Goal: Task Accomplishment & Management: Complete application form

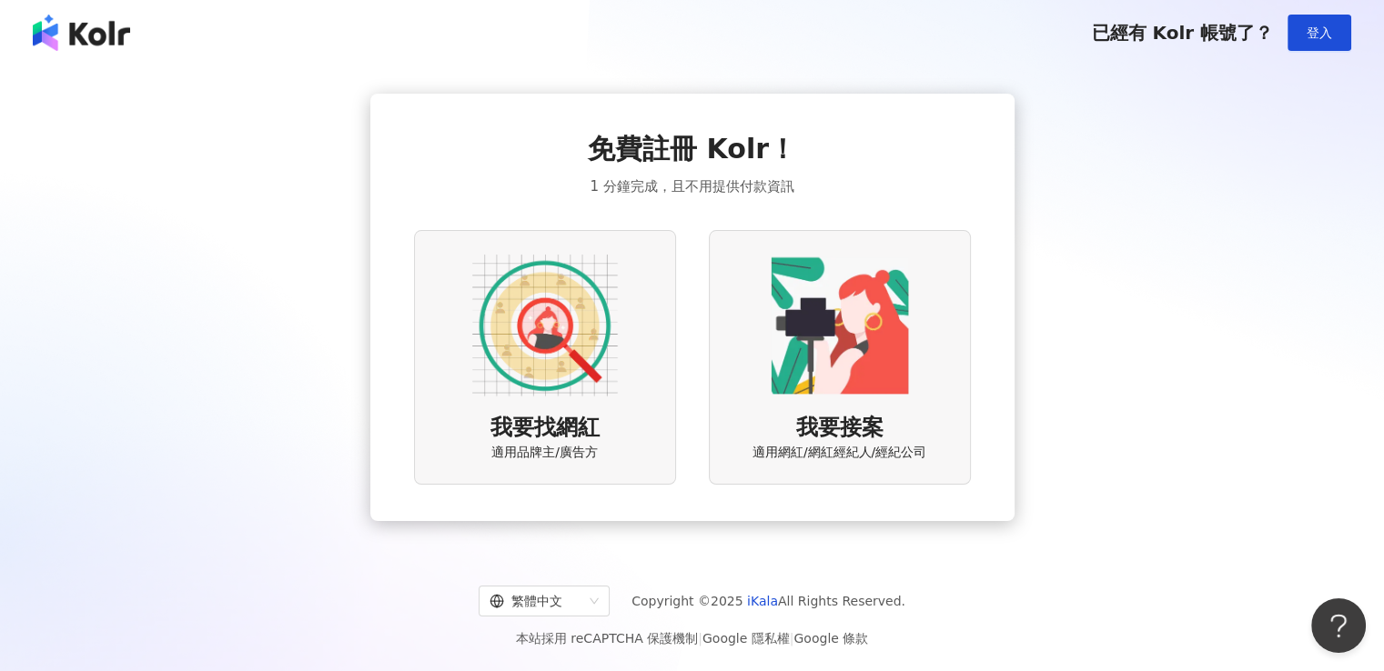
click at [562, 339] on img at bounding box center [545, 326] width 146 height 146
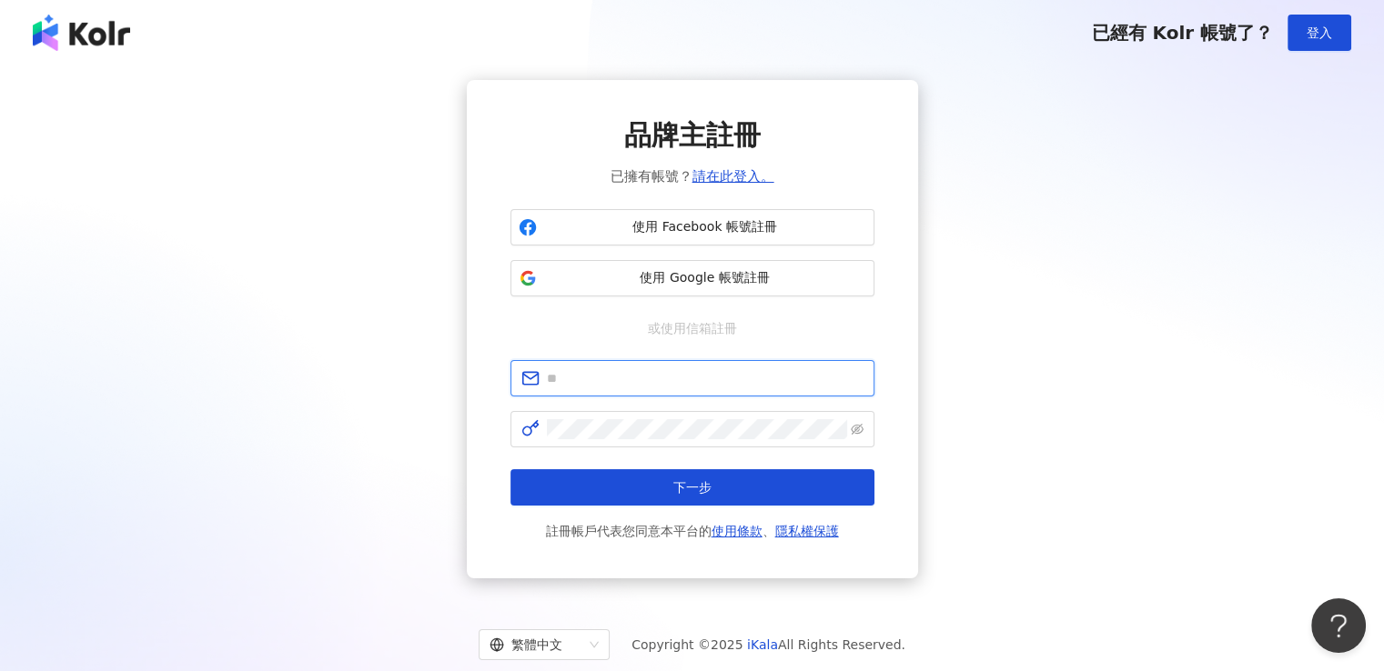
click at [633, 373] on input "text" at bounding box center [705, 378] width 317 height 20
type input "**********"
click at [663, 286] on span "使用 Google 帳號註冊" at bounding box center [705, 278] width 322 height 18
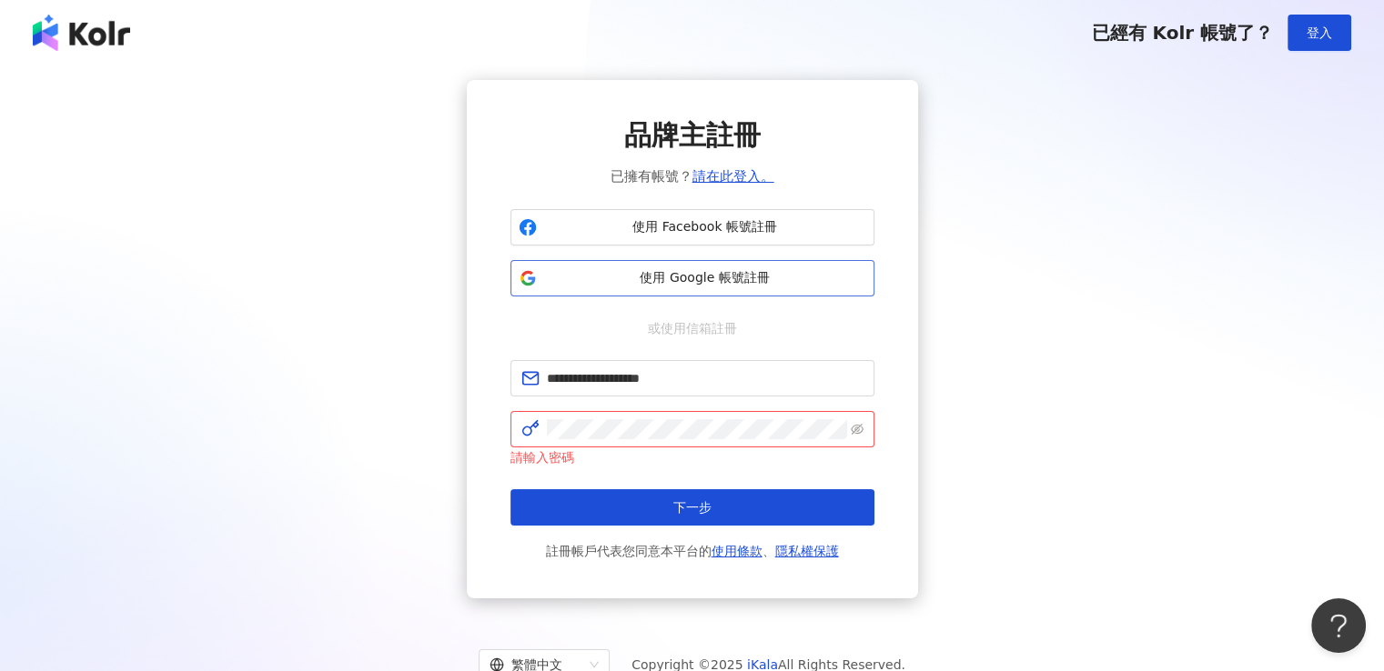
click at [704, 286] on span "使用 Google 帳號註冊" at bounding box center [705, 278] width 322 height 18
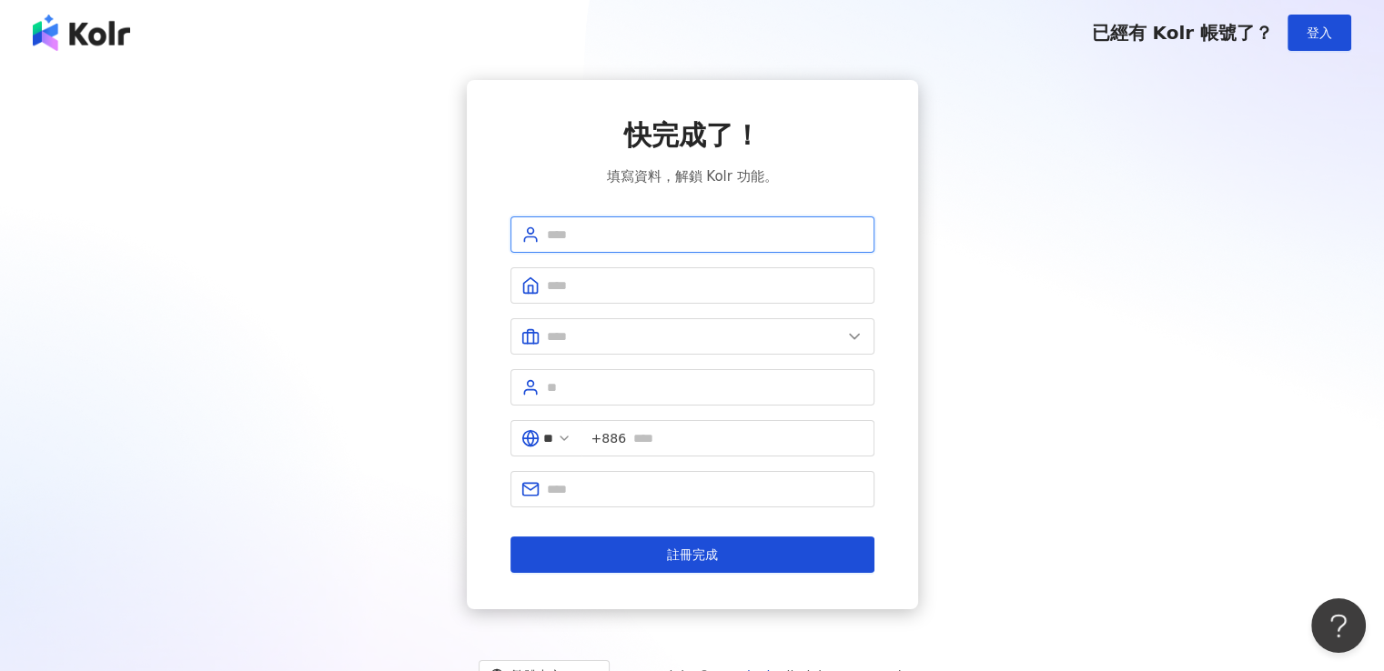
click at [679, 237] on input "text" at bounding box center [705, 235] width 317 height 20
click at [655, 276] on input "text" at bounding box center [705, 286] width 317 height 20
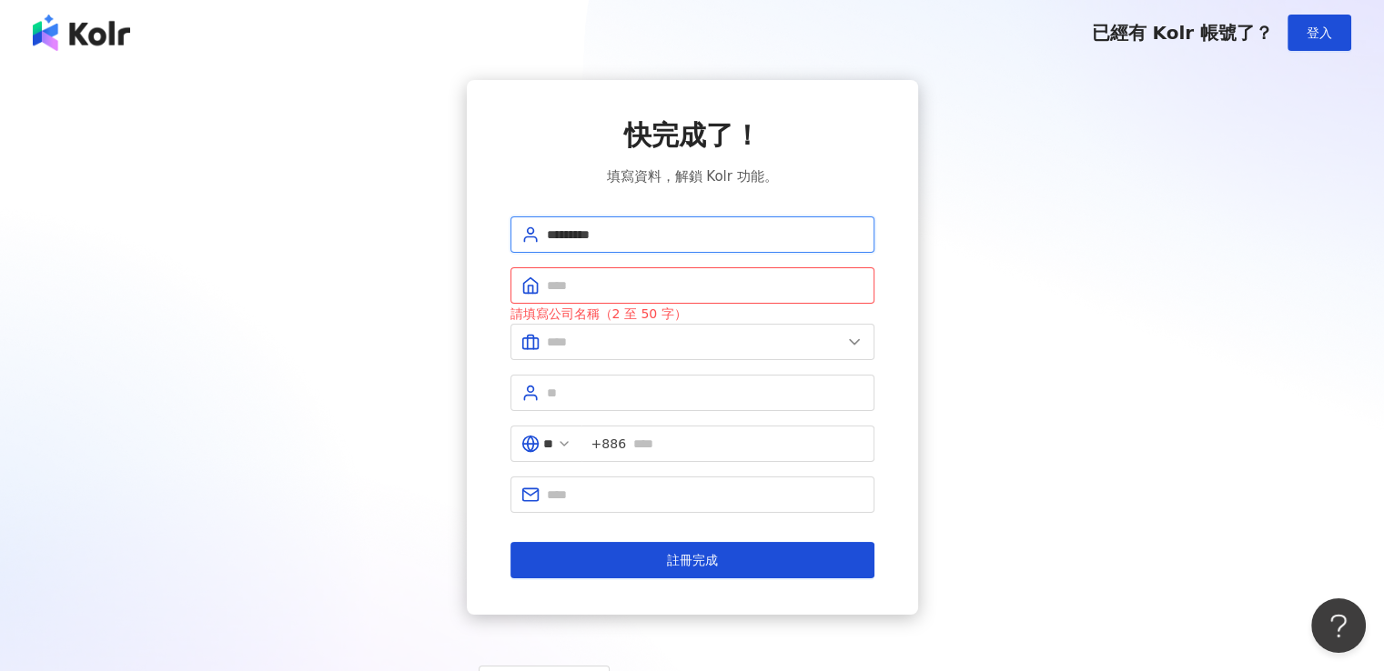
click at [543, 235] on span "*********" at bounding box center [692, 235] width 364 height 36
type input "*********"
click at [645, 290] on input "text" at bounding box center [705, 286] width 317 height 20
type input "*"
type input "*********"
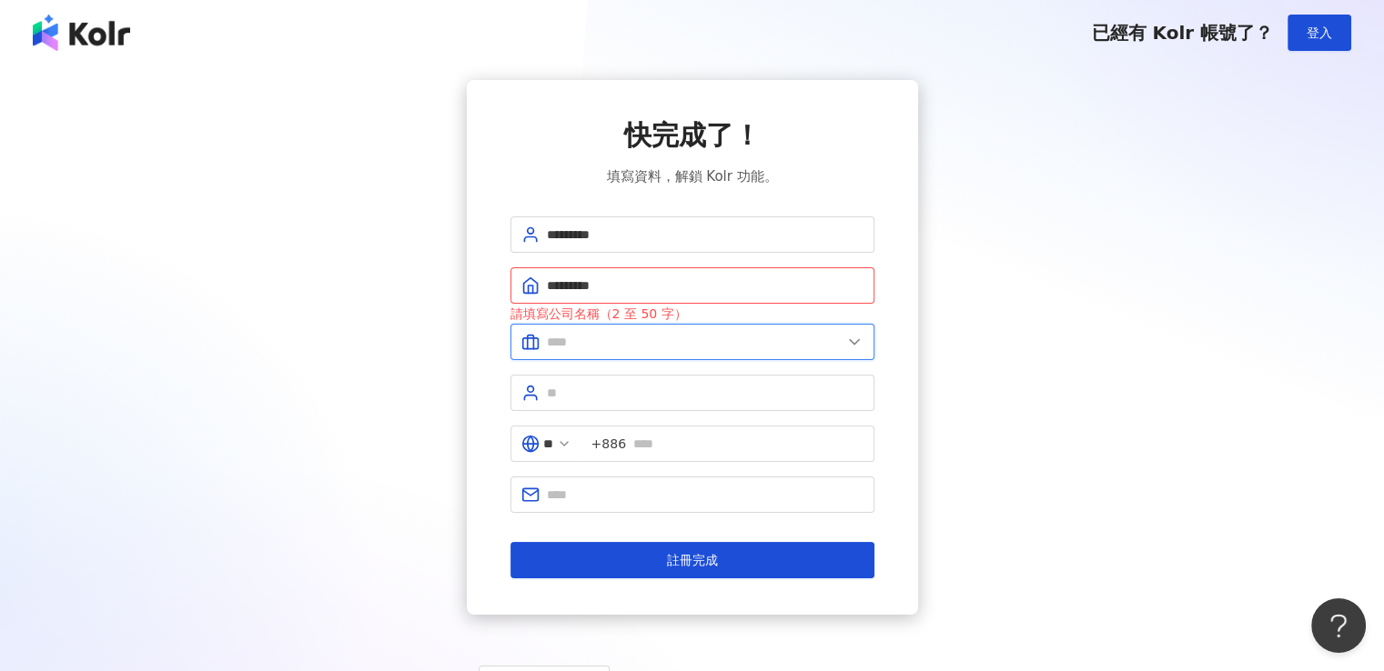
click at [700, 343] on input "text" at bounding box center [694, 342] width 295 height 20
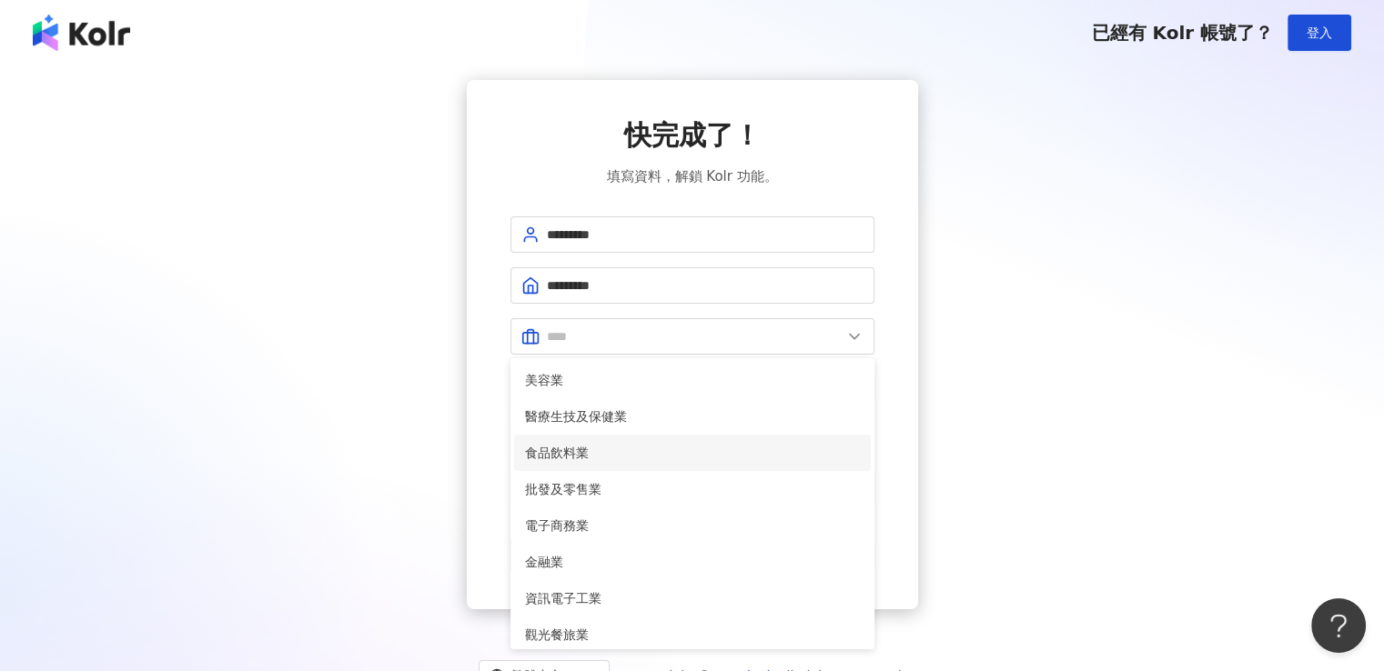
click at [580, 459] on span "食品飲料業" at bounding box center [692, 453] width 335 height 20
type input "*****"
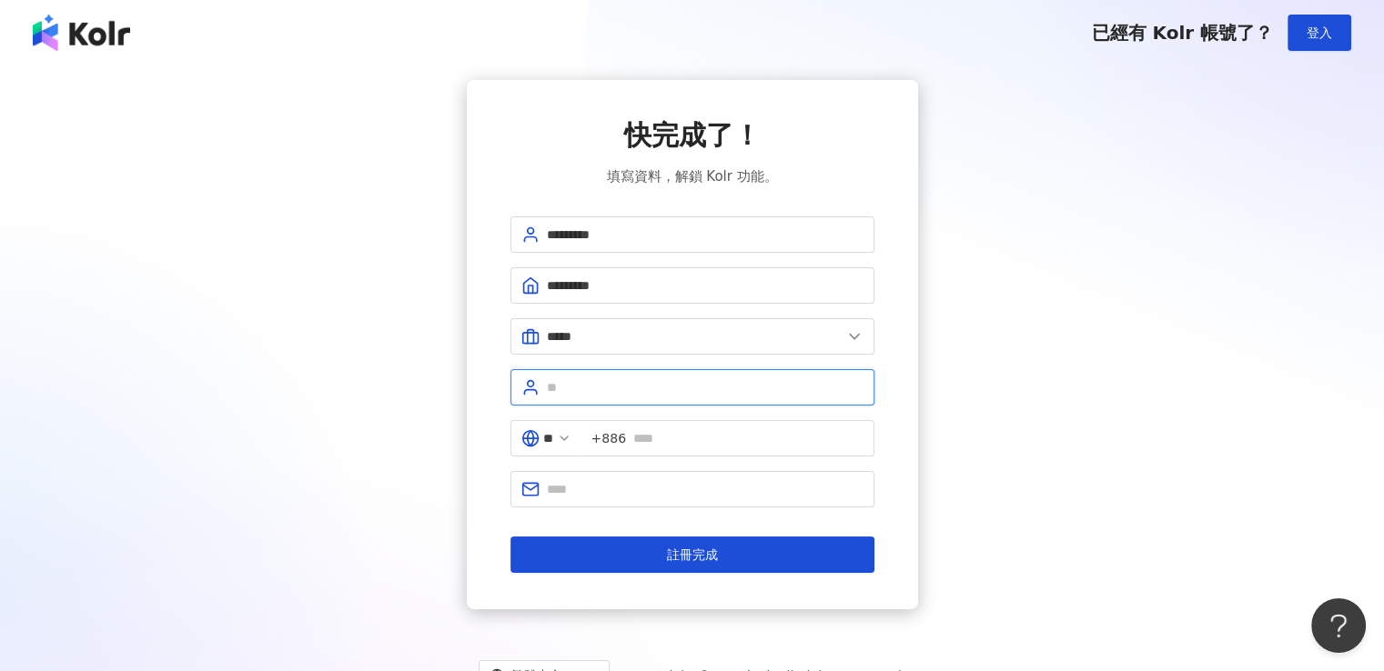
click at [614, 393] on input "text" at bounding box center [705, 388] width 317 height 20
type input "****"
click at [571, 439] on icon at bounding box center [564, 438] width 15 height 15
click at [571, 438] on icon at bounding box center [564, 438] width 15 height 15
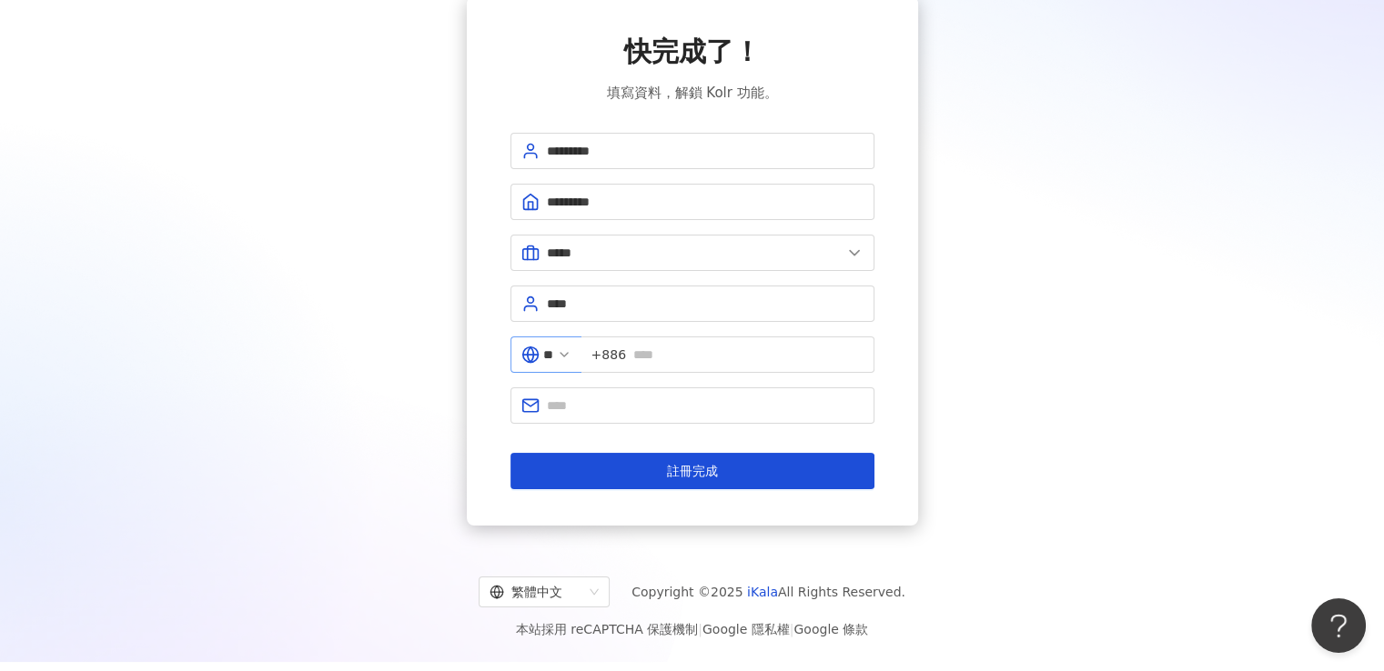
click at [570, 350] on span "**" at bounding box center [545, 355] width 71 height 36
click at [531, 355] on line at bounding box center [529, 355] width 15 height 0
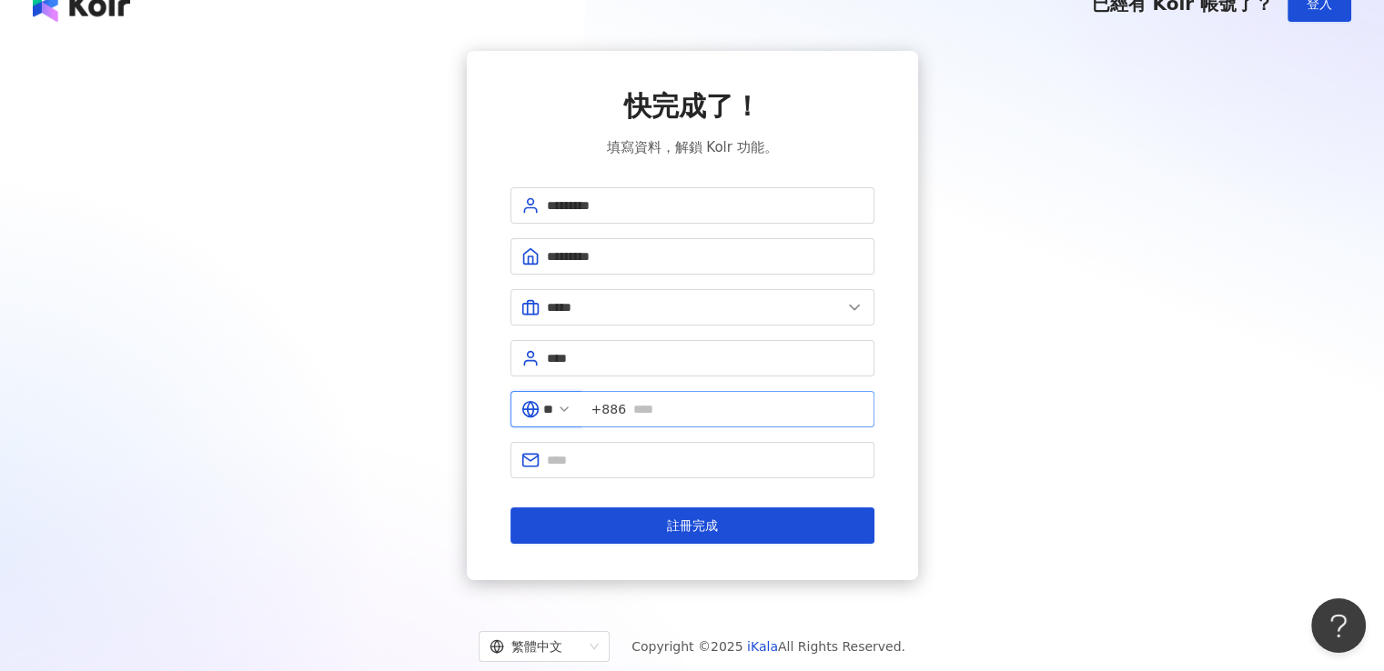
scroll to position [0, 0]
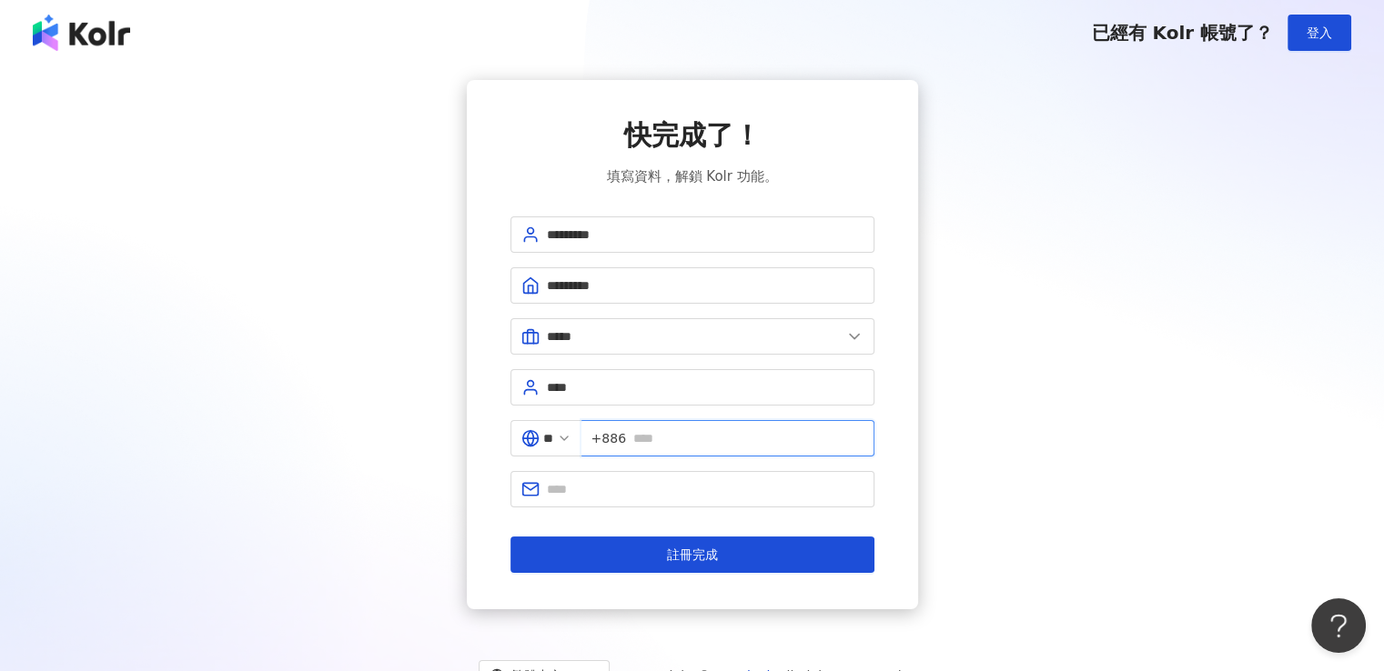
click at [756, 439] on input "text" at bounding box center [748, 439] width 230 height 20
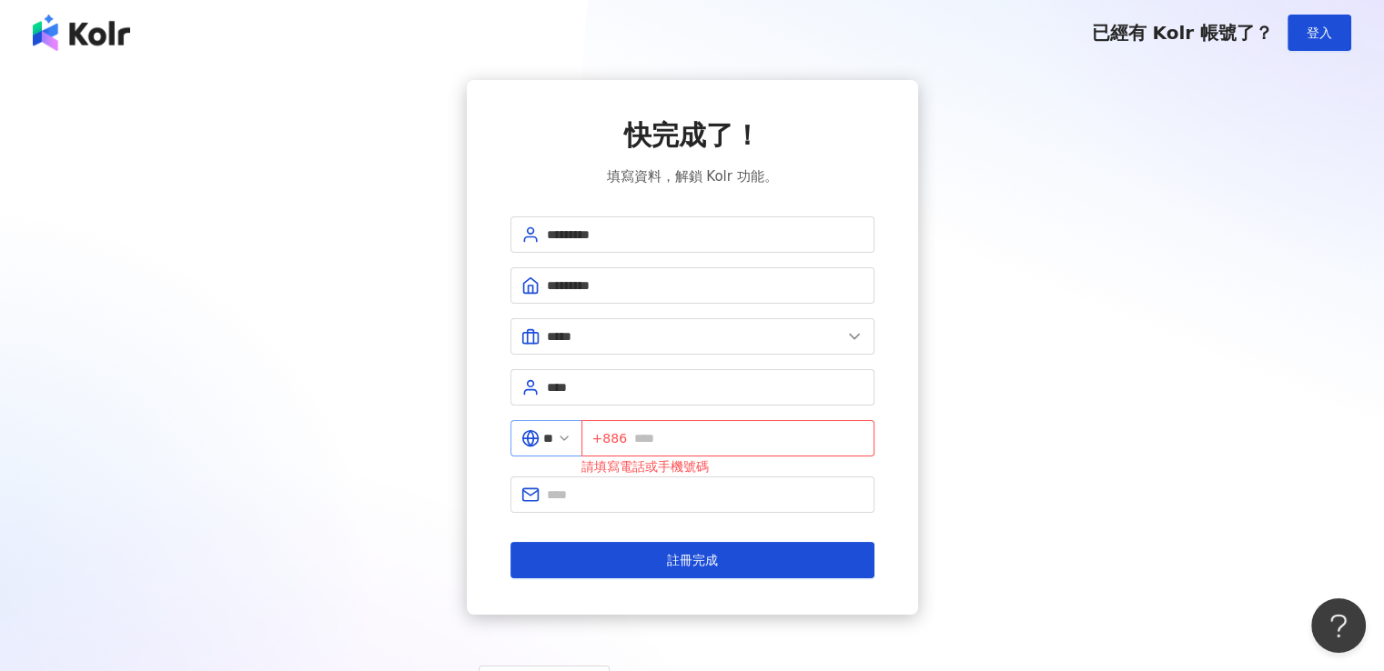
click at [571, 441] on icon at bounding box center [564, 438] width 15 height 15
click at [695, 438] on input "text" at bounding box center [748, 439] width 229 height 20
click at [553, 444] on input "**" at bounding box center [548, 439] width 10 height 20
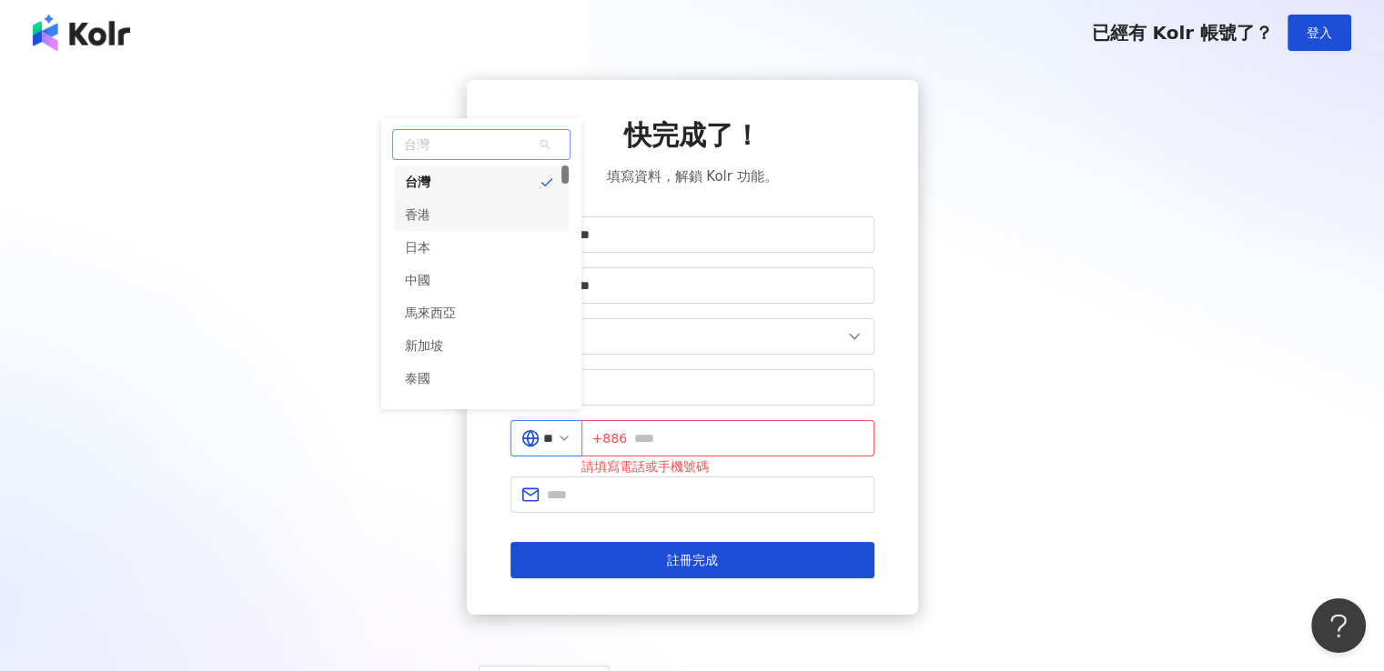
click at [430, 214] on div "香港" at bounding box center [417, 214] width 25 height 33
type input "**"
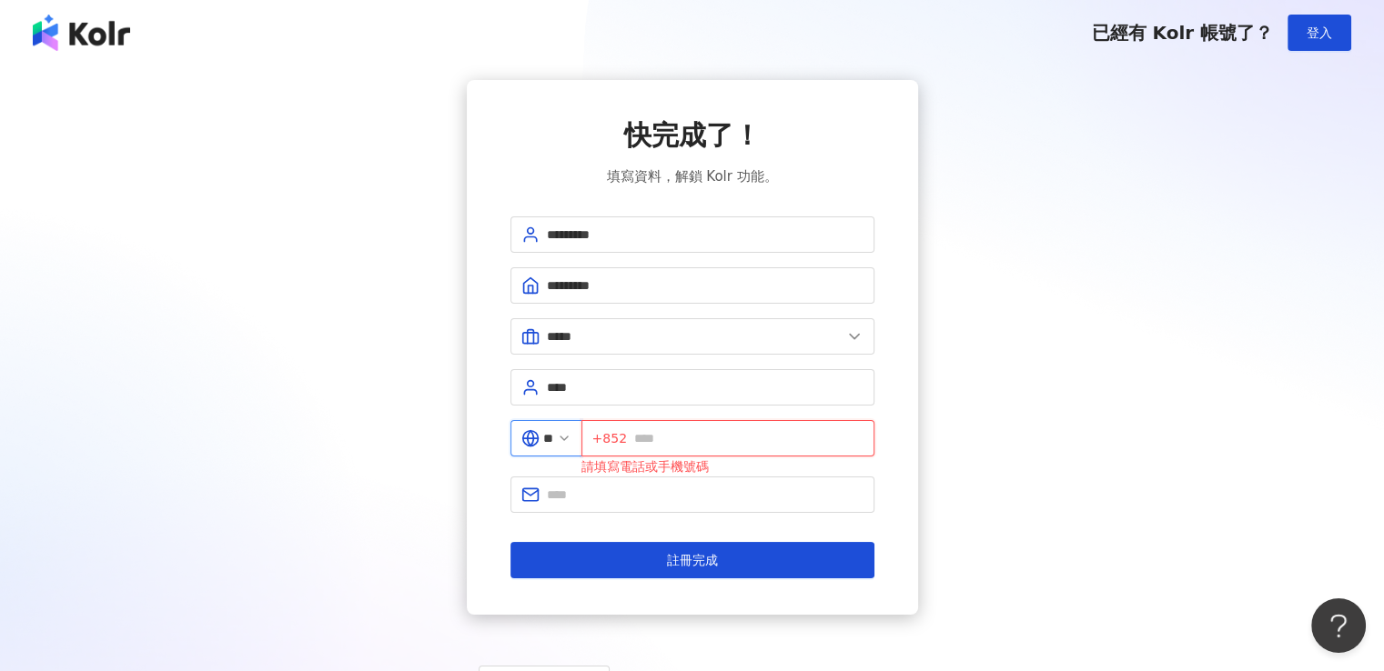
click at [710, 437] on input "text" at bounding box center [748, 439] width 229 height 20
type input "********"
click at [903, 475] on div "快完成了！ 填寫資料，解鎖 Kolr 功能。 ********* ********* ***** 美容業 醫療生技及保健業 食品飲料業 批發及零售業 電子商務…" at bounding box center [692, 347] width 451 height 535
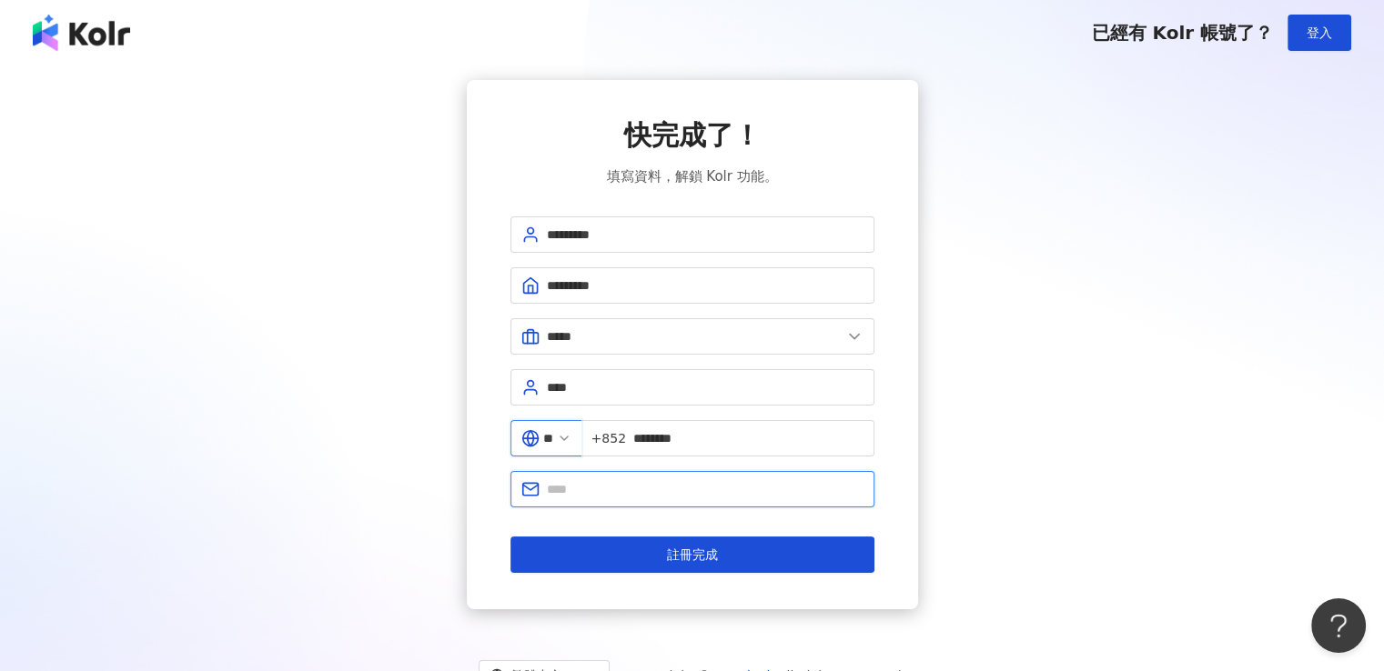
click at [695, 493] on input "text" at bounding box center [705, 489] width 317 height 20
type input "**********"
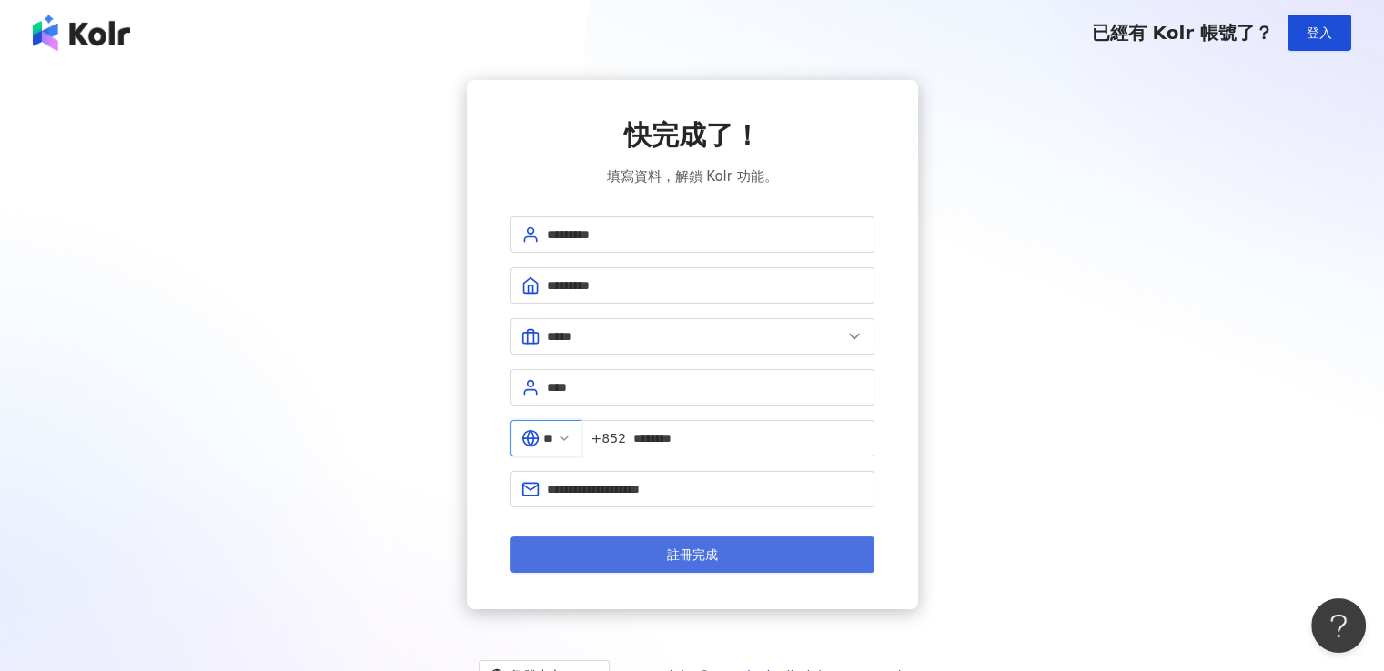
click at [705, 554] on span "註冊完成" at bounding box center [692, 555] width 51 height 15
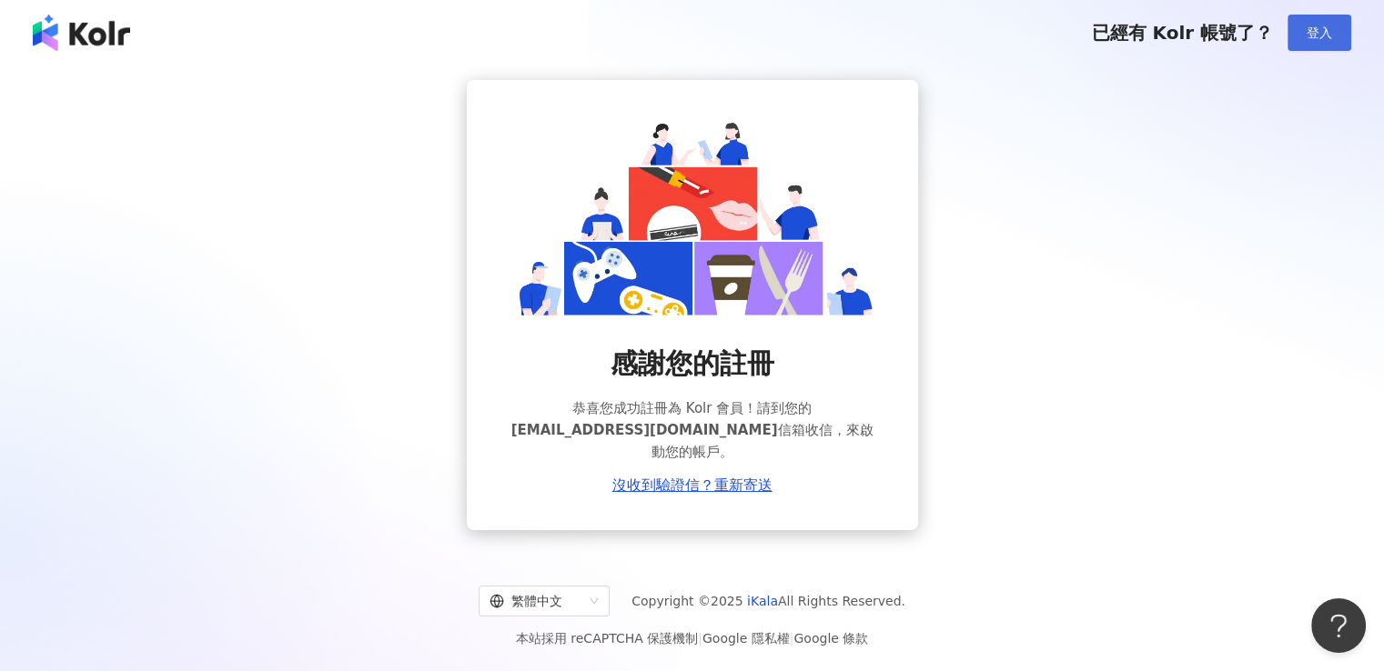
click at [1317, 37] on span "登入" at bounding box center [1318, 32] width 25 height 15
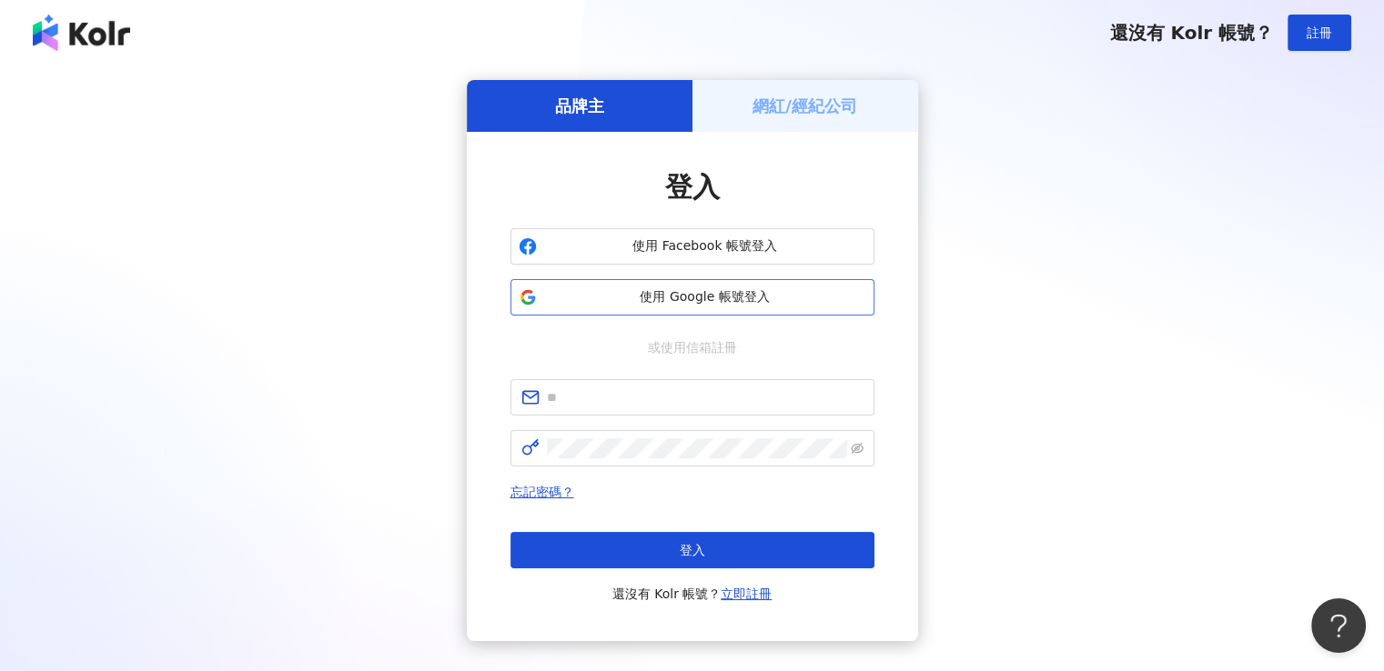
click at [720, 308] on button "使用 Google 帳號登入" at bounding box center [692, 297] width 364 height 36
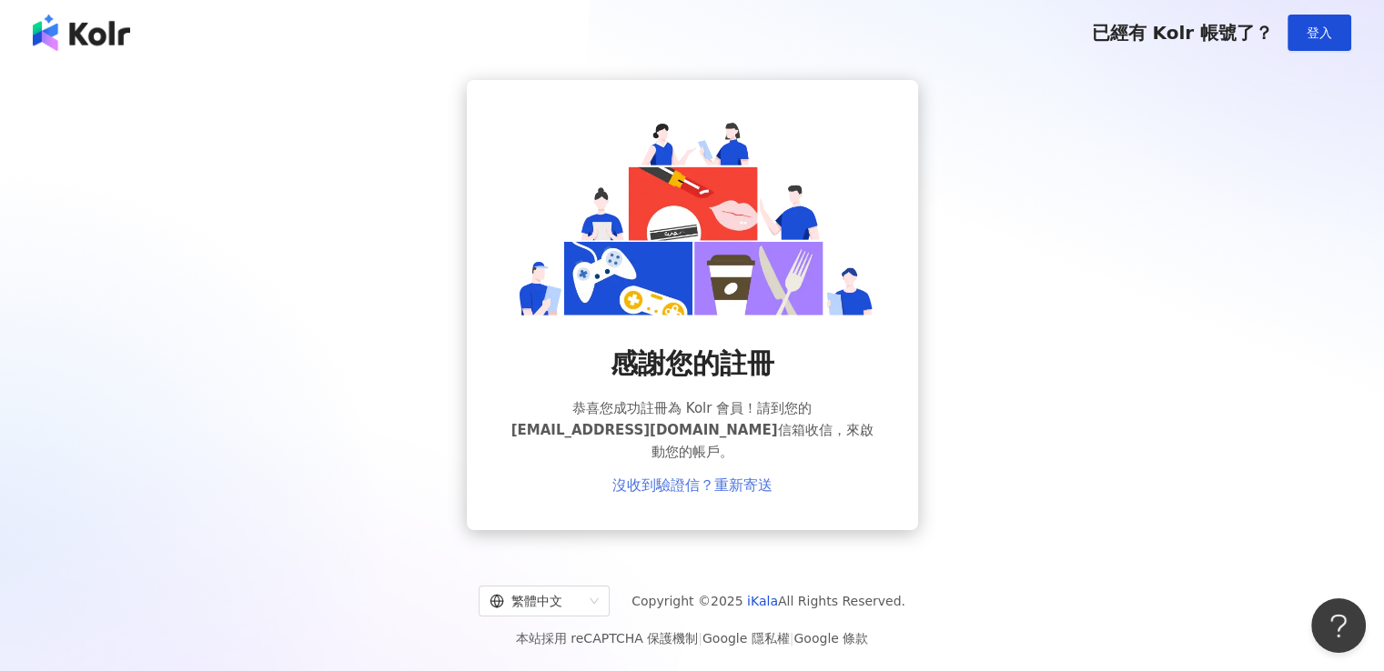
click at [740, 478] on link "沒收到驗證信？重新寄送" at bounding box center [692, 486] width 160 height 16
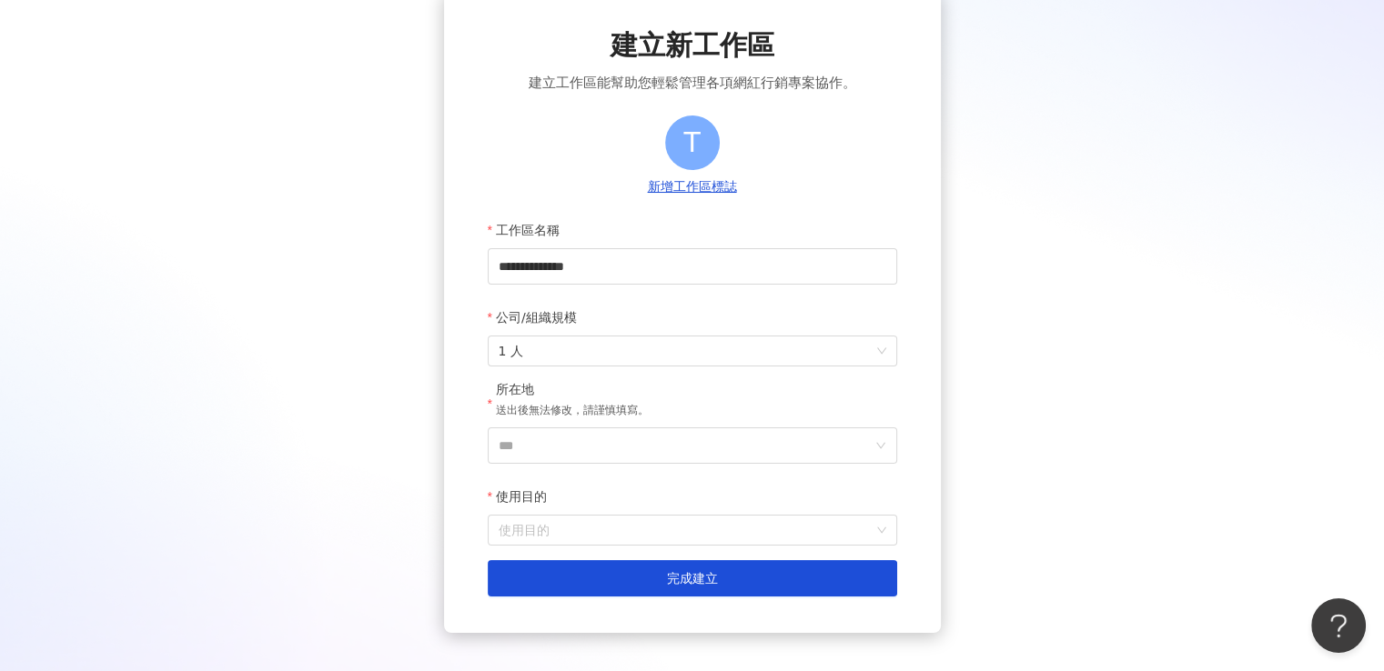
scroll to position [91, 0]
click at [878, 354] on span "1 人" at bounding box center [693, 350] width 388 height 29
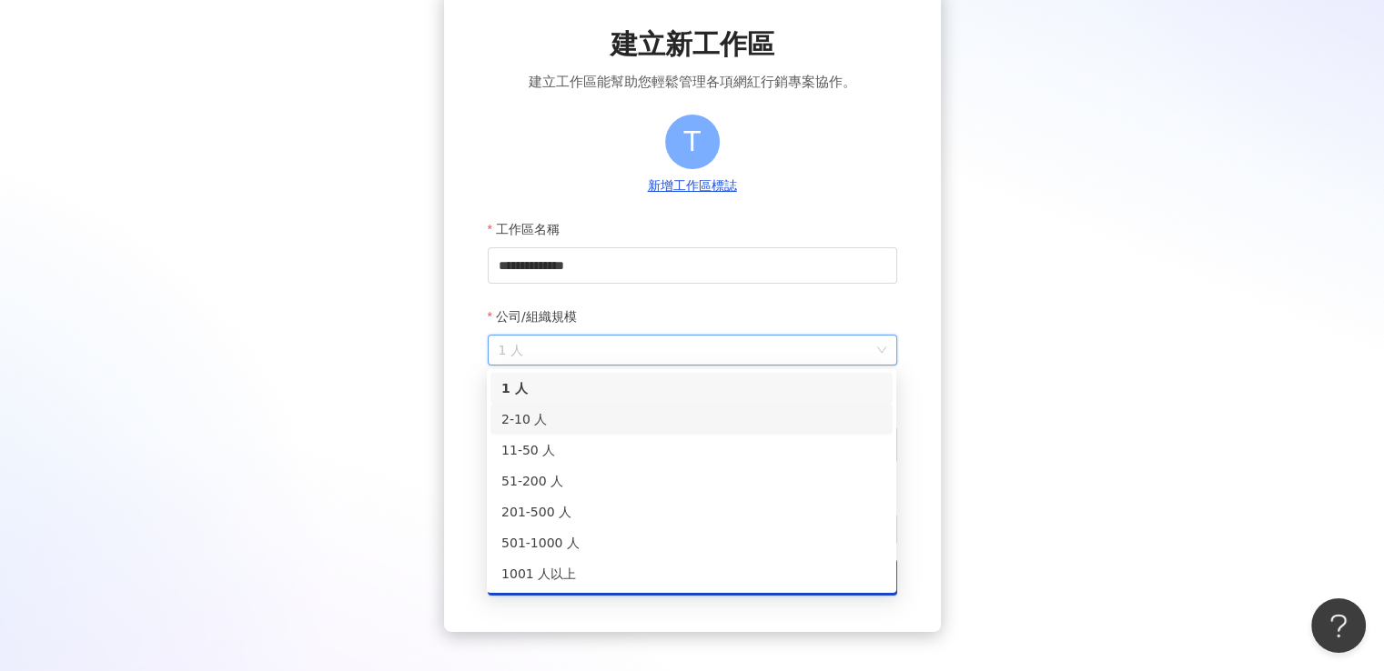
click at [589, 419] on div "2-10 人" at bounding box center [691, 419] width 380 height 20
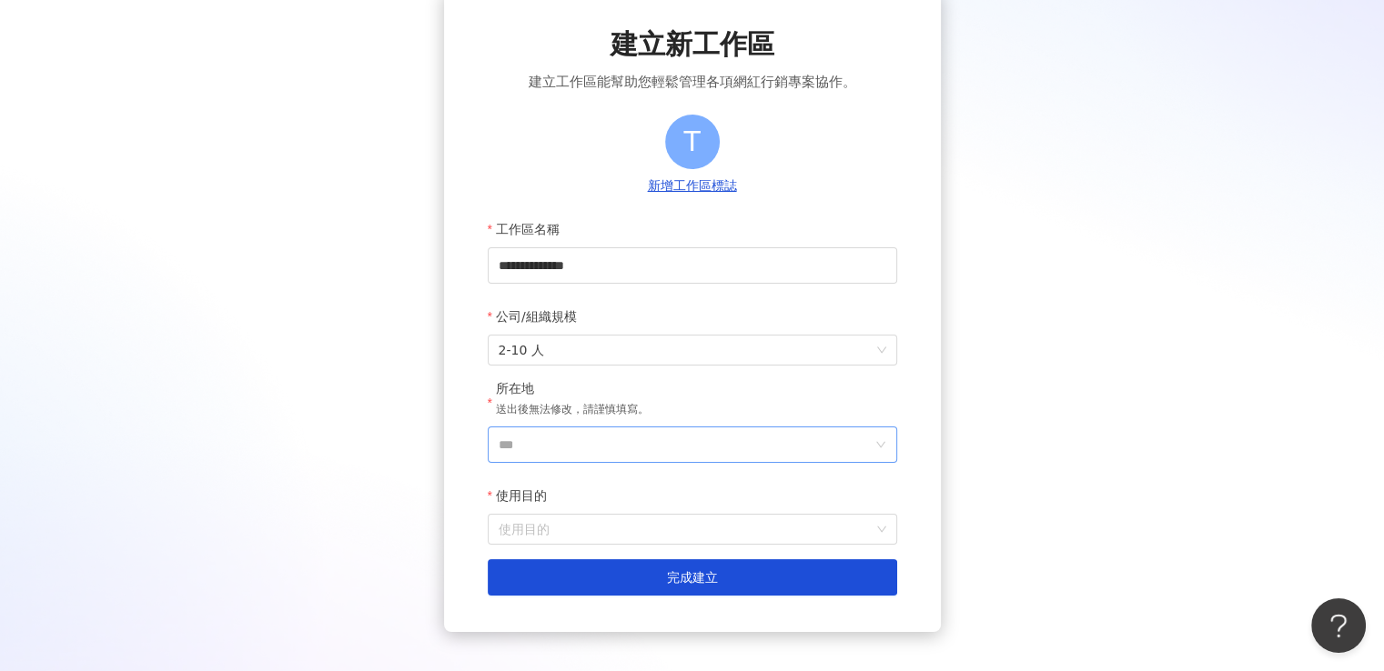
click at [883, 444] on icon "down" at bounding box center [879, 444] width 9 height 6
click at [881, 445] on icon "down" at bounding box center [880, 444] width 11 height 11
click at [764, 450] on input "***" at bounding box center [685, 445] width 373 height 35
click at [757, 234] on div "香港" at bounding box center [797, 221] width 175 height 33
click at [698, 532] on input "使用目的" at bounding box center [693, 529] width 388 height 29
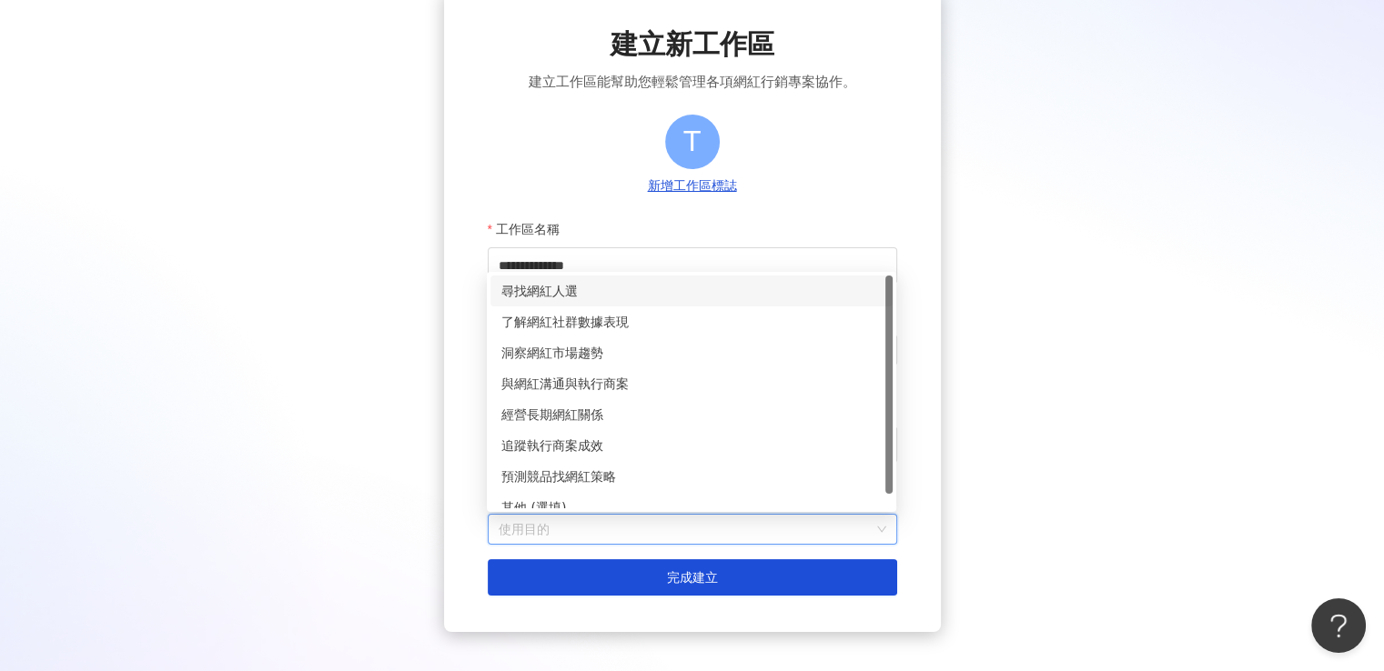
click at [641, 295] on div "尋找網紅人選" at bounding box center [691, 291] width 380 height 20
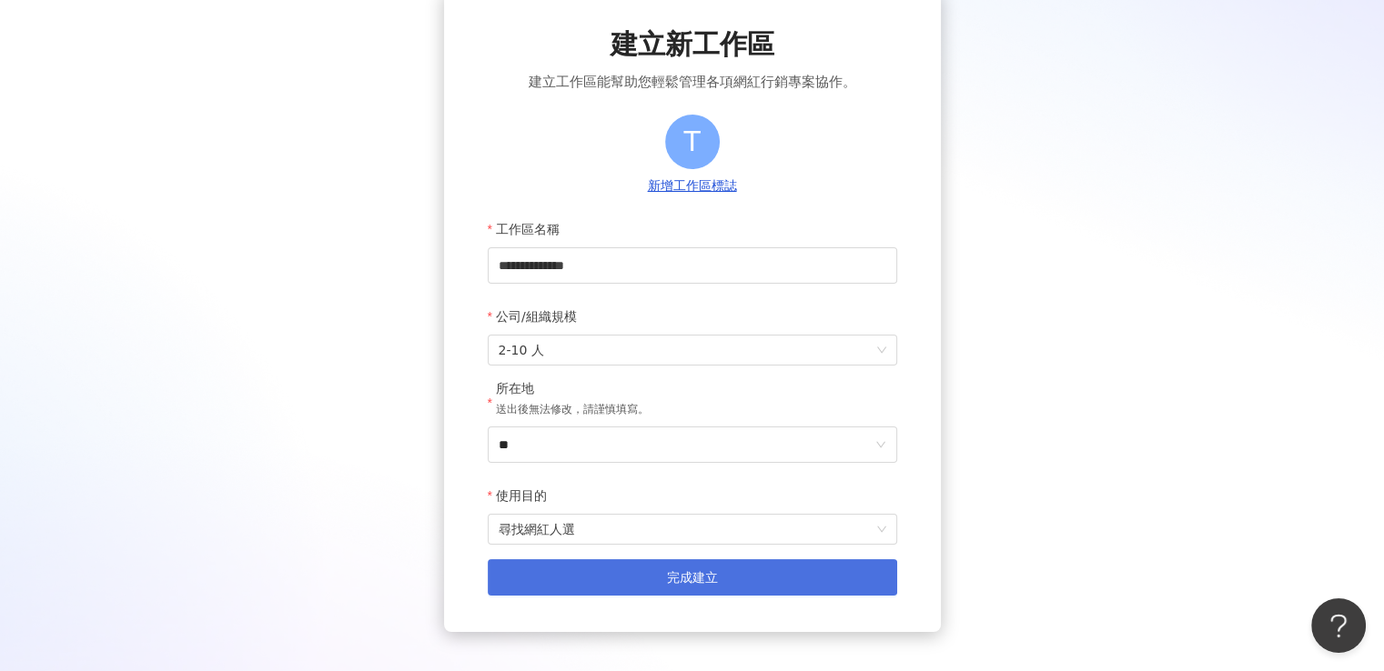
click at [721, 573] on button "完成建立" at bounding box center [692, 578] width 409 height 36
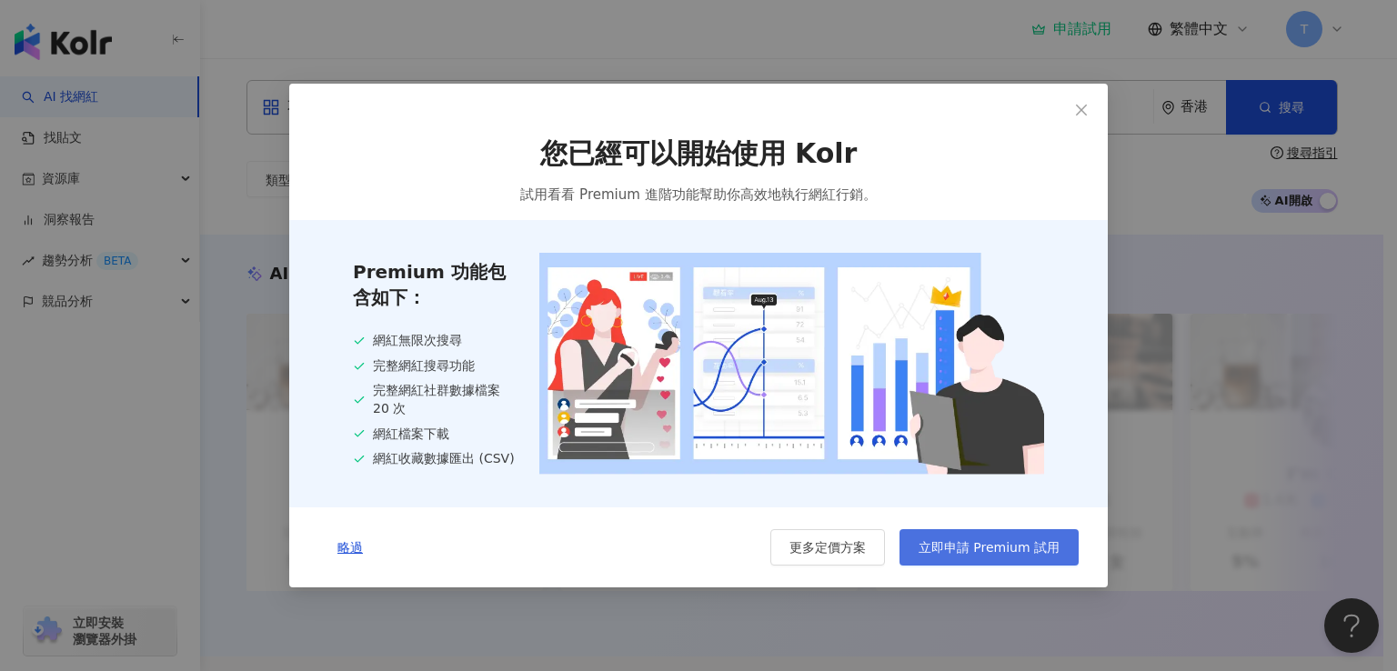
click at [943, 552] on span "立即申請 Premium 試用" at bounding box center [989, 547] width 141 height 15
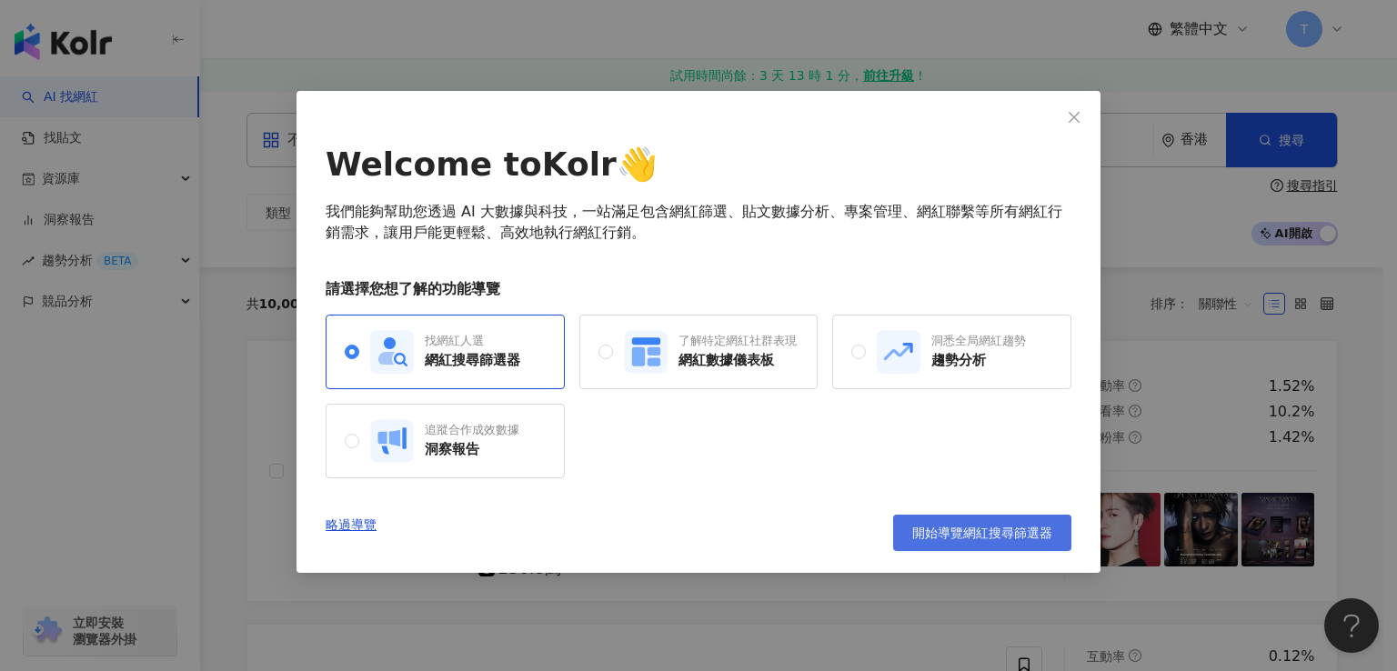
click at [981, 534] on span "開始導覽網紅搜尋篩選器" at bounding box center [983, 533] width 140 height 15
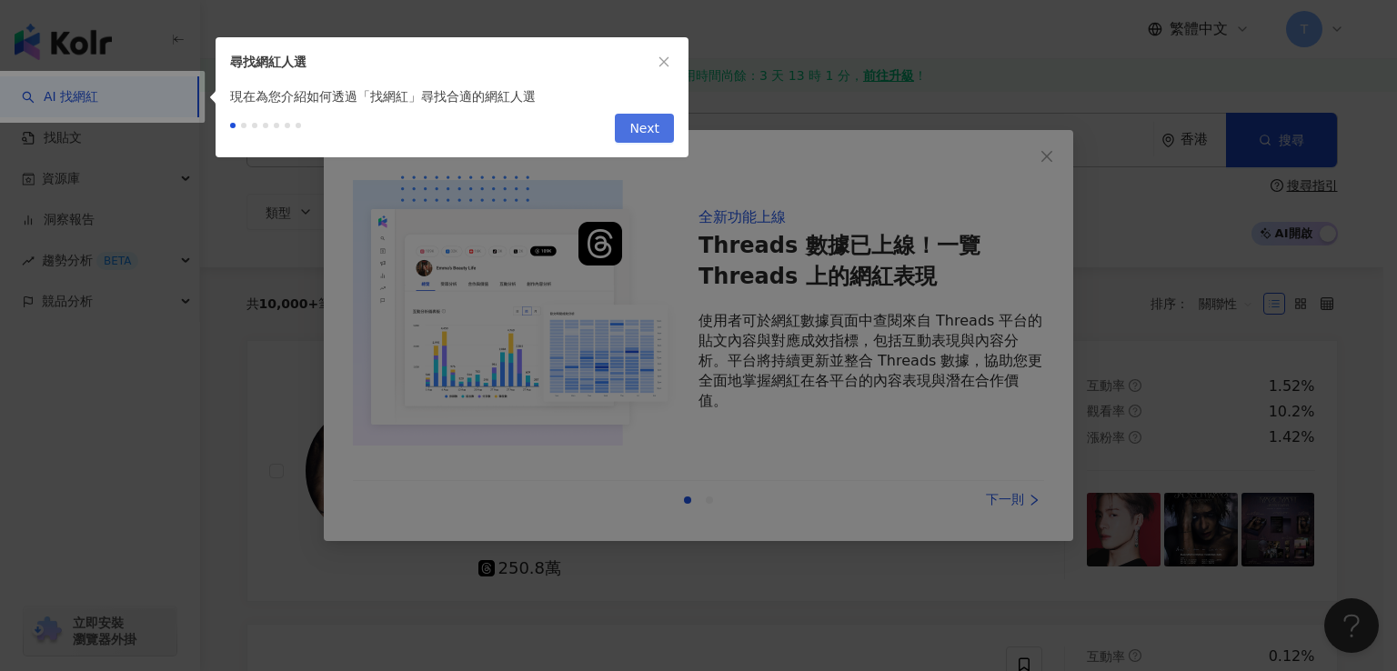
click at [633, 128] on span "Next" at bounding box center [645, 129] width 30 height 29
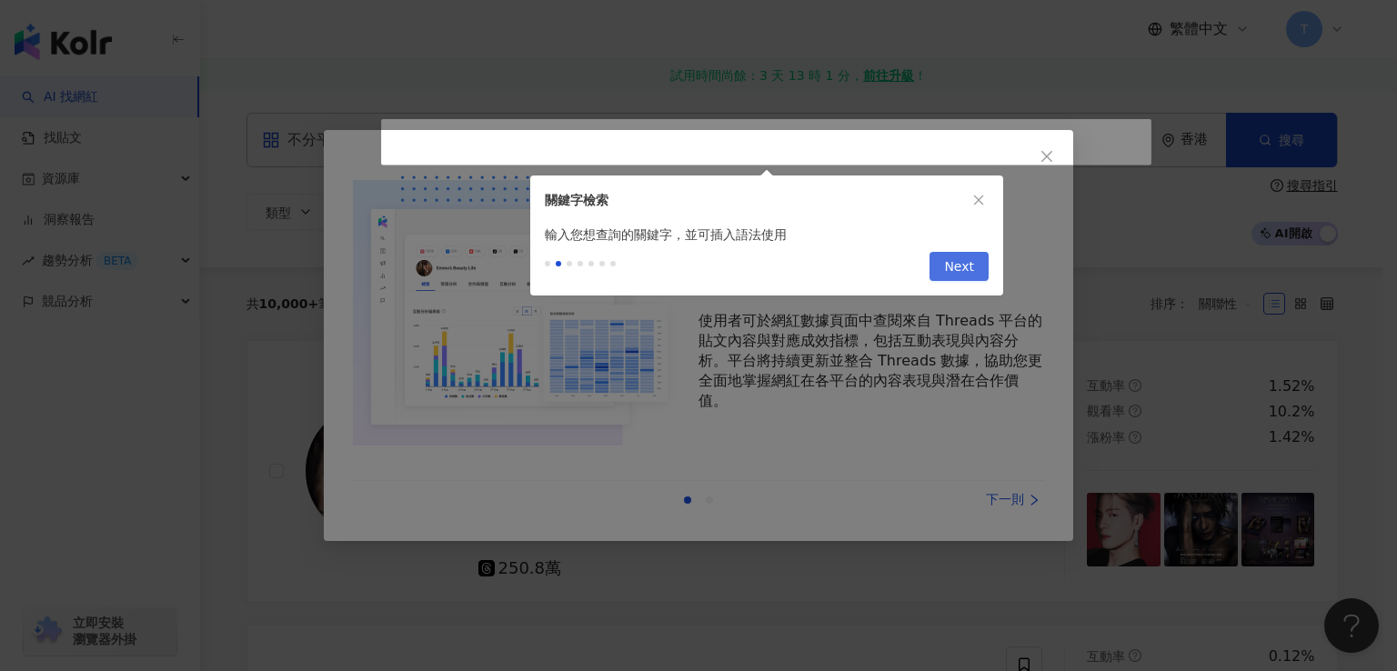
type input "**********"
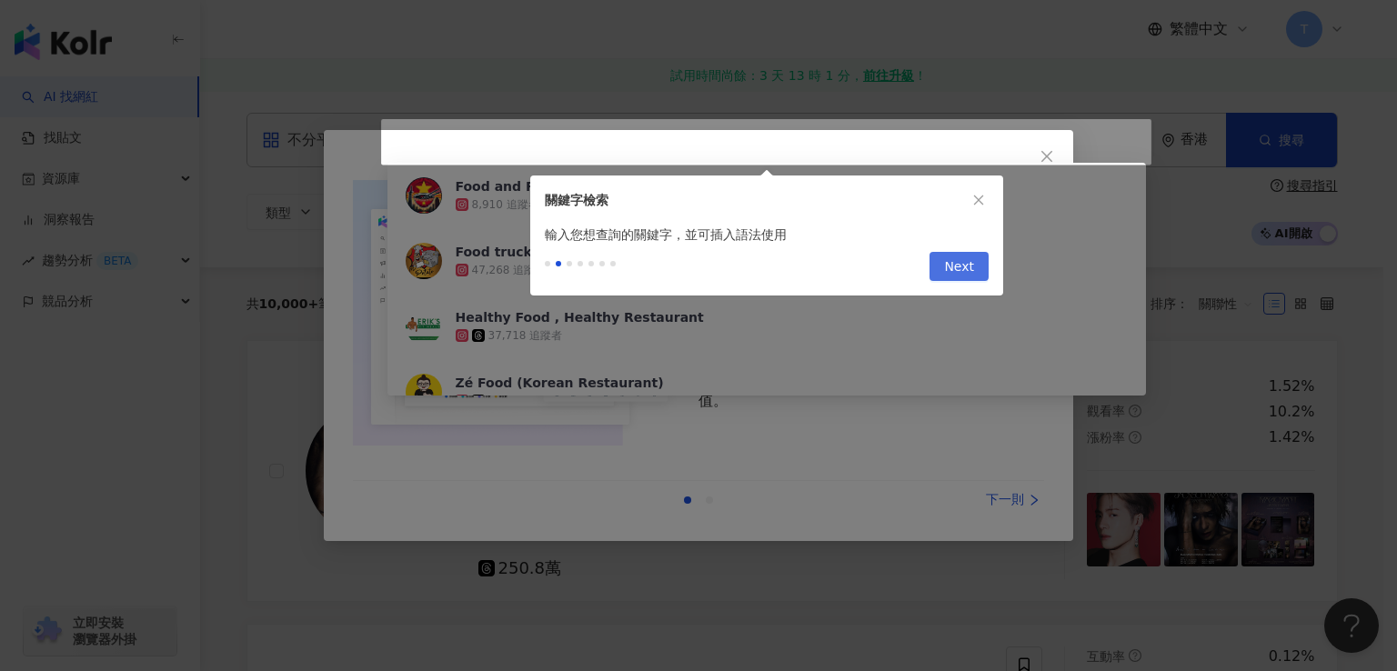
click at [950, 266] on span "Next" at bounding box center [959, 267] width 30 height 29
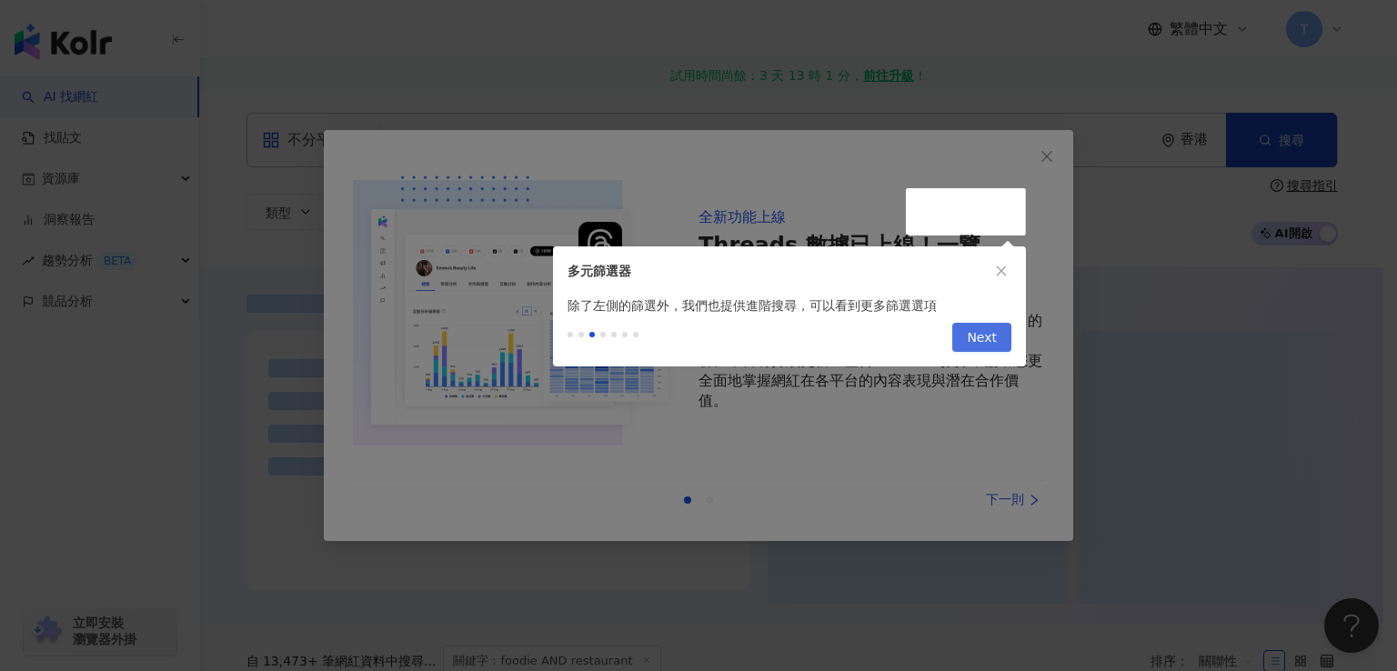
click at [967, 336] on button "Next" at bounding box center [982, 337] width 59 height 29
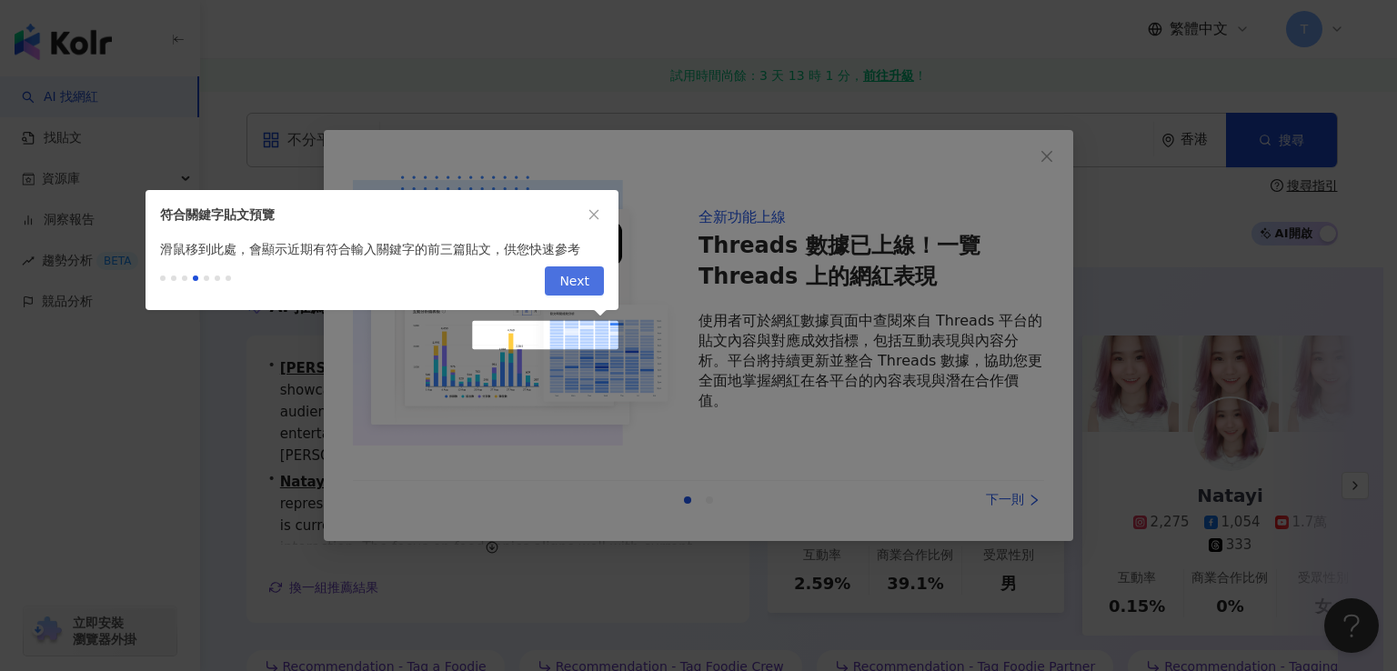
click at [584, 284] on span "Next" at bounding box center [575, 281] width 30 height 29
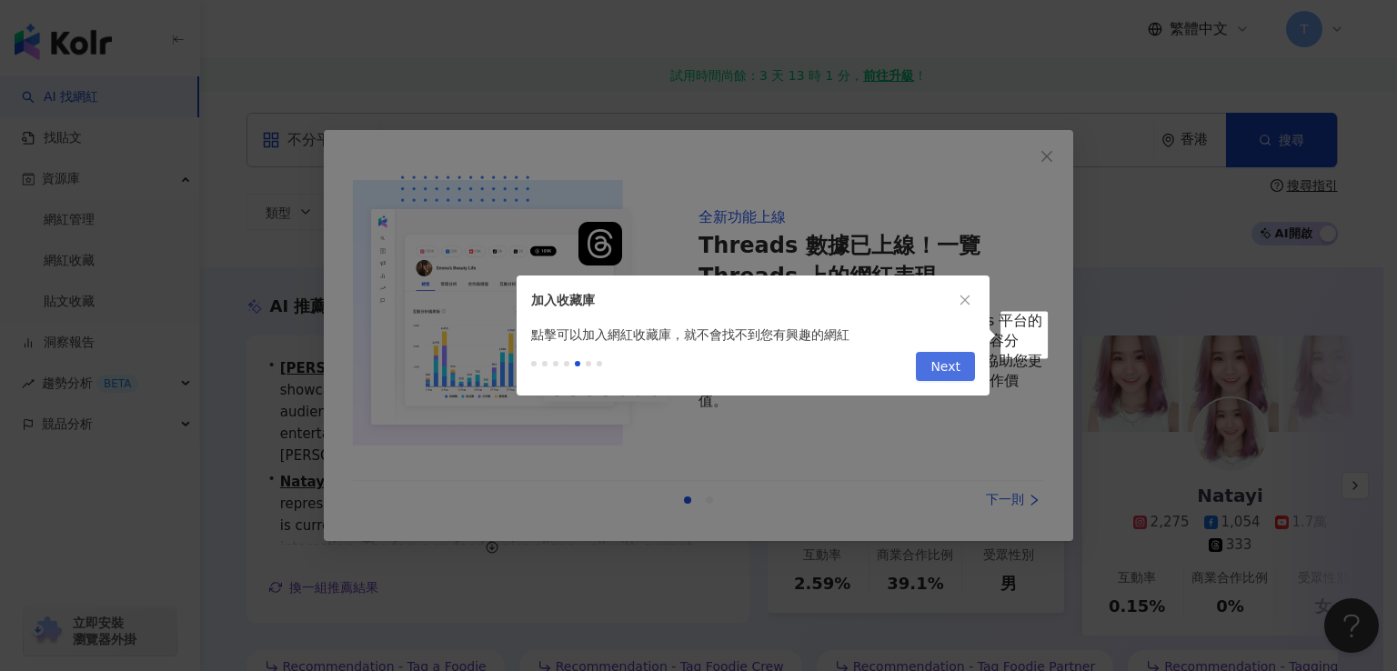
click at [941, 371] on span "Next" at bounding box center [946, 367] width 30 height 29
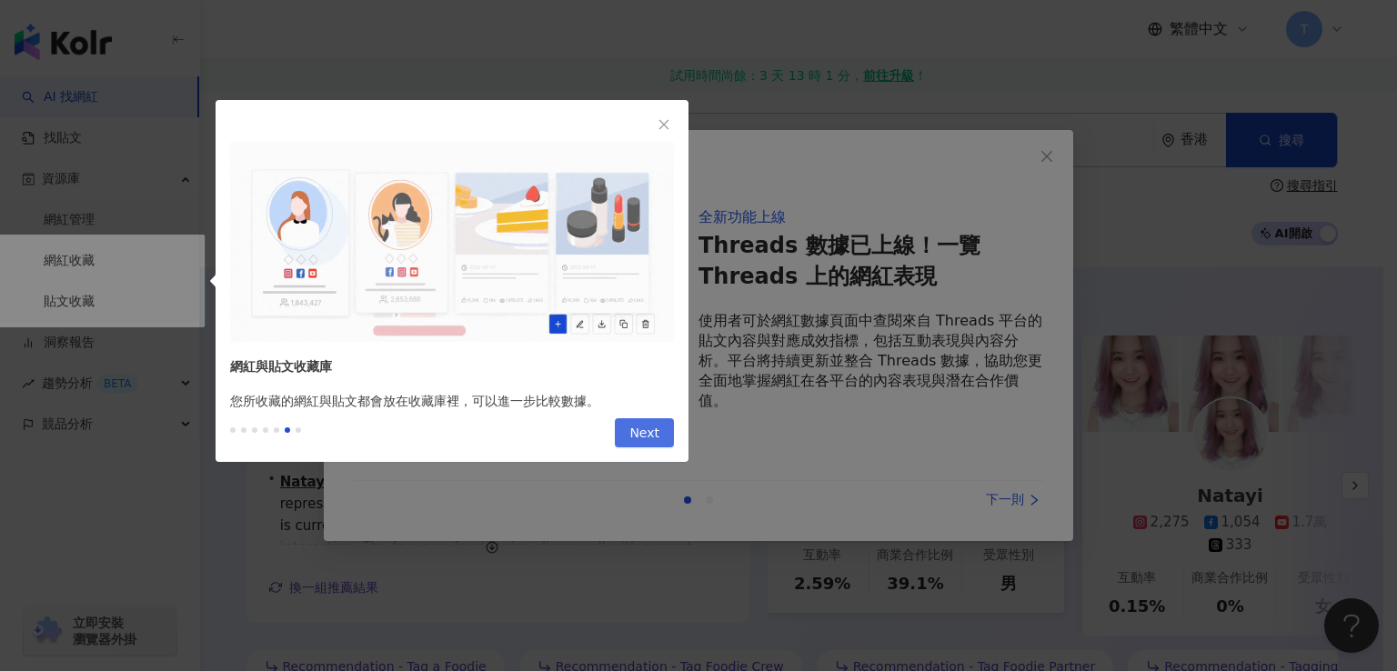
click at [636, 430] on span "Next" at bounding box center [645, 433] width 30 height 29
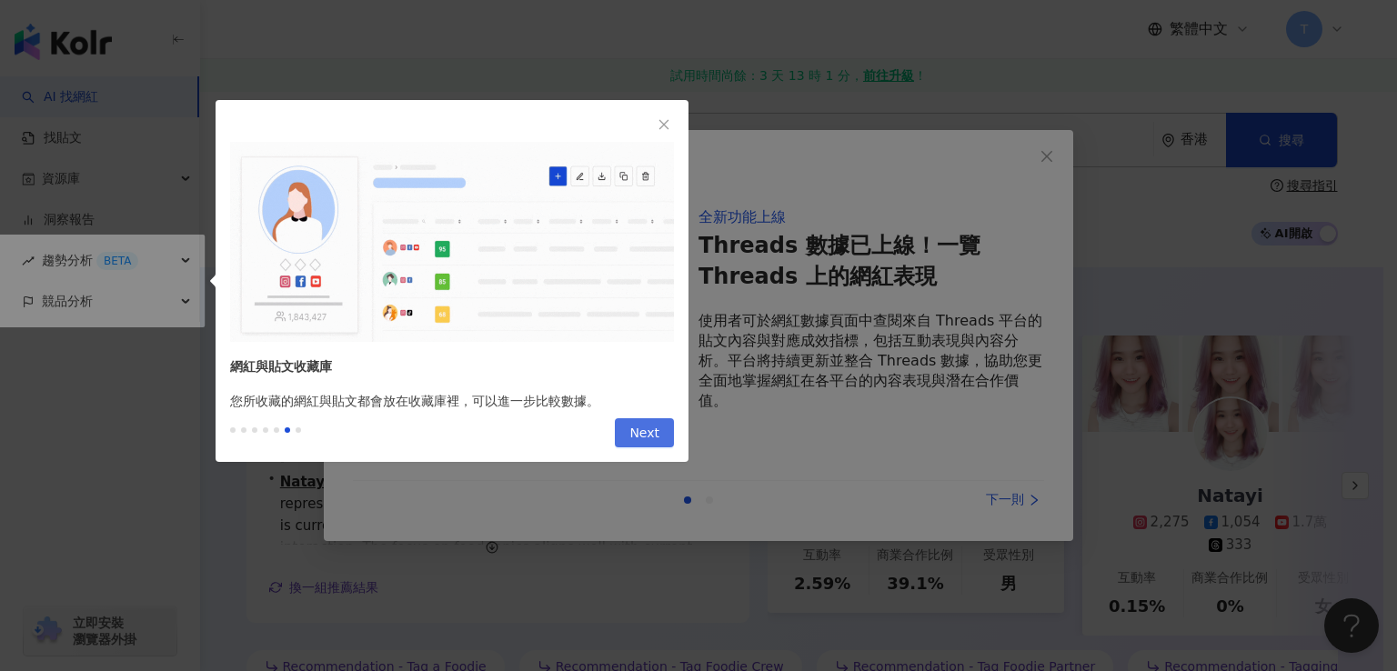
click at [636, 430] on span "Next" at bounding box center [645, 433] width 30 height 29
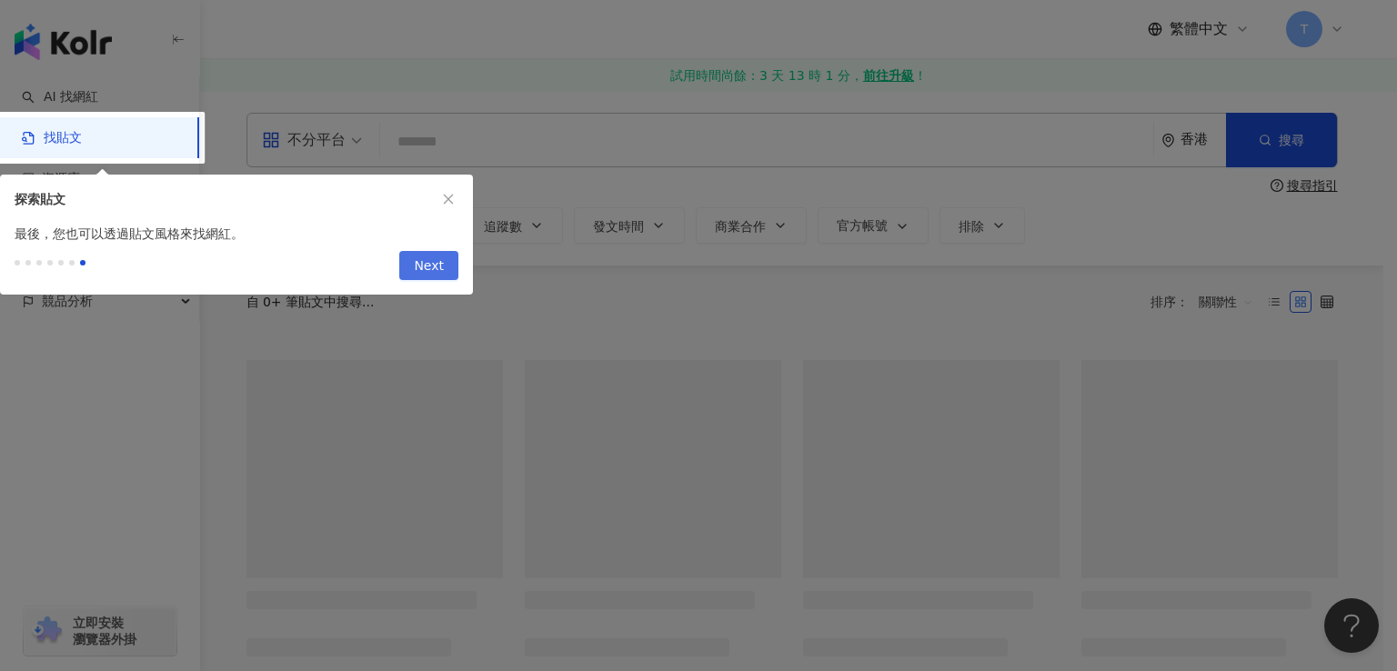
click at [422, 260] on span "Next" at bounding box center [429, 266] width 30 height 29
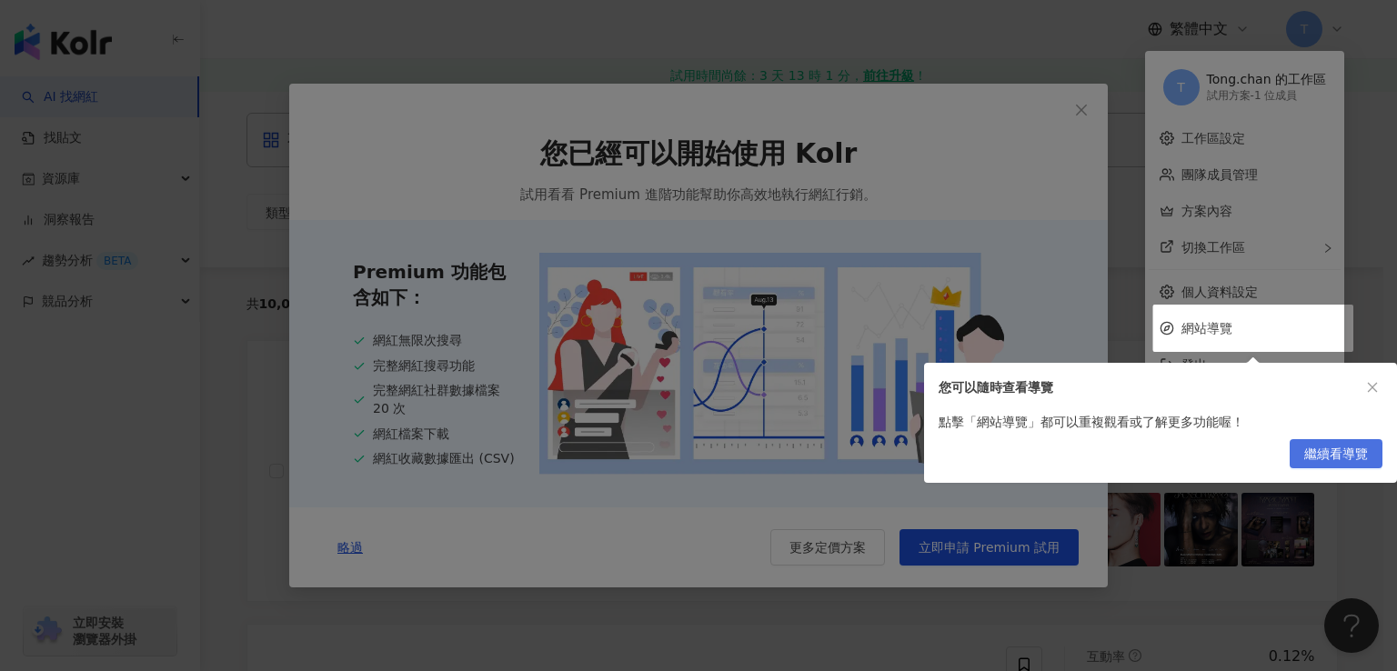
click at [1355, 453] on span "繼續看導覽" at bounding box center [1337, 454] width 64 height 29
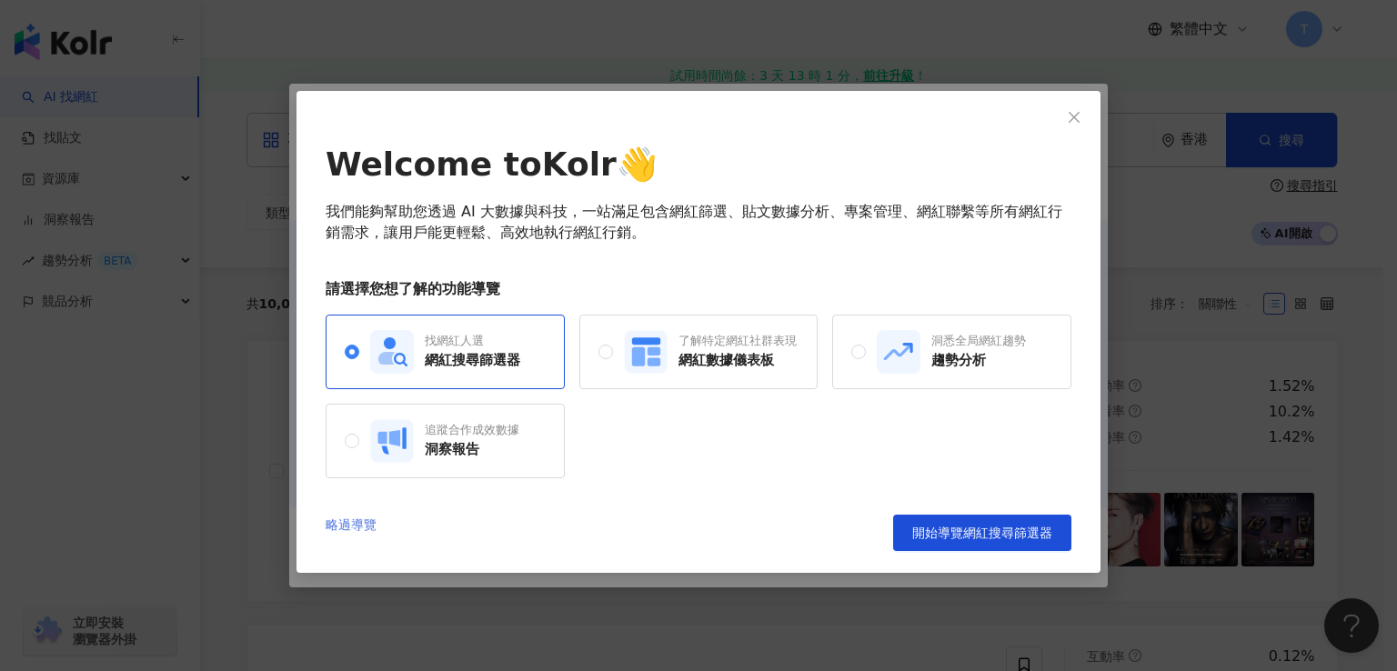
click at [353, 528] on link "略過導覽" at bounding box center [351, 533] width 51 height 36
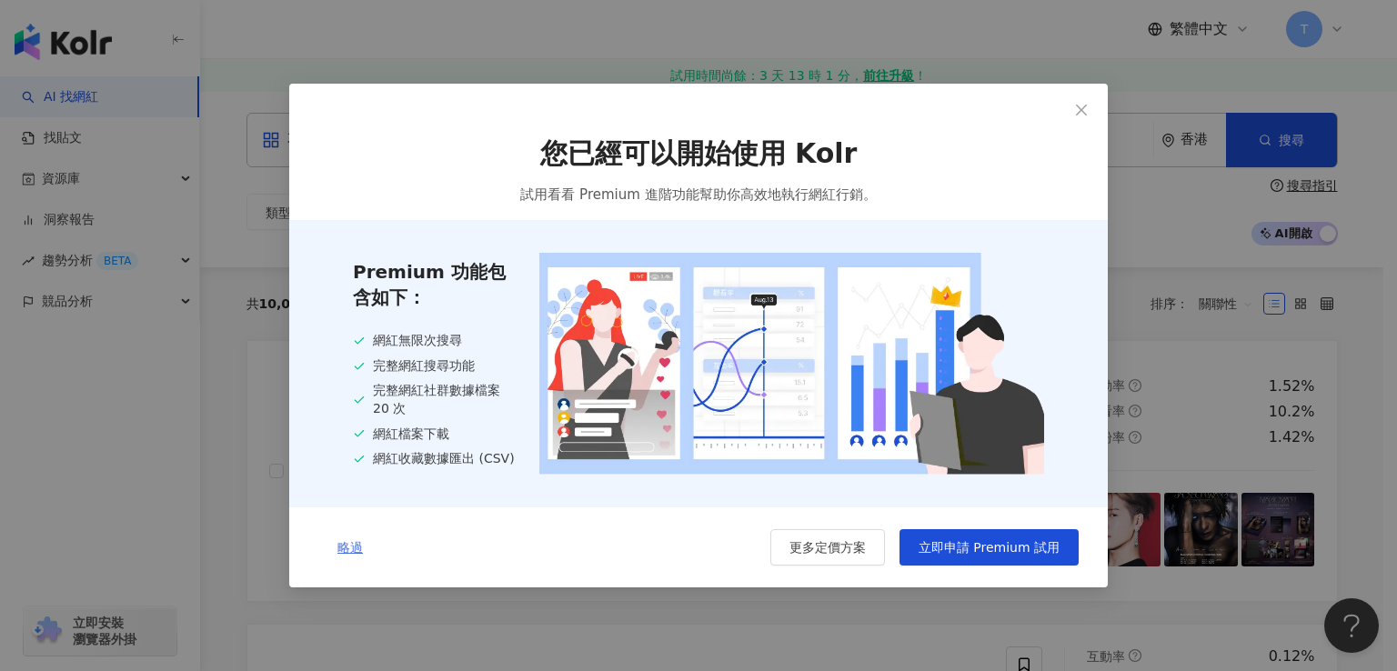
click at [349, 546] on span "略過" at bounding box center [350, 547] width 25 height 15
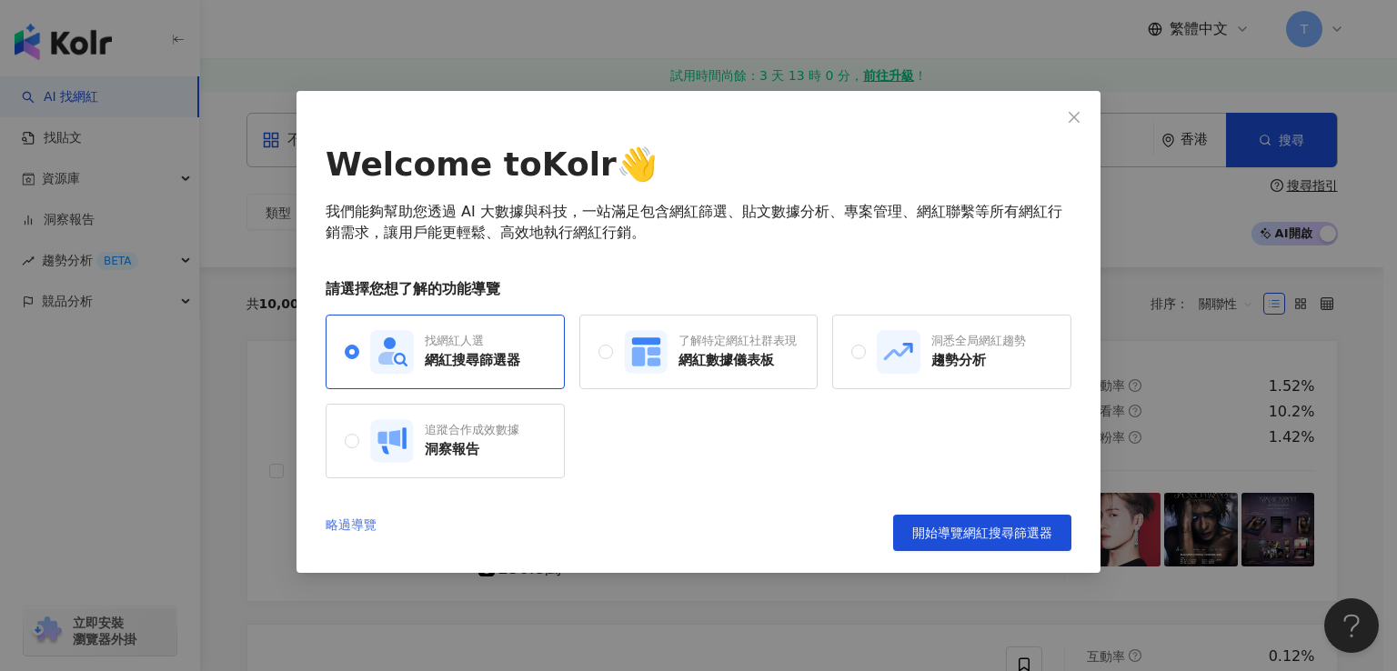
click at [365, 527] on link "略過導覽" at bounding box center [351, 533] width 51 height 36
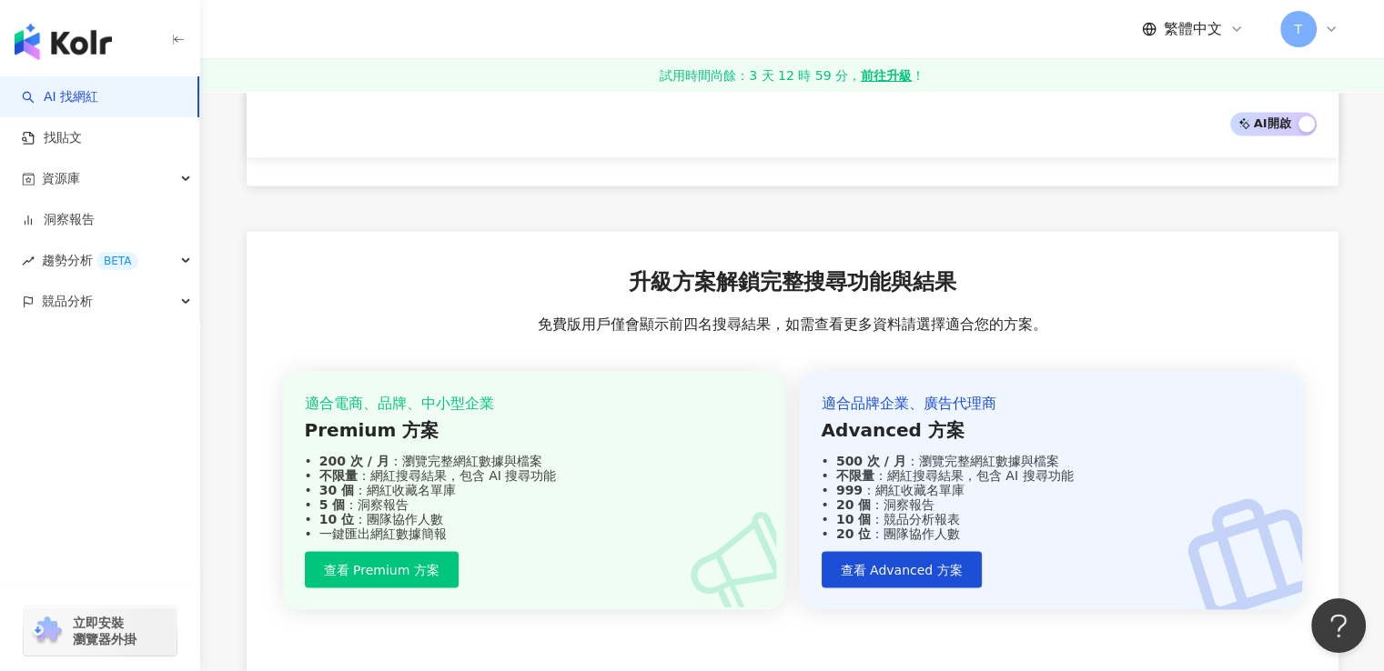
scroll to position [3245, 0]
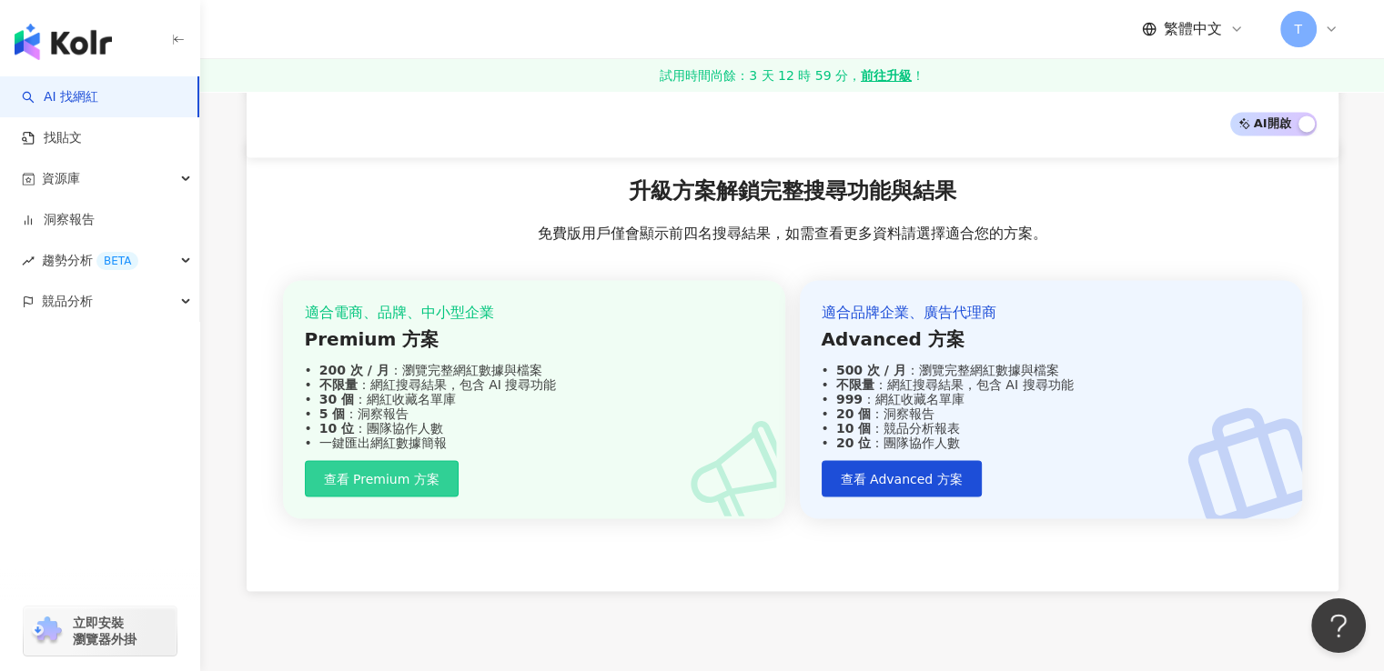
click at [408, 471] on span "查看 Premium 方案" at bounding box center [382, 478] width 116 height 15
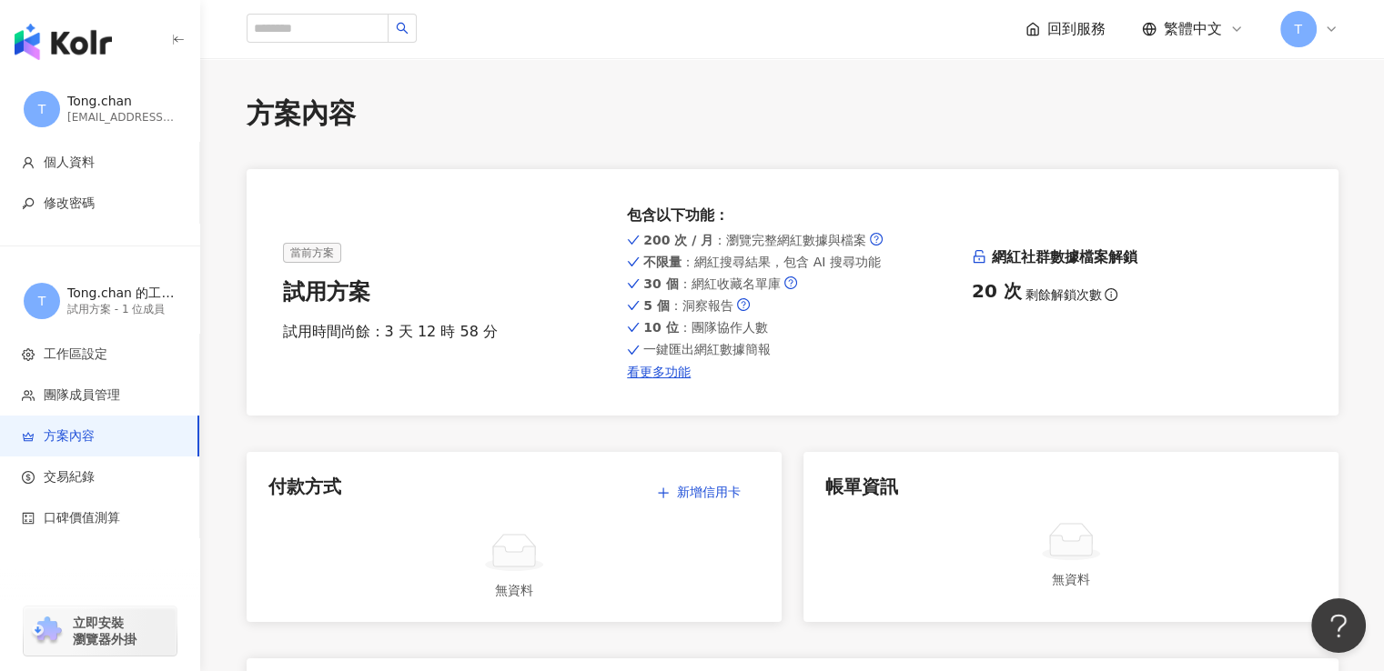
click at [69, 52] on img "button" at bounding box center [63, 42] width 97 height 36
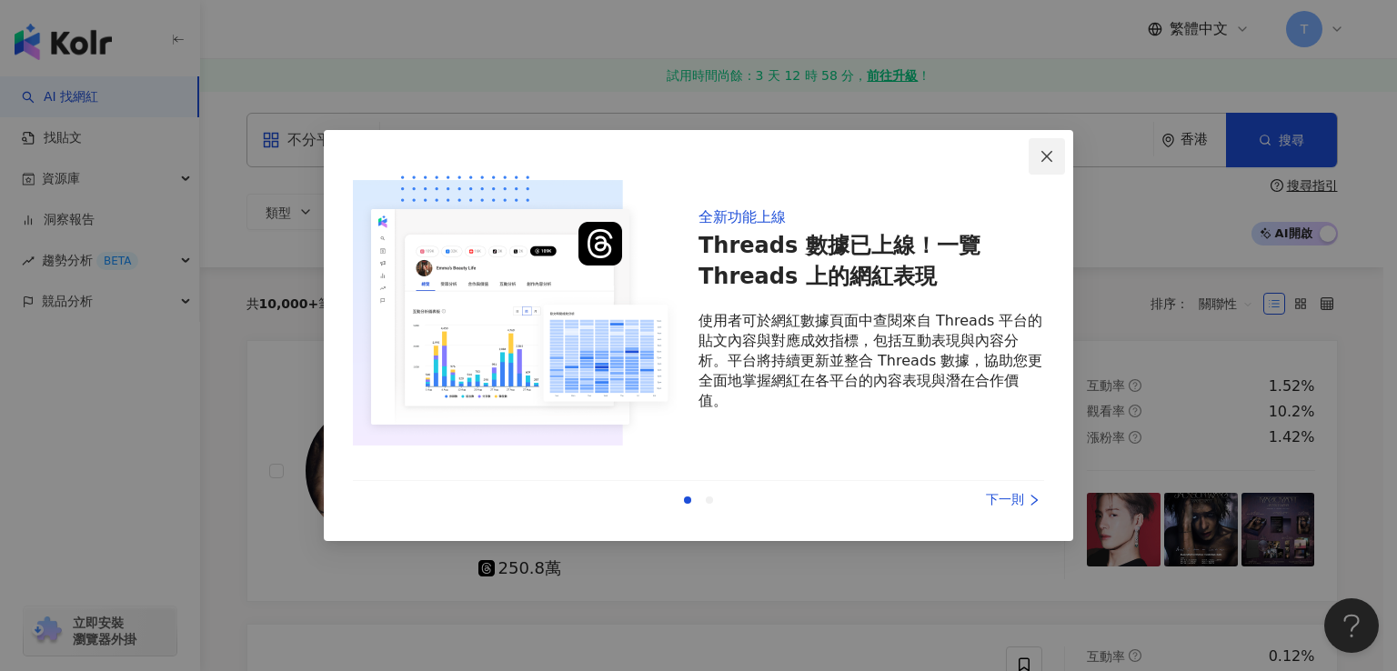
click at [1055, 157] on span "Close" at bounding box center [1047, 156] width 36 height 15
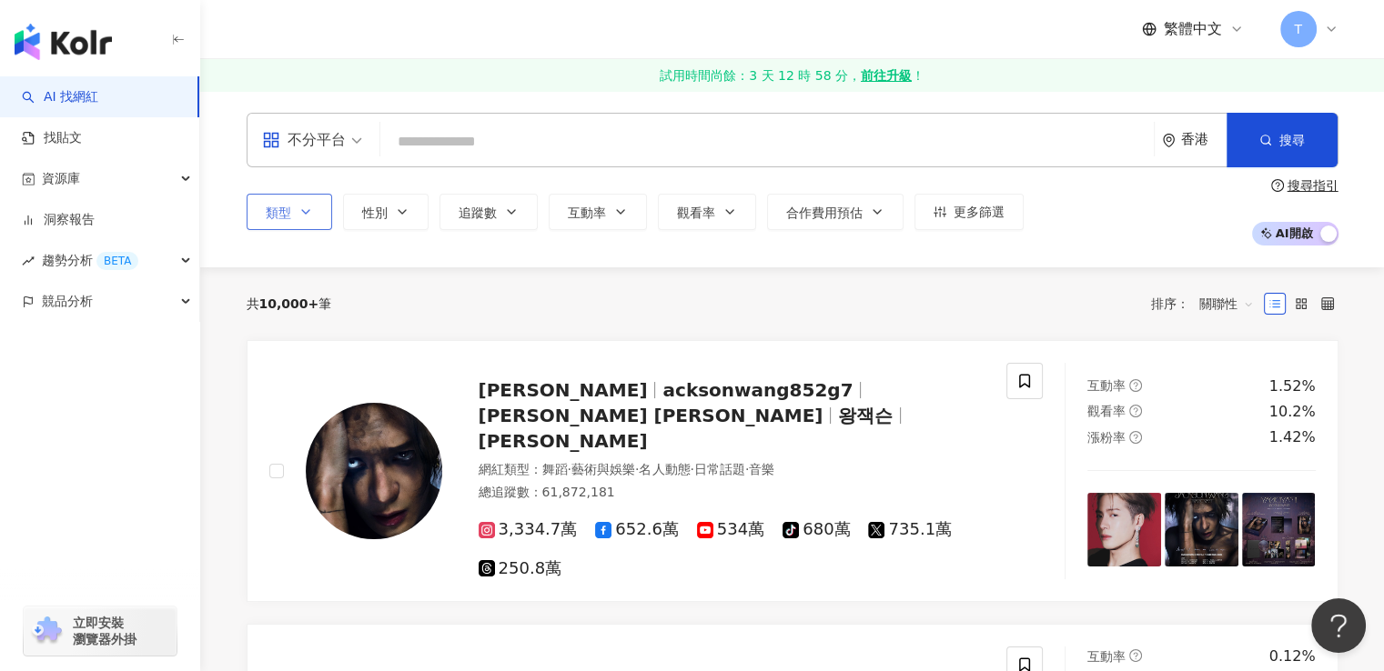
click at [313, 219] on button "類型" at bounding box center [290, 212] width 86 height 36
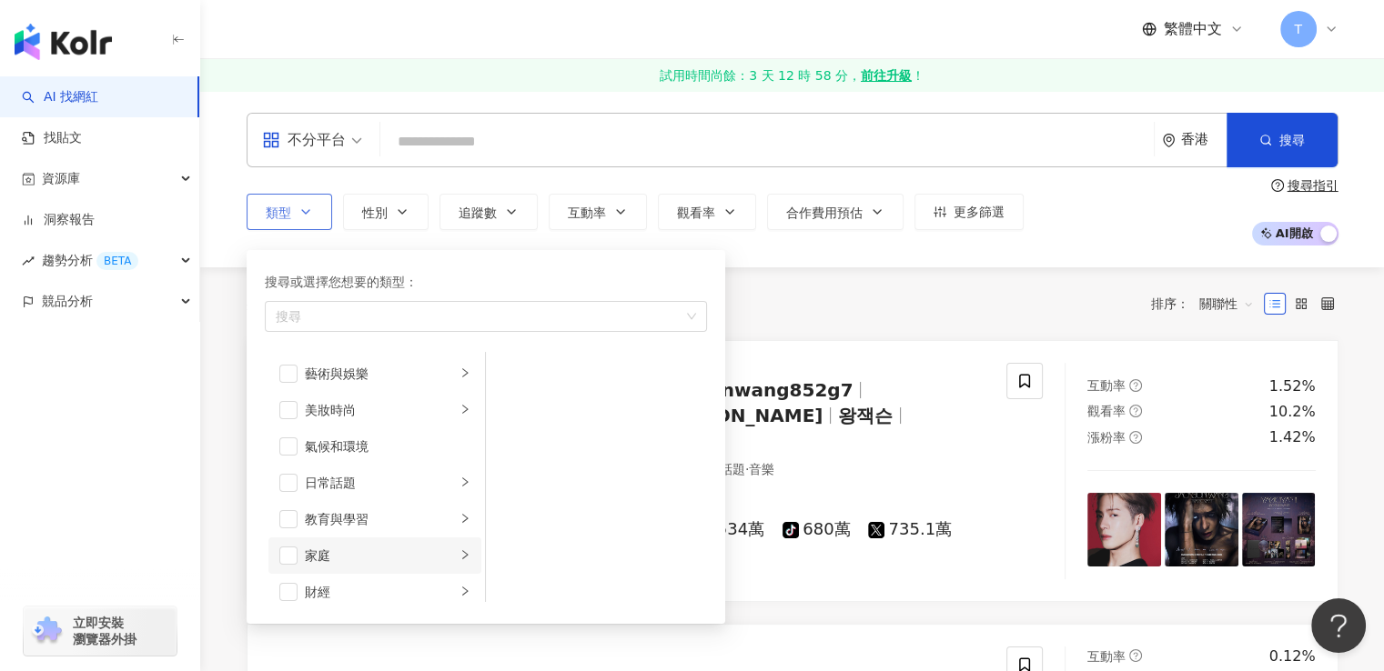
click at [407, 553] on div "家庭" at bounding box center [380, 556] width 151 height 20
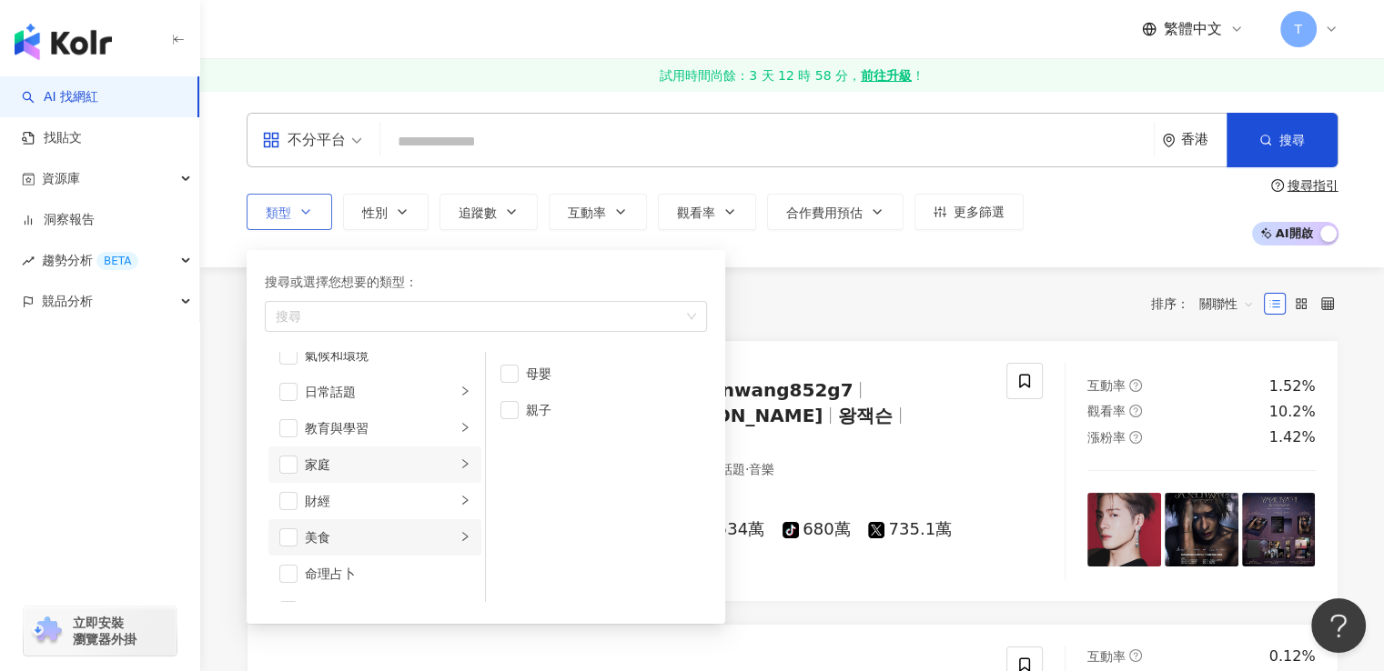
click at [413, 542] on div "美食" at bounding box center [380, 538] width 151 height 20
click at [285, 536] on span "button" at bounding box center [288, 538] width 18 height 18
click at [517, 452] on span "button" at bounding box center [509, 447] width 18 height 18
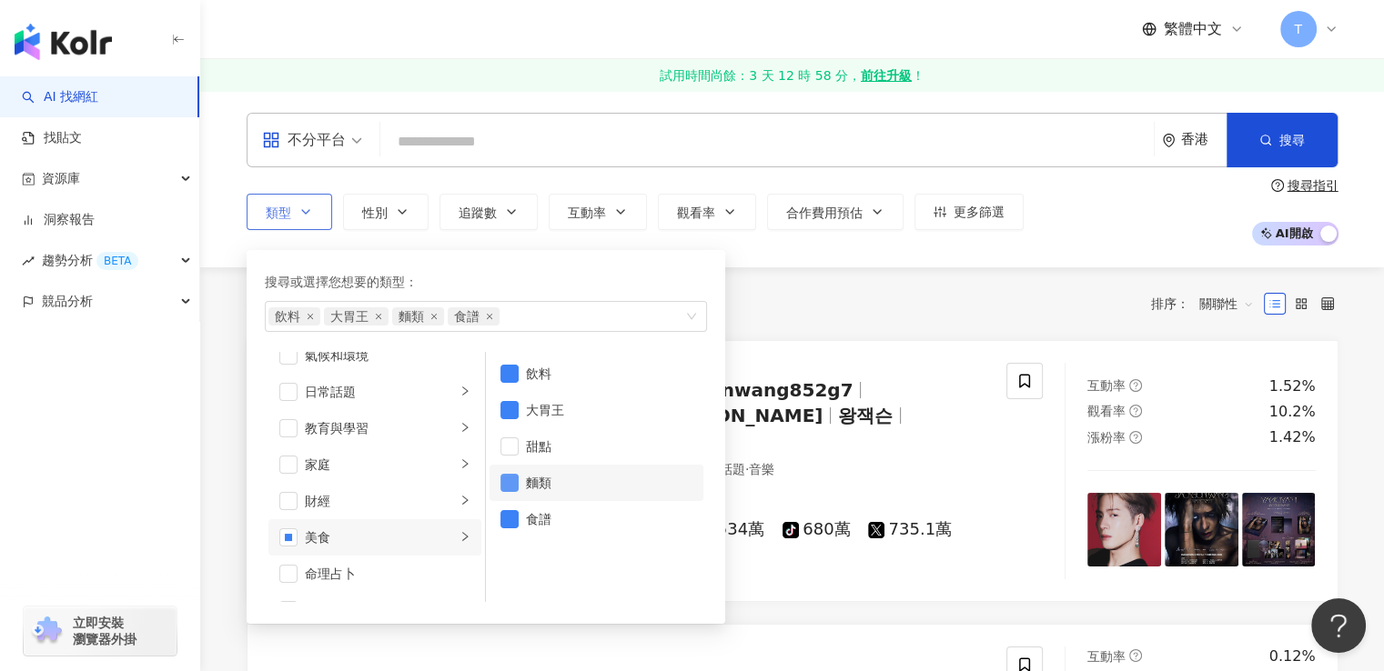
click at [513, 487] on span "button" at bounding box center [509, 483] width 18 height 18
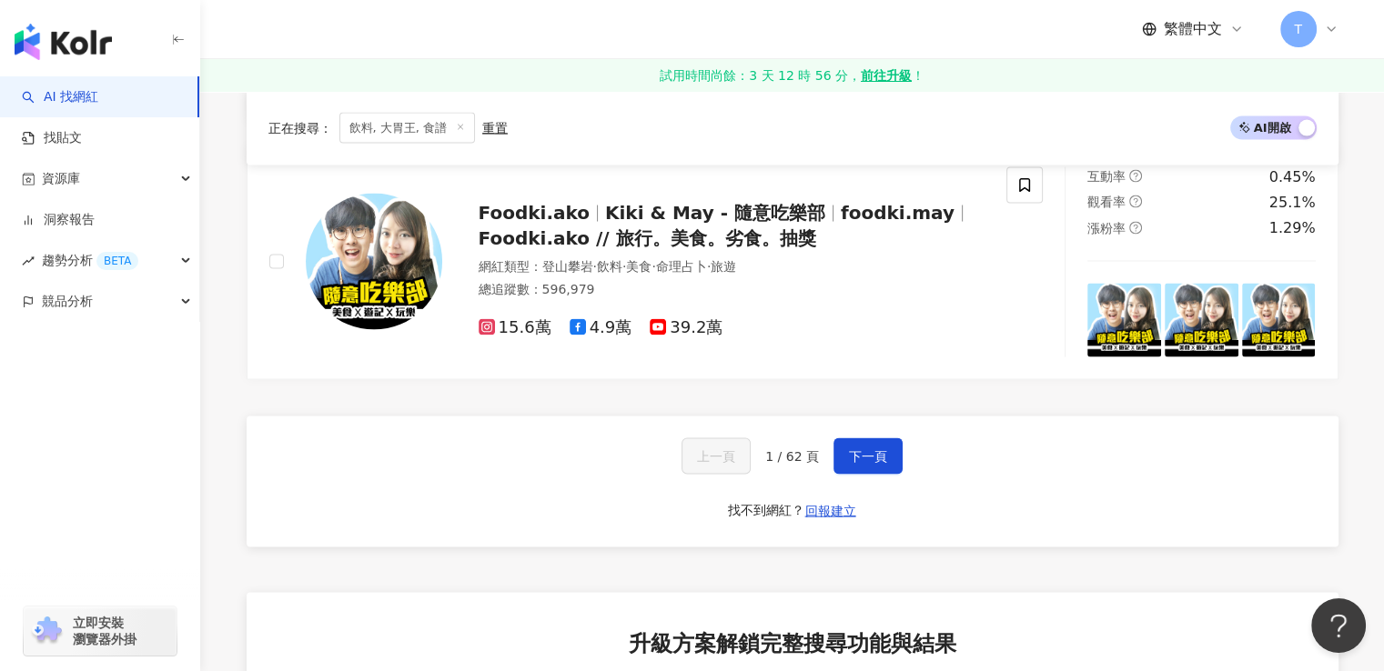
scroll to position [3457, 0]
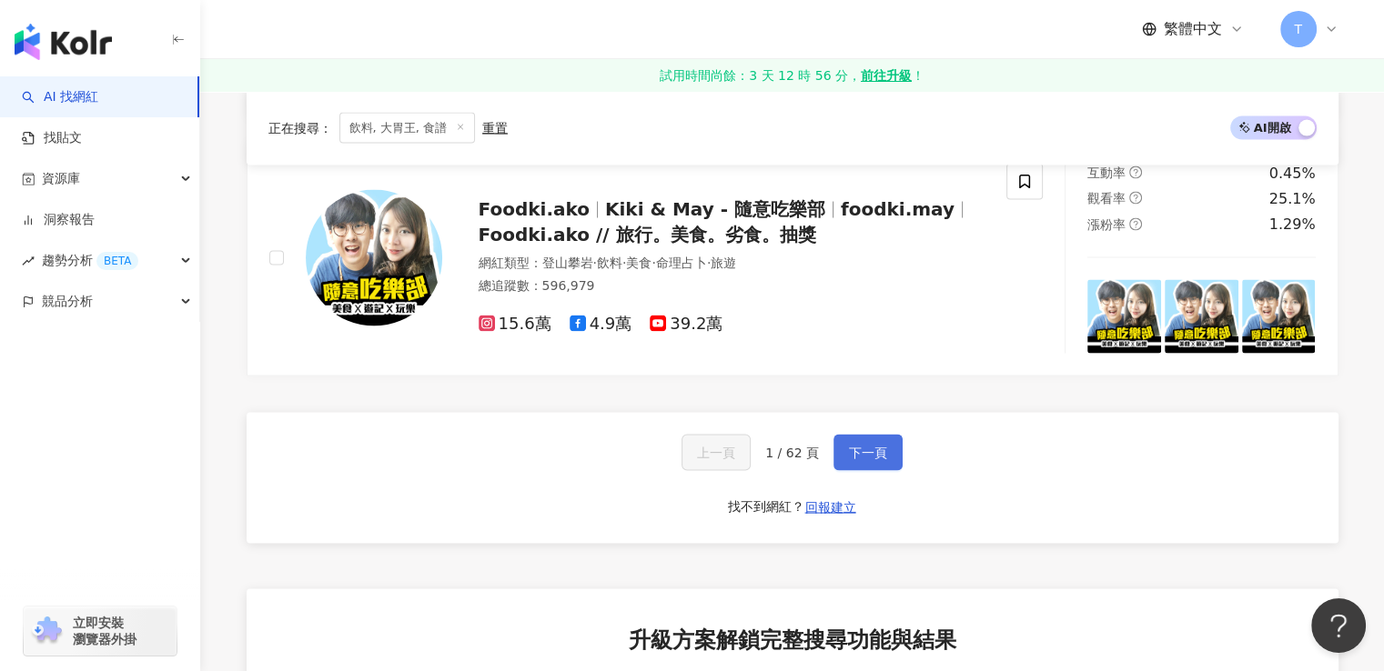
click at [855, 459] on span "下一頁" at bounding box center [868, 452] width 38 height 15
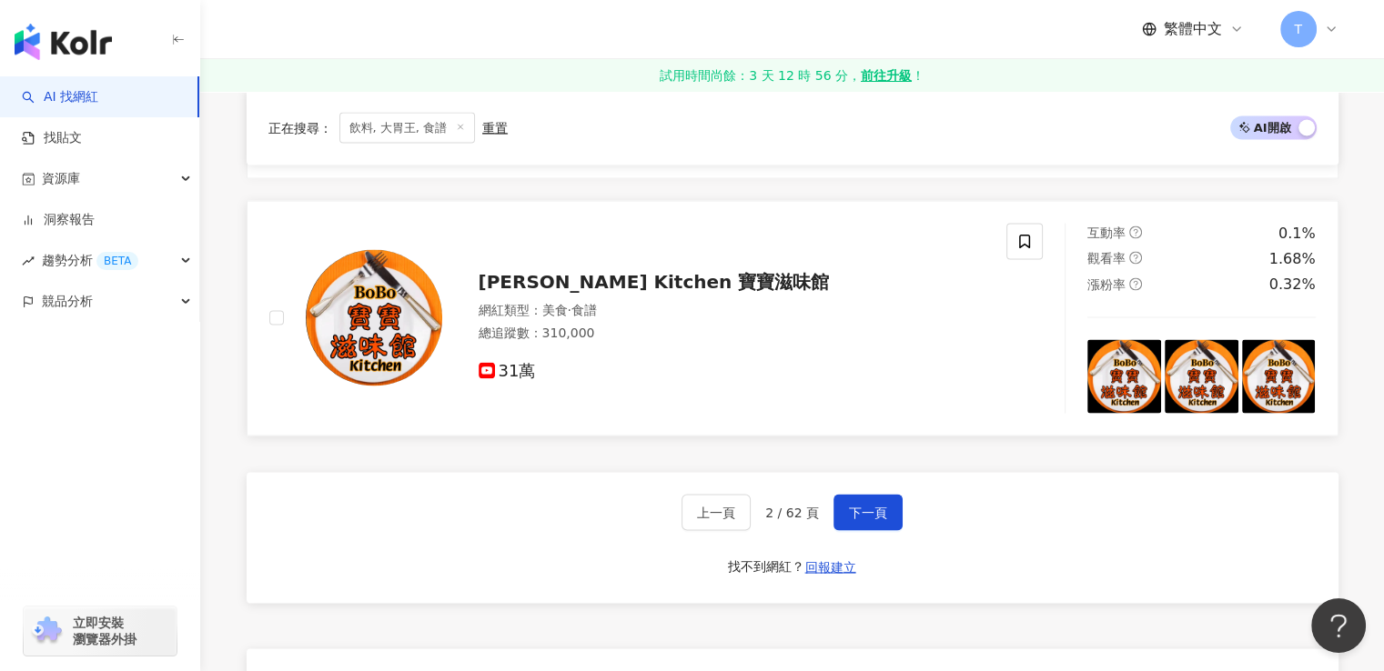
scroll to position [3366, 0]
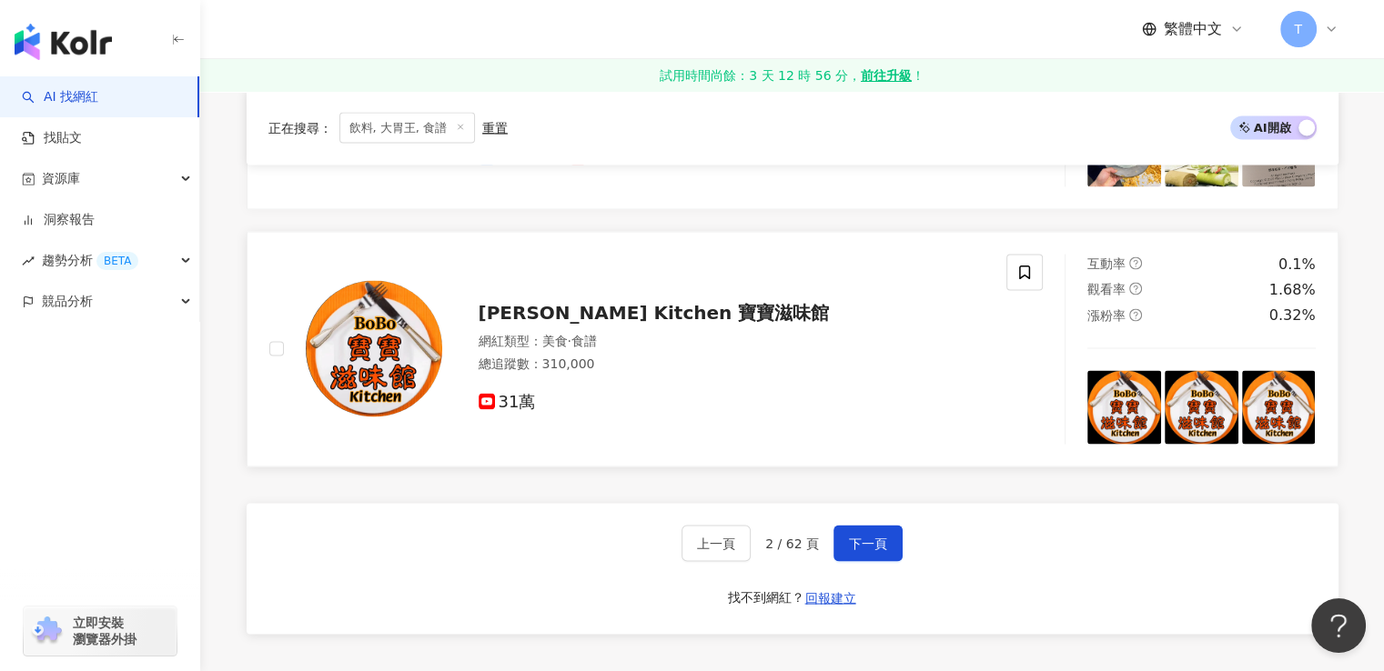
click at [426, 365] on img at bounding box center [374, 348] width 136 height 136
click at [870, 550] on span "下一頁" at bounding box center [868, 543] width 38 height 15
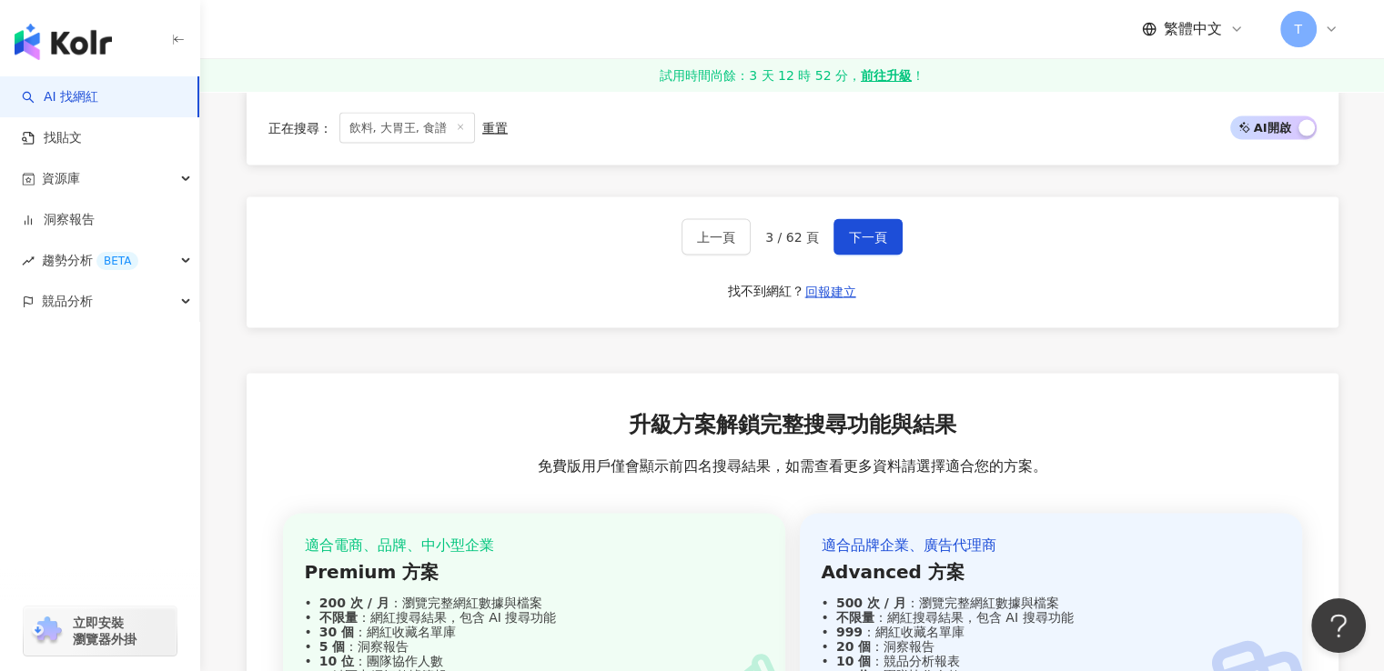
scroll to position [3490, 0]
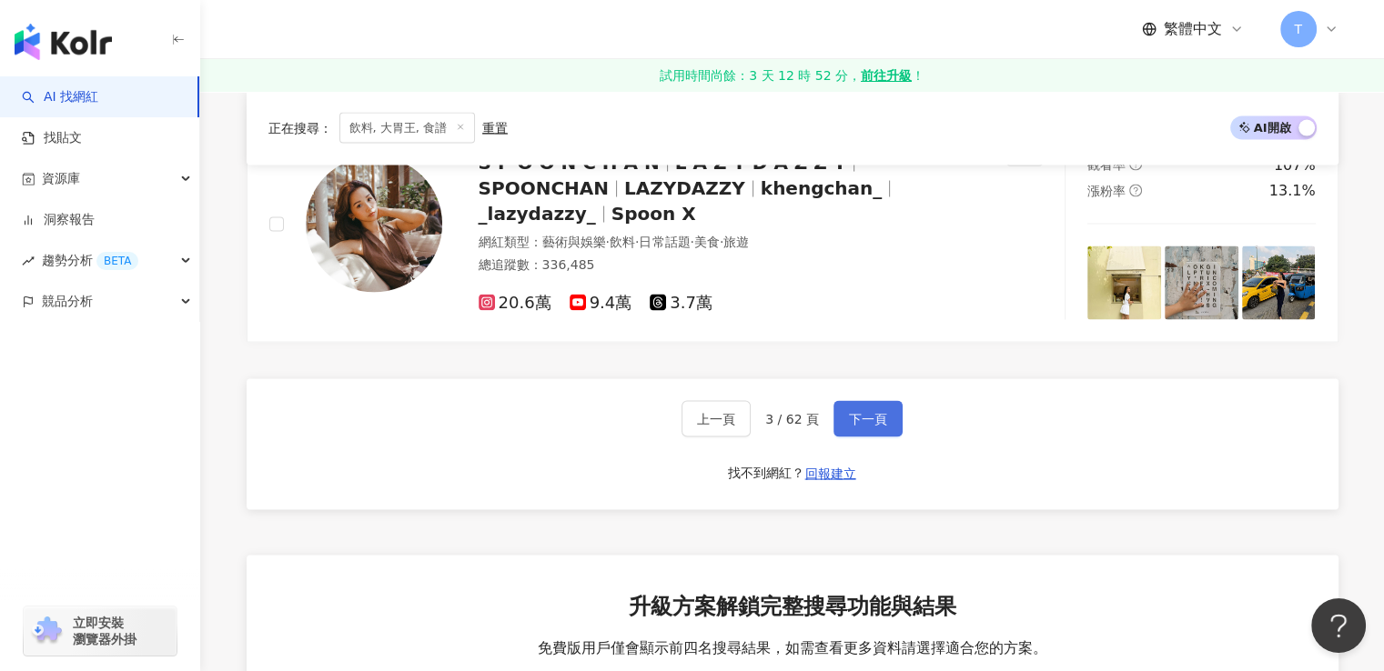
click at [873, 427] on span "下一頁" at bounding box center [868, 419] width 38 height 15
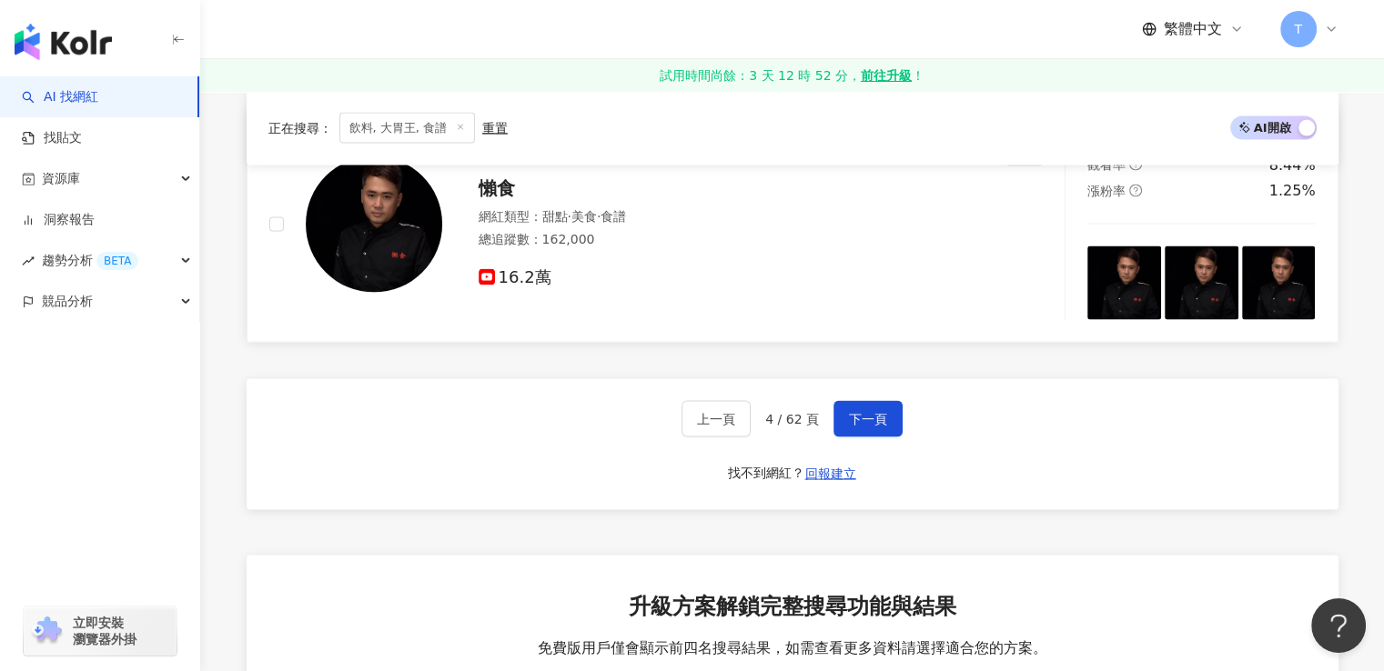
click at [508, 199] on span "懶食" at bounding box center [497, 188] width 36 height 22
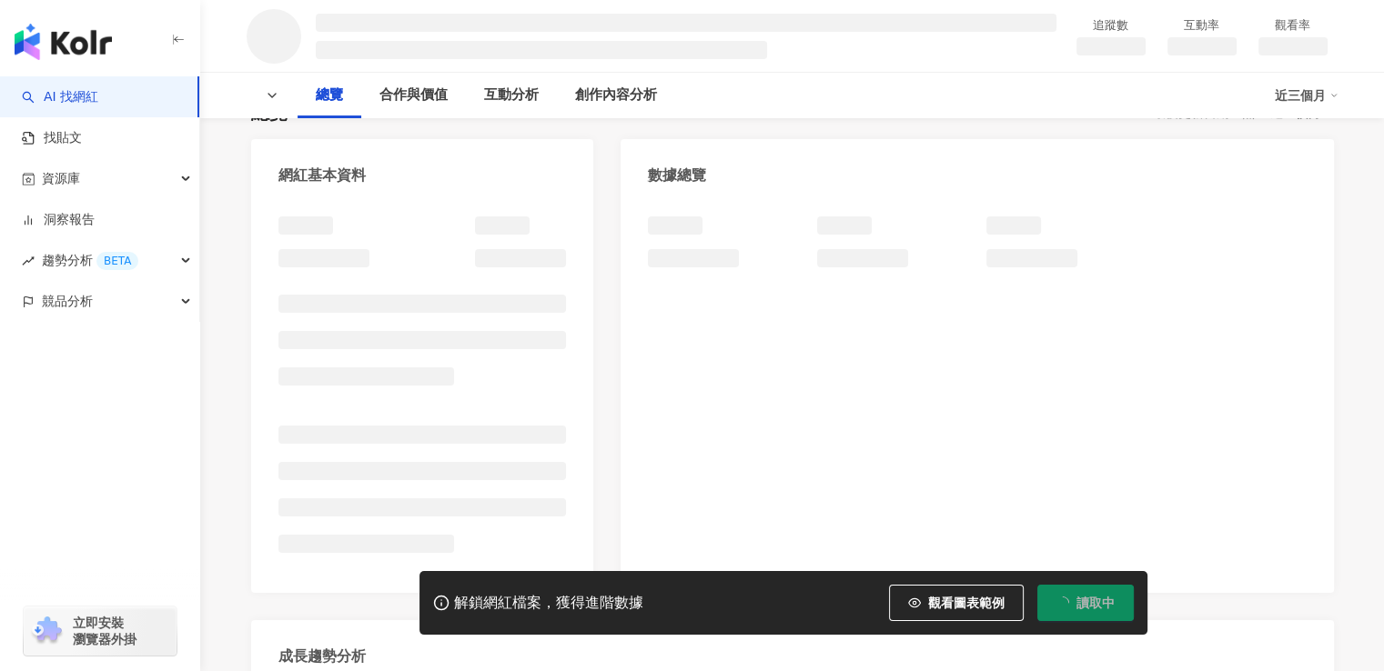
scroll to position [182, 0]
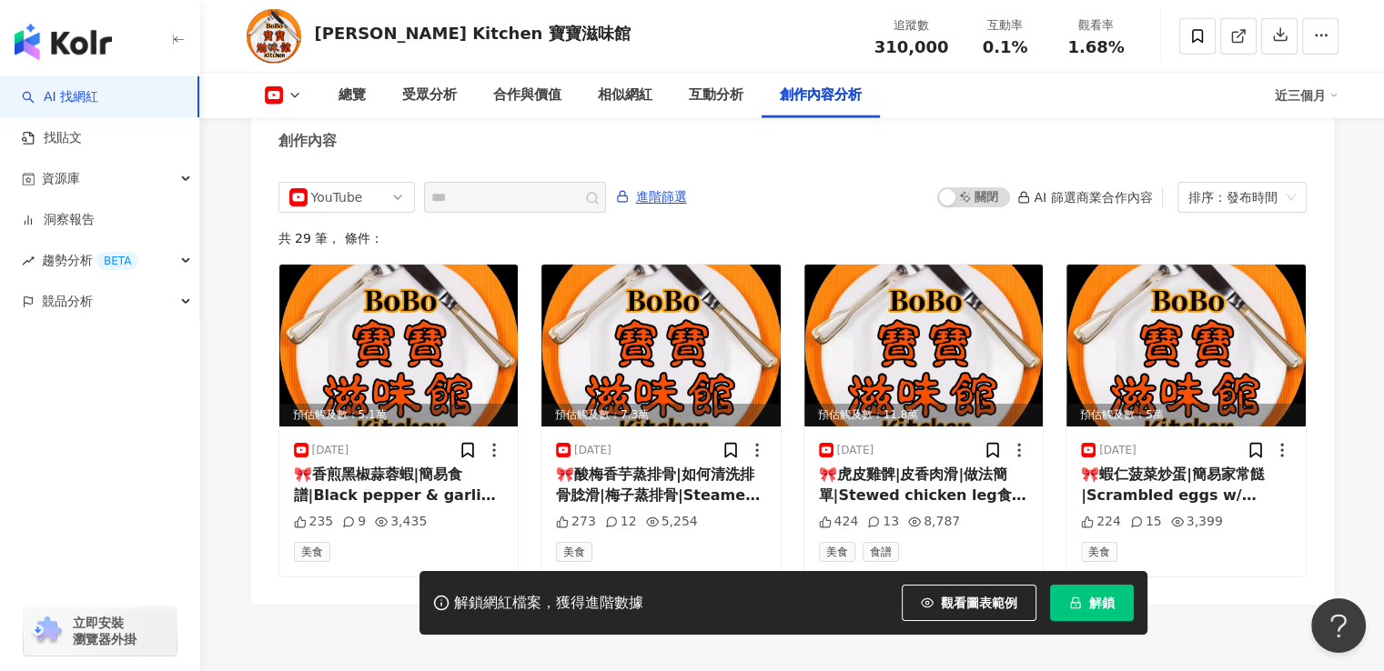
scroll to position [5095, 0]
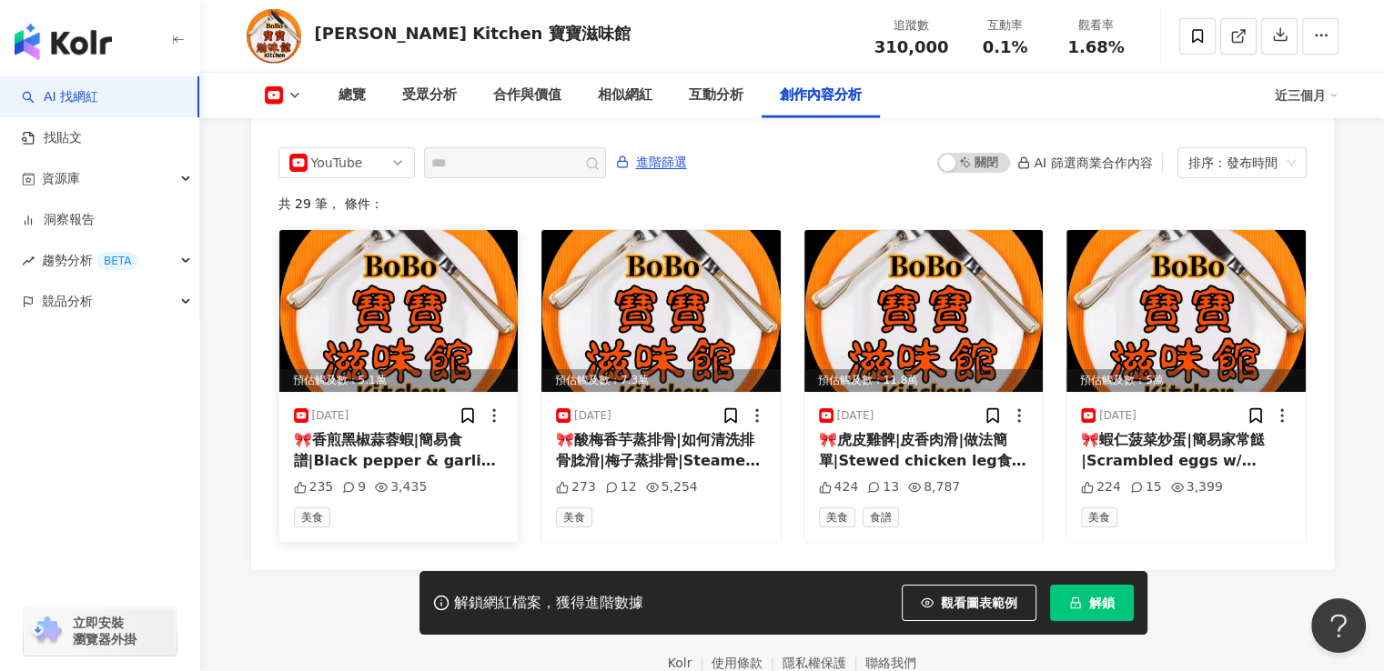
click at [411, 307] on img at bounding box center [398, 311] width 239 height 162
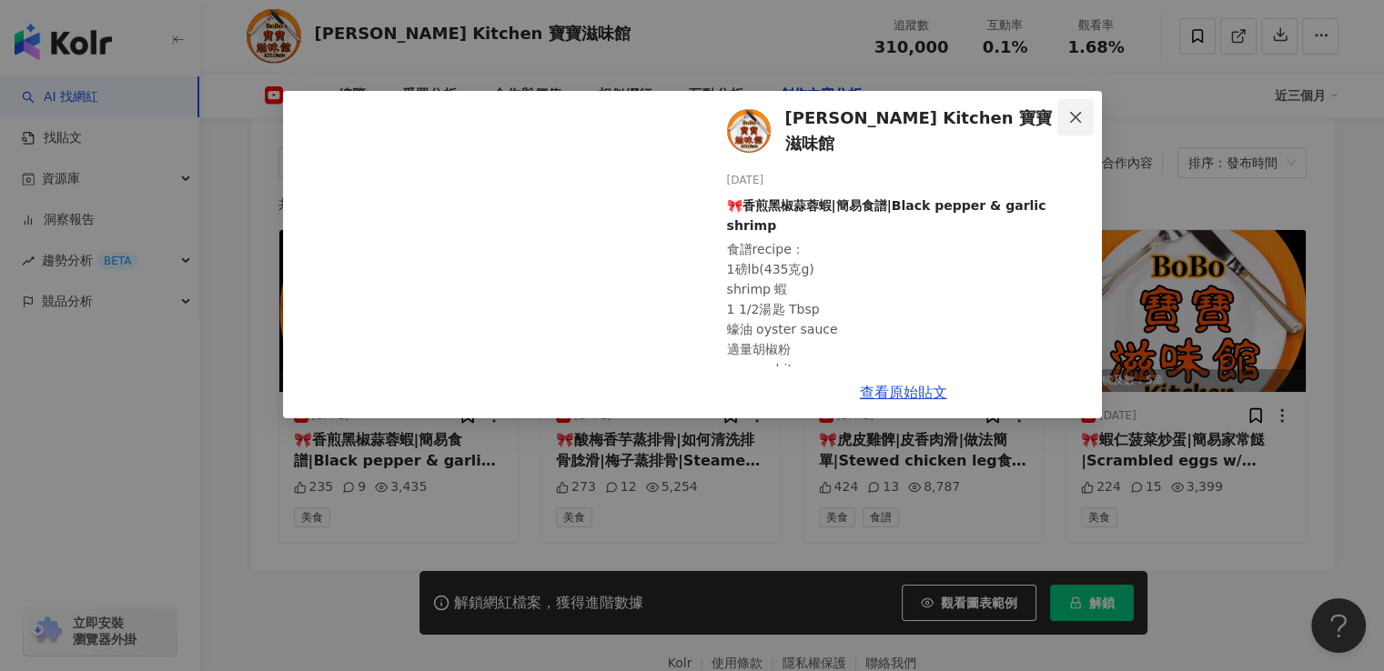
click at [1074, 115] on icon "close" at bounding box center [1075, 117] width 15 height 15
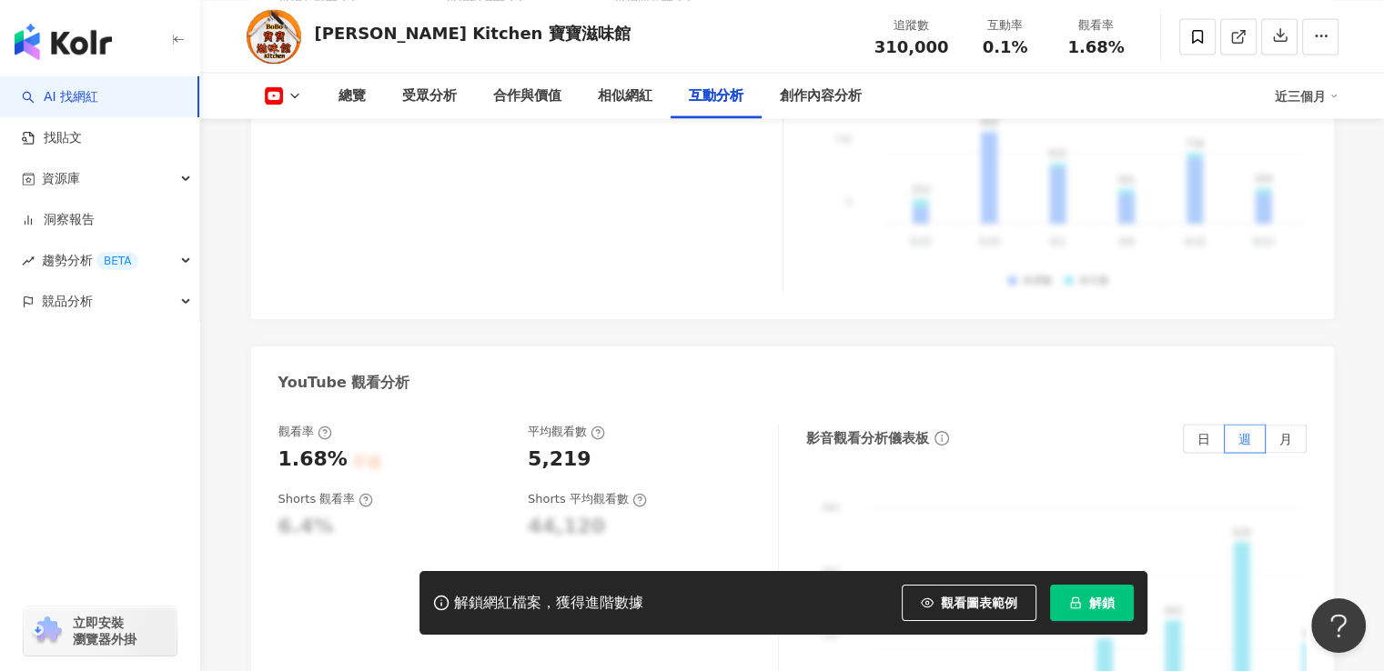
scroll to position [3359, 0]
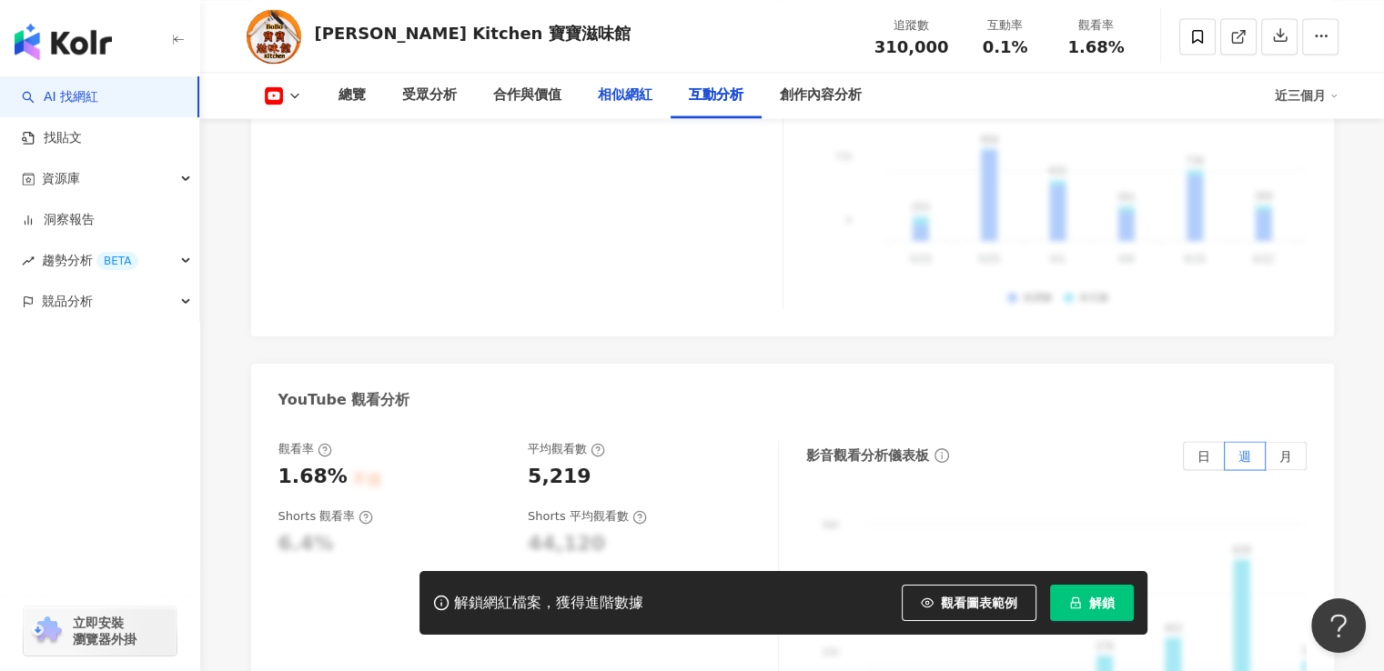
click at [624, 102] on div "相似網紅" at bounding box center [625, 96] width 55 height 22
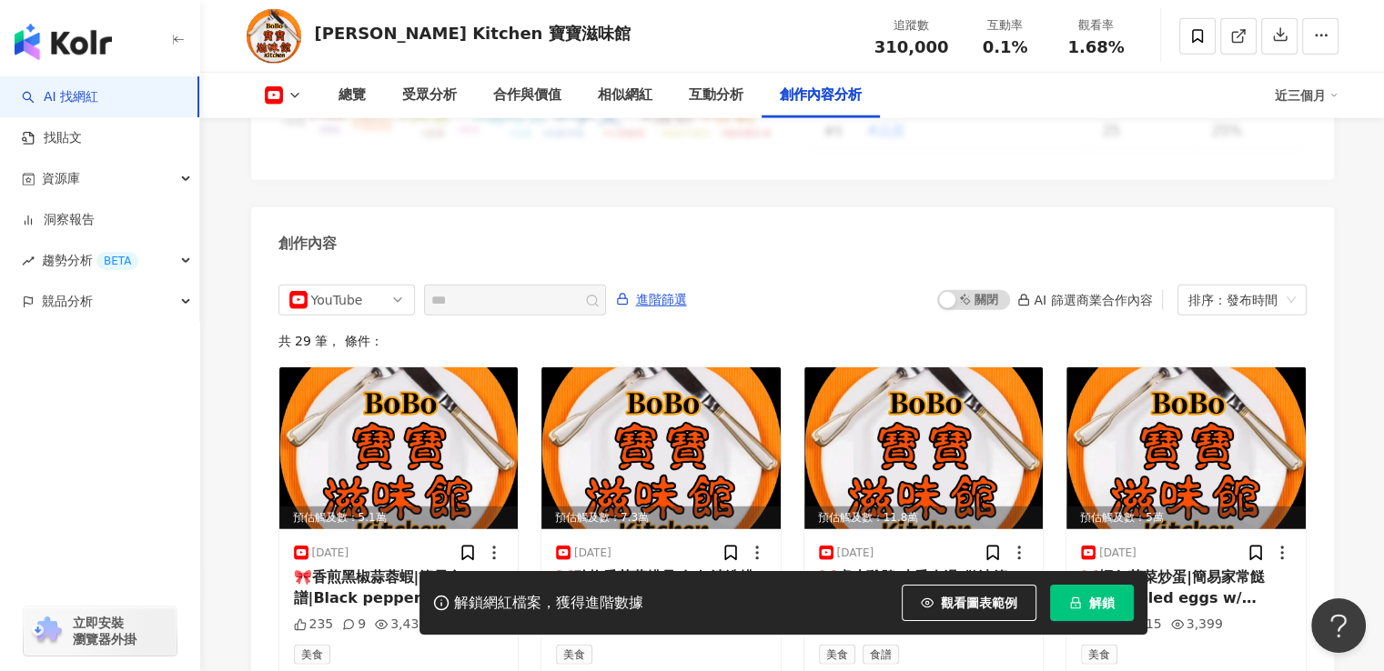
scroll to position [4971, 0]
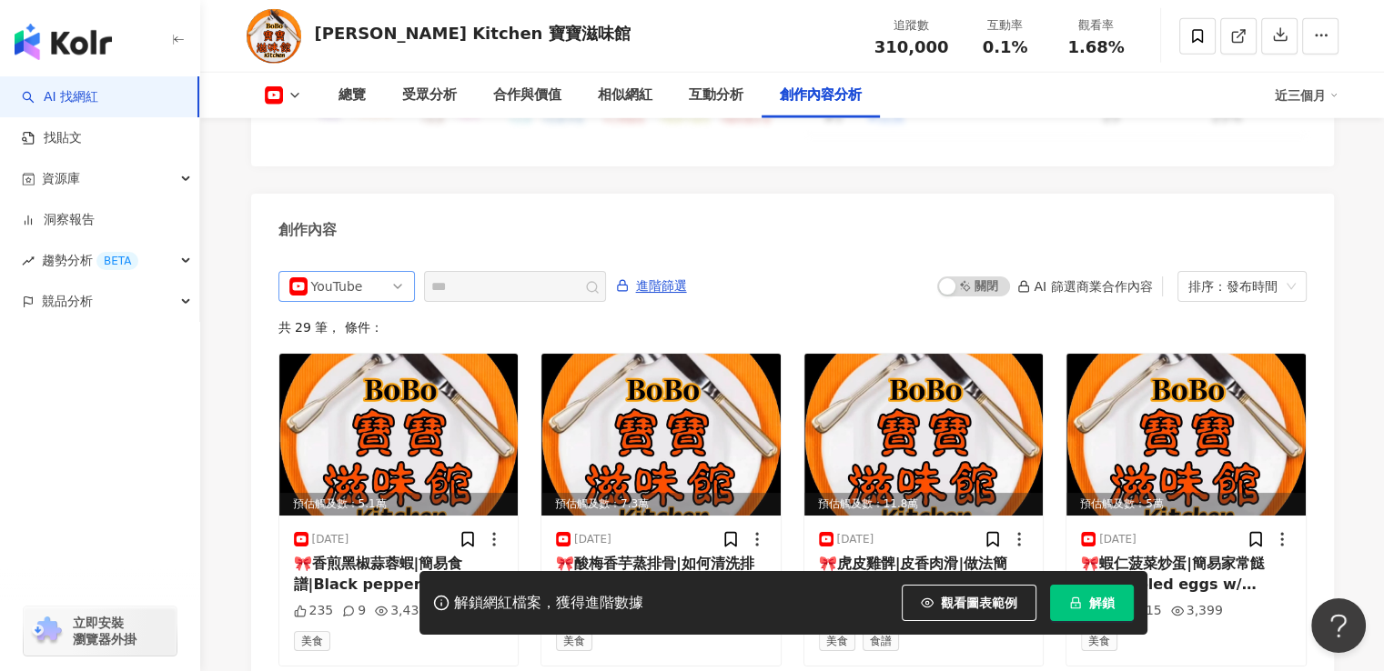
click at [397, 276] on span "YouTube" at bounding box center [346, 286] width 115 height 29
click at [739, 194] on div "創作內容" at bounding box center [792, 223] width 1083 height 59
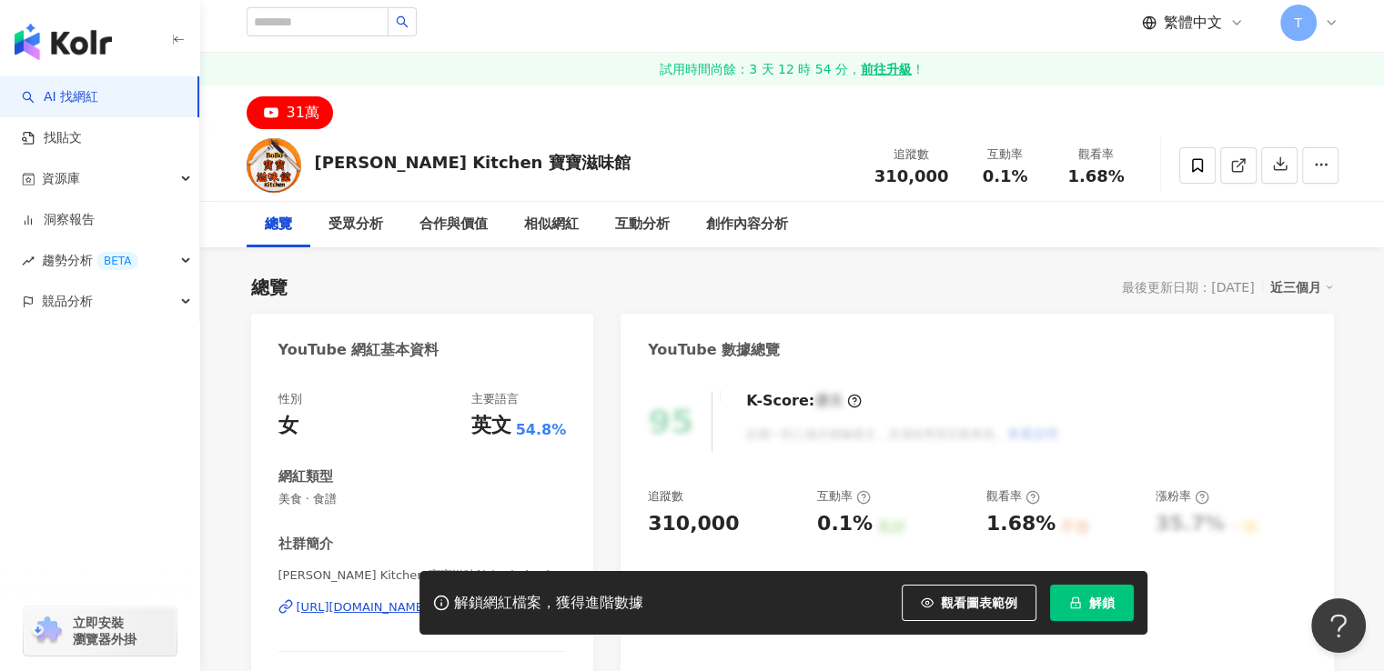
scroll to position [0, 0]
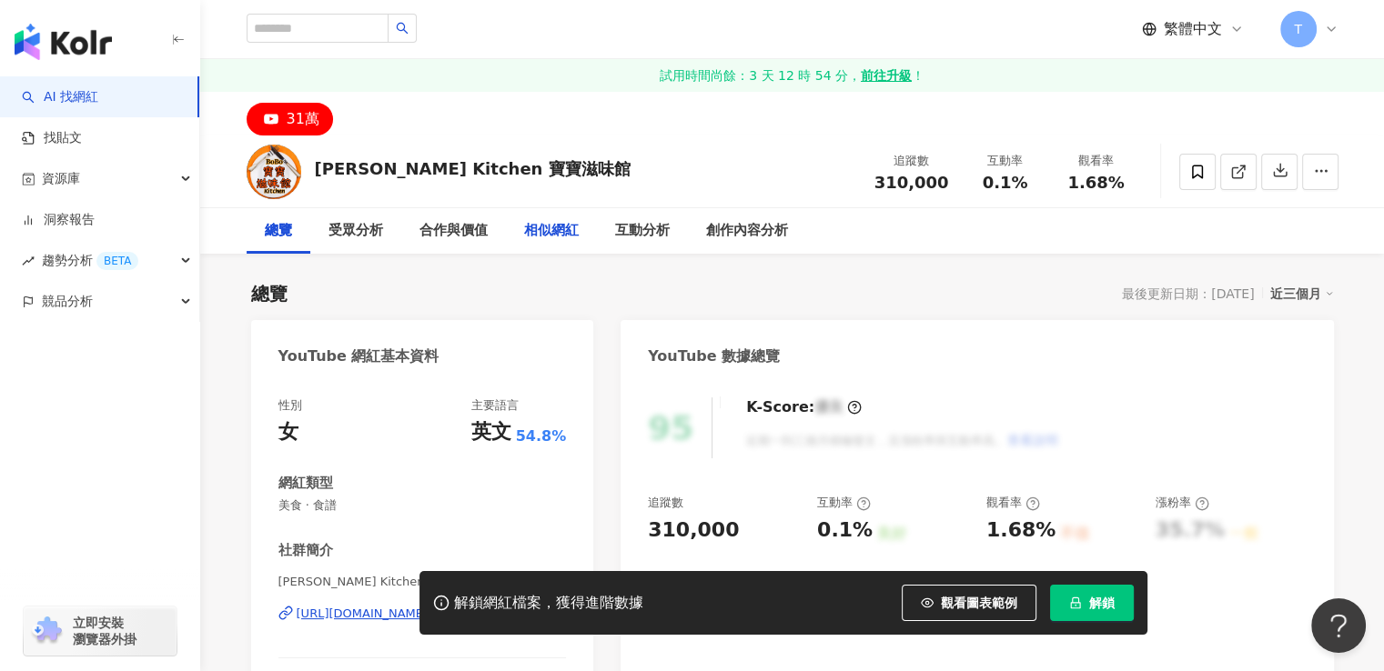
click at [560, 237] on div "相似網紅" at bounding box center [551, 231] width 55 height 22
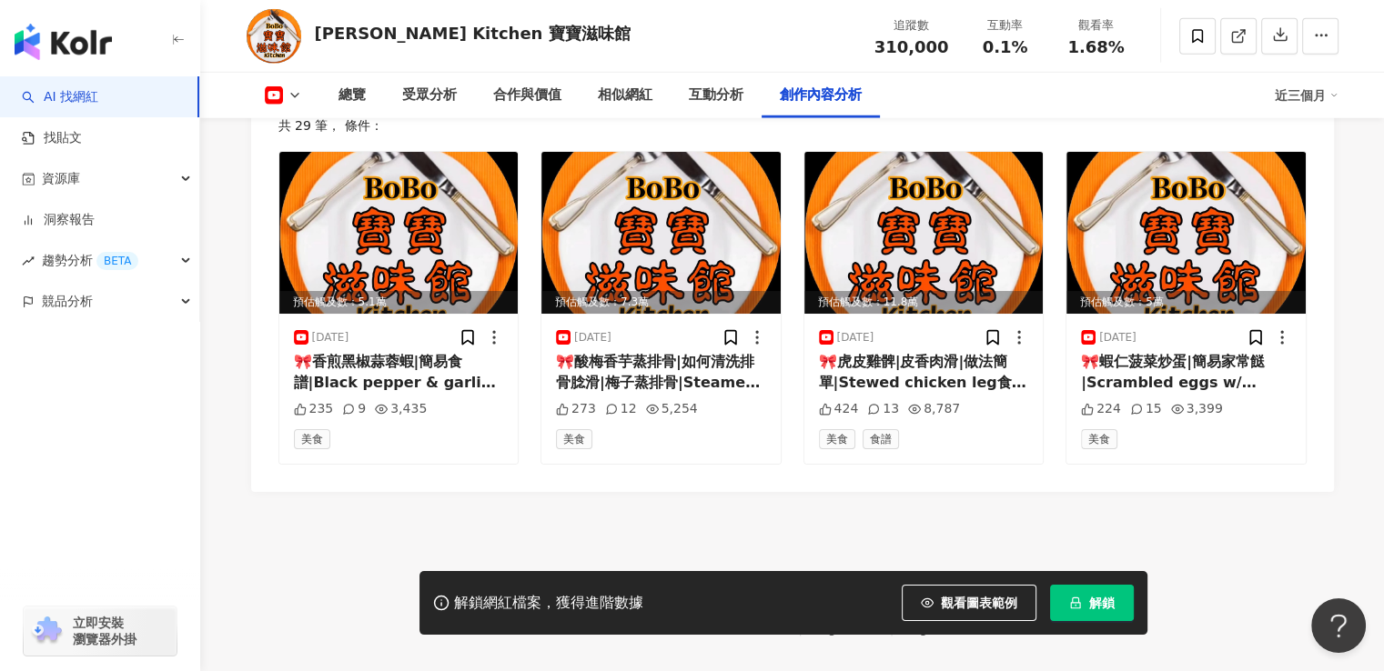
scroll to position [5179, 0]
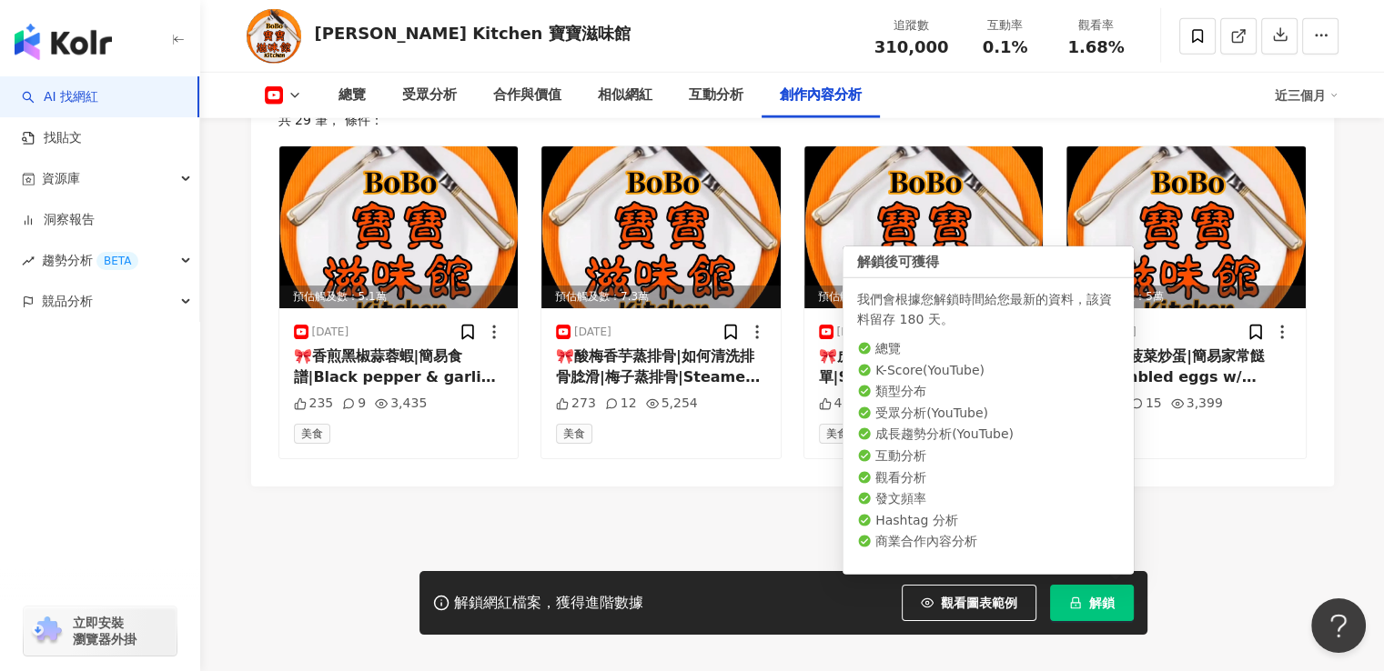
click at [1102, 601] on span "解鎖" at bounding box center [1101, 603] width 25 height 15
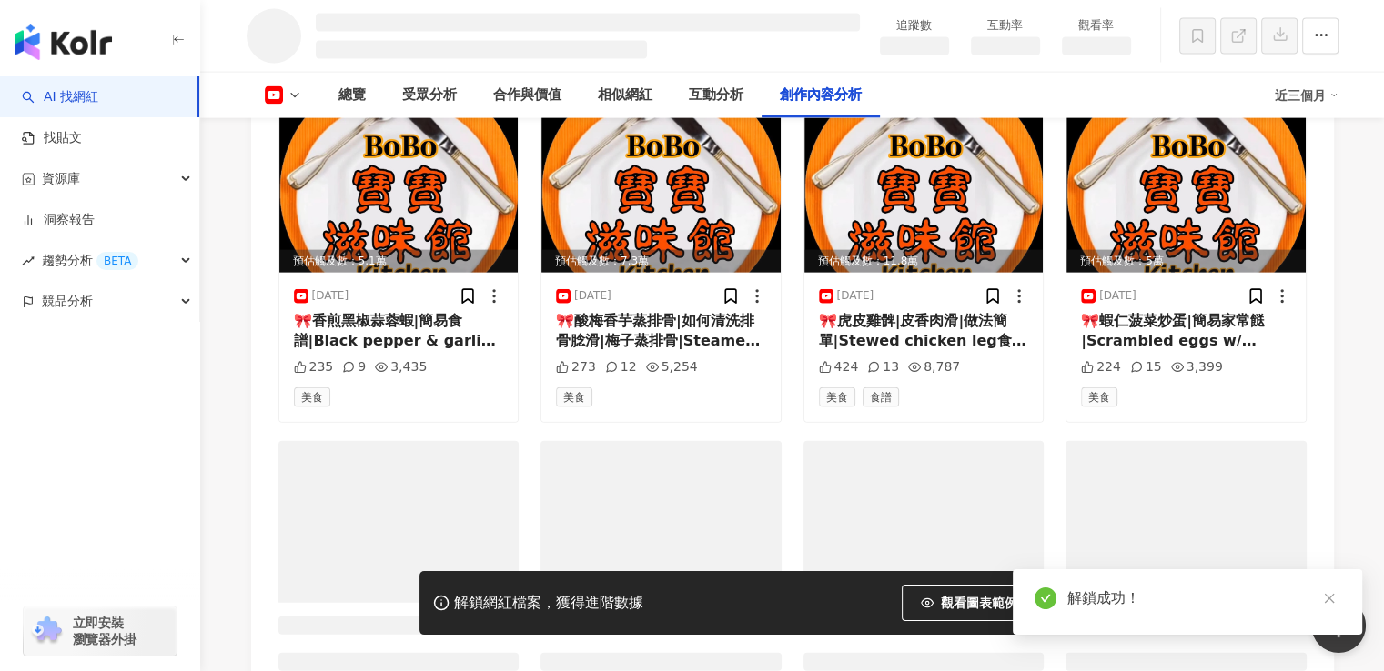
scroll to position [4152, 0]
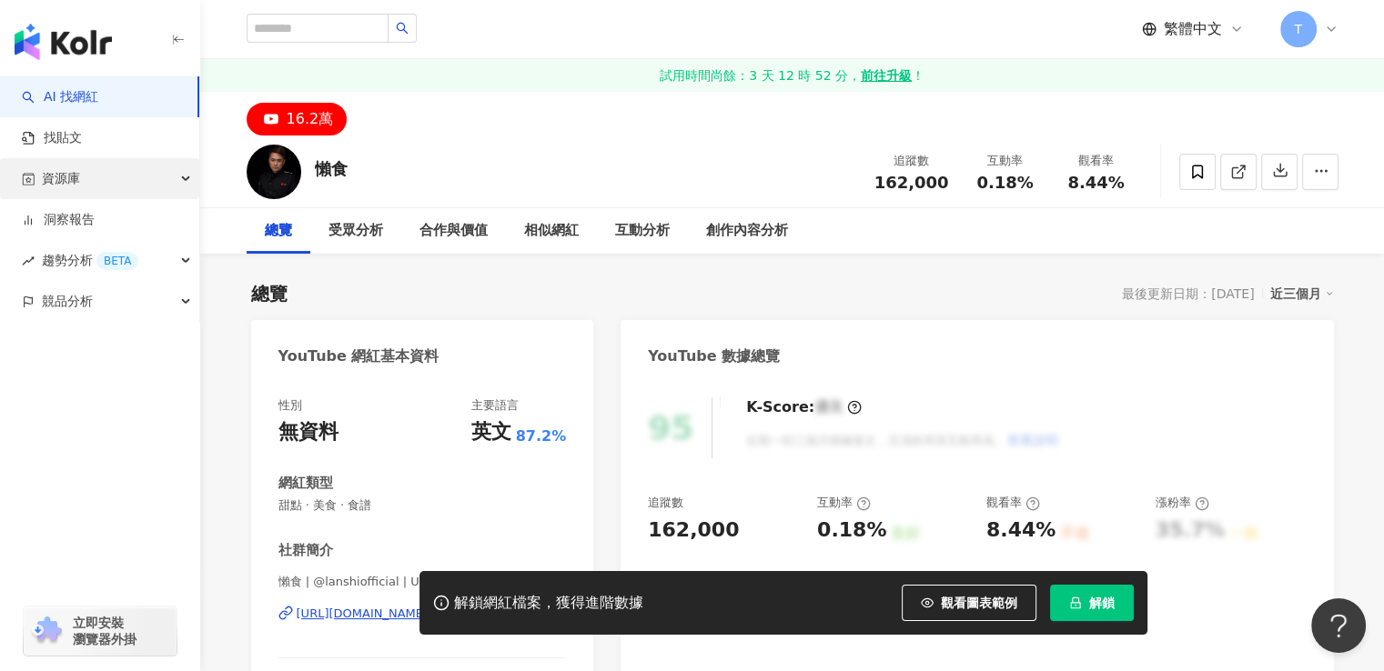
click at [58, 186] on span "資源庫" at bounding box center [61, 178] width 38 height 41
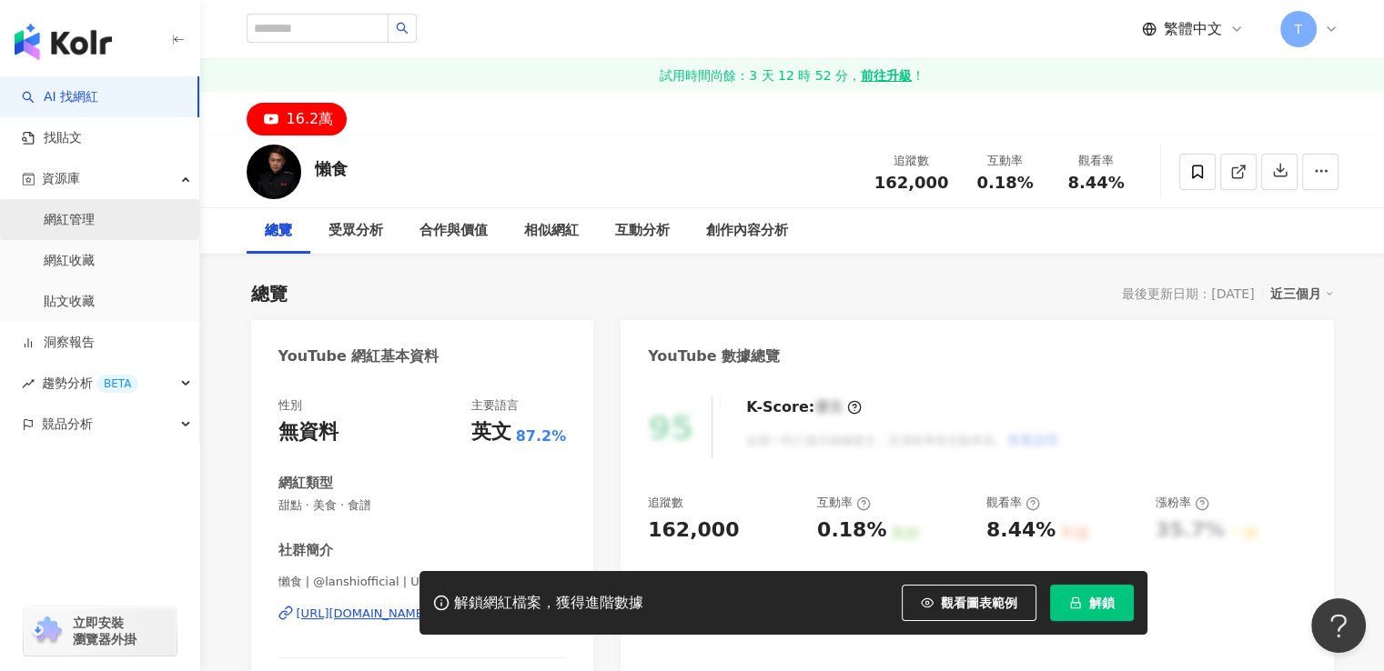
click at [85, 223] on link "網紅管理" at bounding box center [69, 220] width 51 height 18
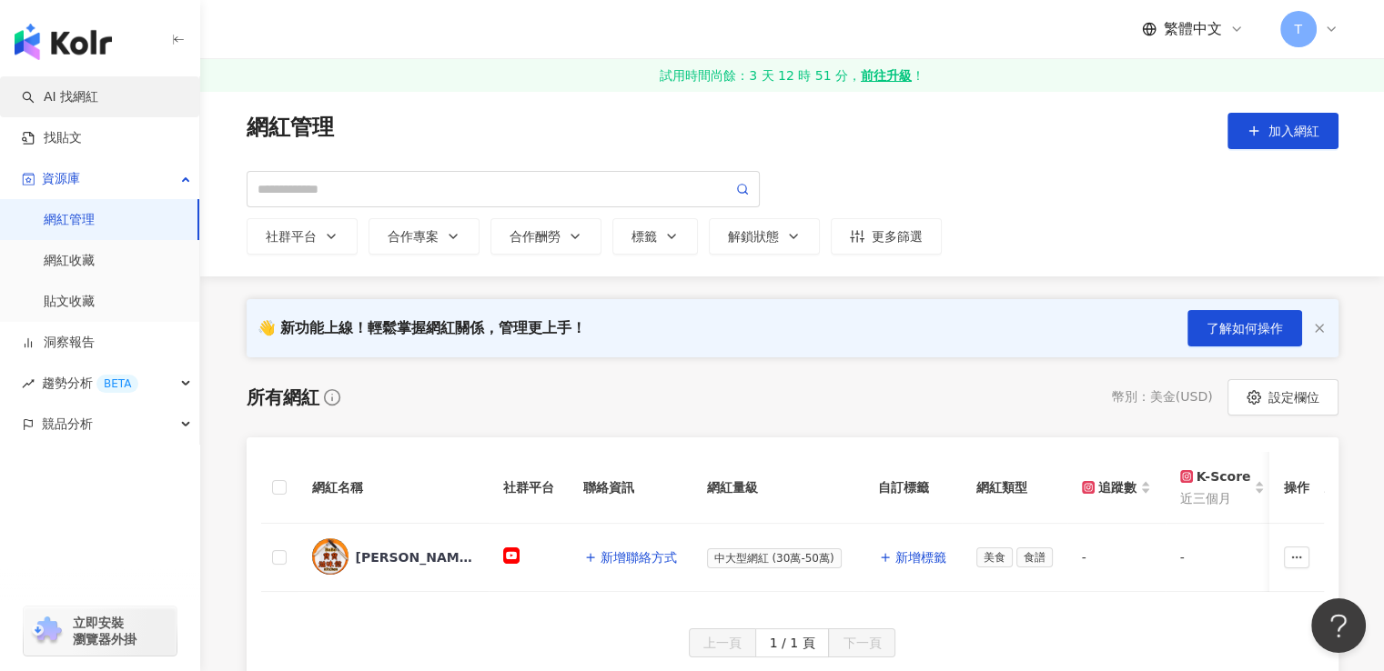
click at [69, 100] on link "AI 找網紅" at bounding box center [60, 97] width 76 height 18
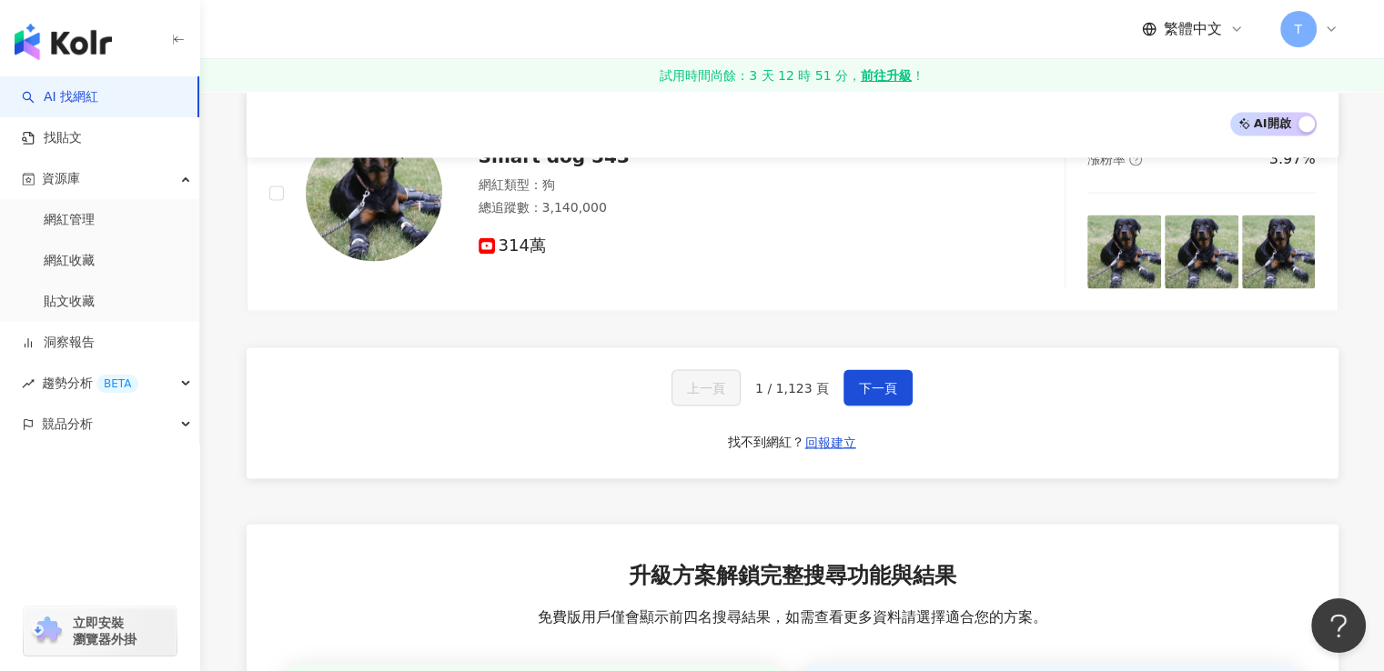
scroll to position [3275, 0]
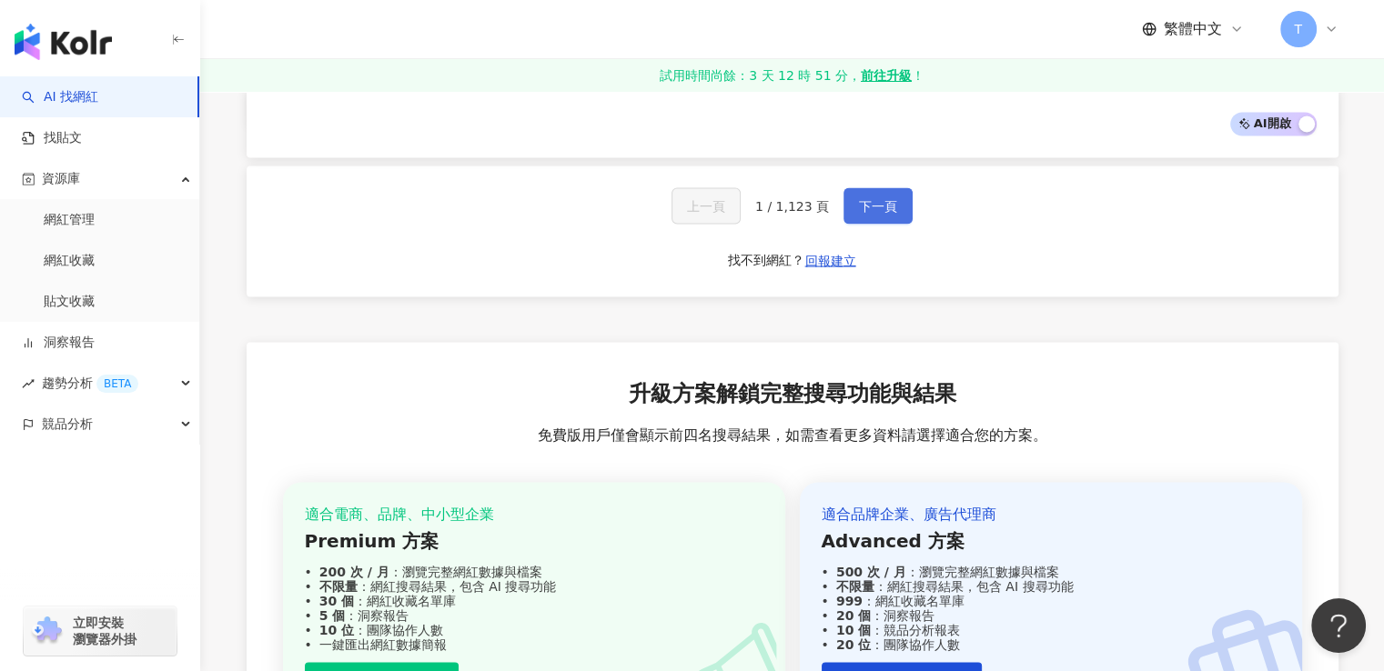
click at [891, 200] on span "下一頁" at bounding box center [878, 205] width 38 height 15
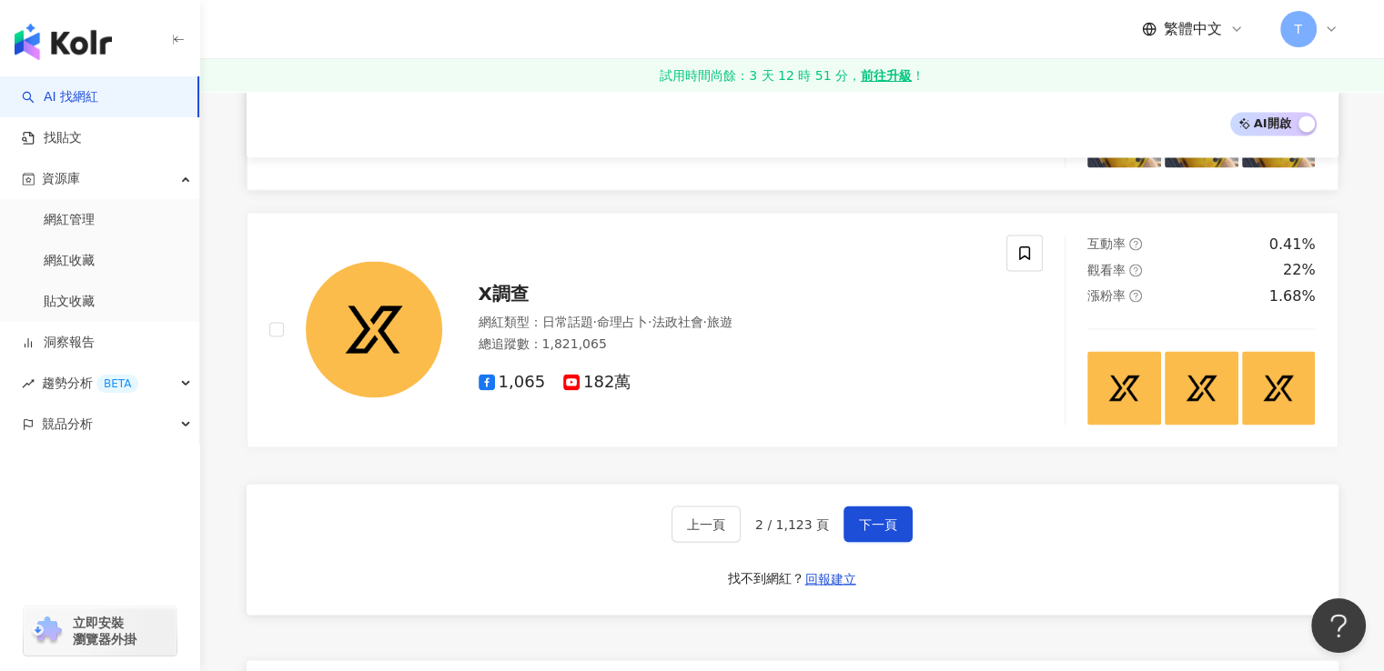
scroll to position [3093, 0]
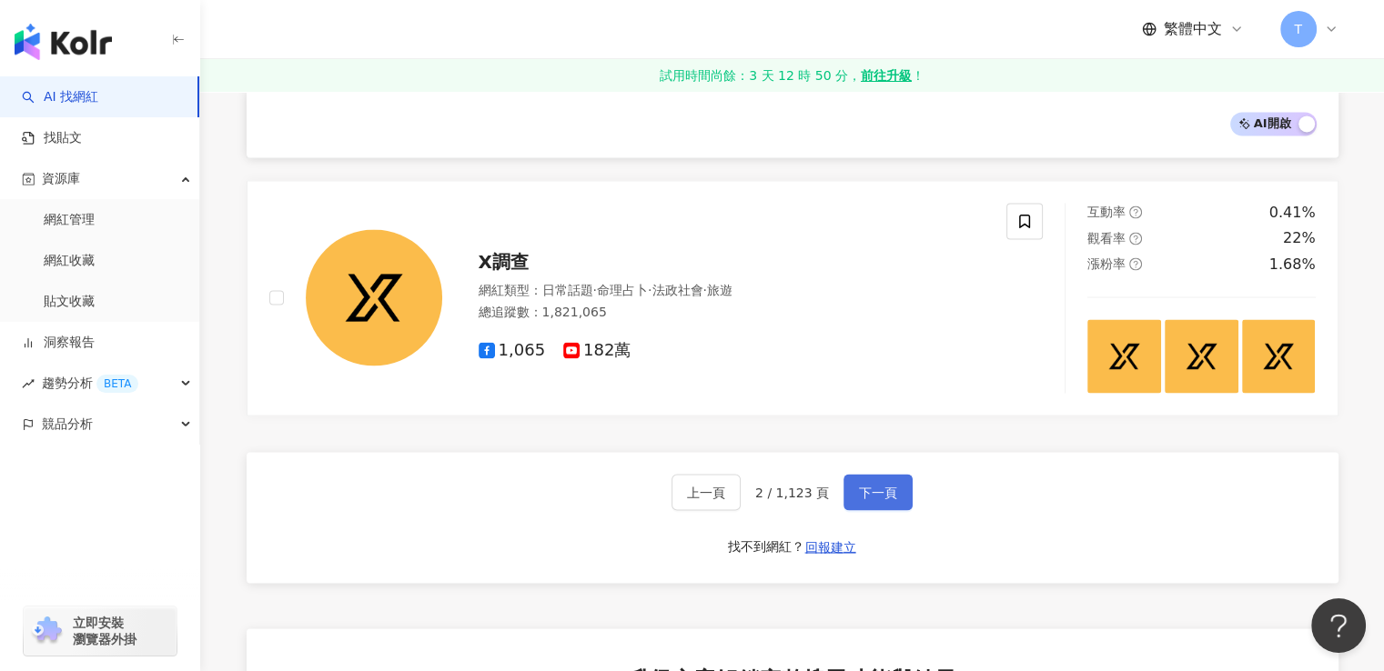
click at [883, 492] on span "下一頁" at bounding box center [878, 492] width 38 height 15
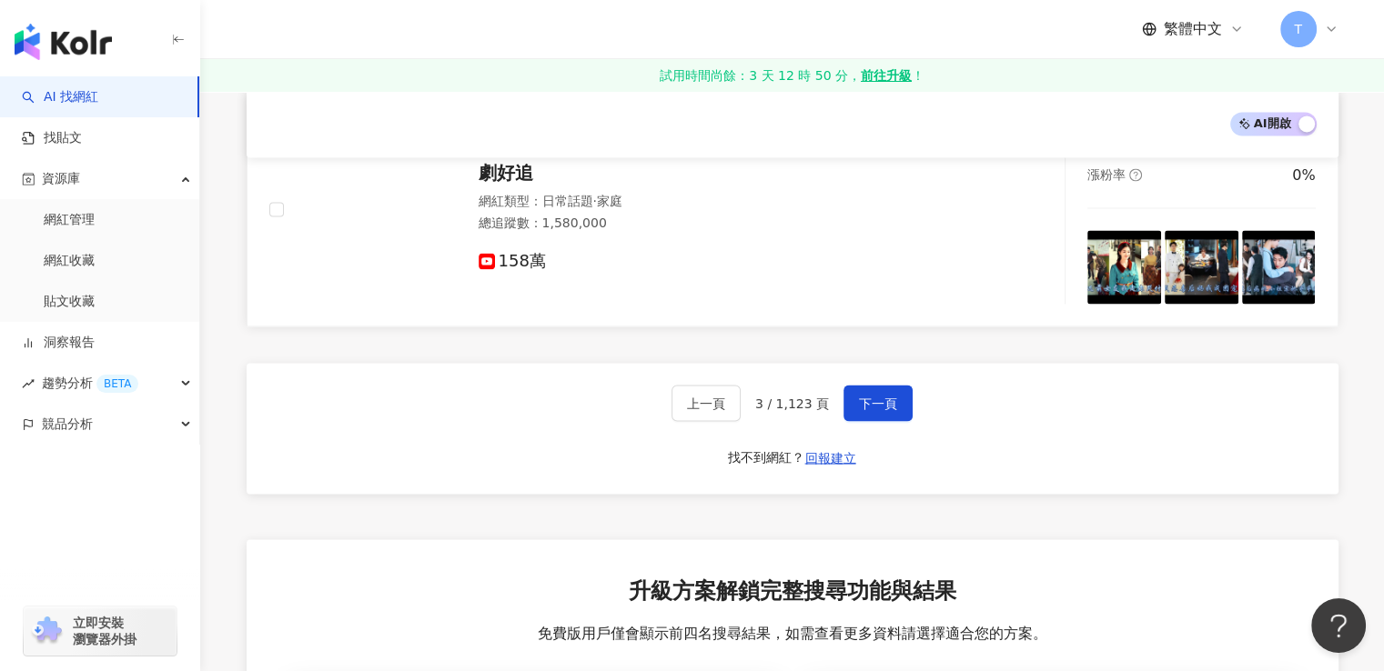
scroll to position [3117, 0]
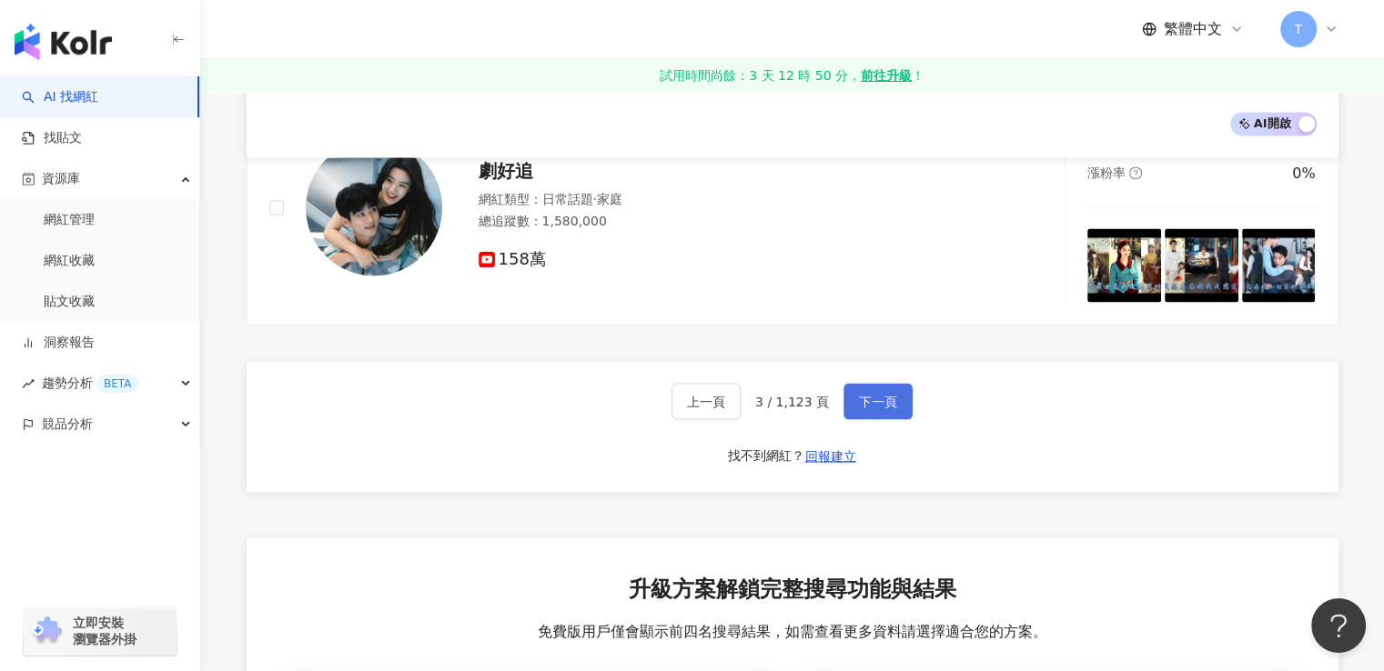
click at [873, 394] on span "下一頁" at bounding box center [878, 401] width 38 height 15
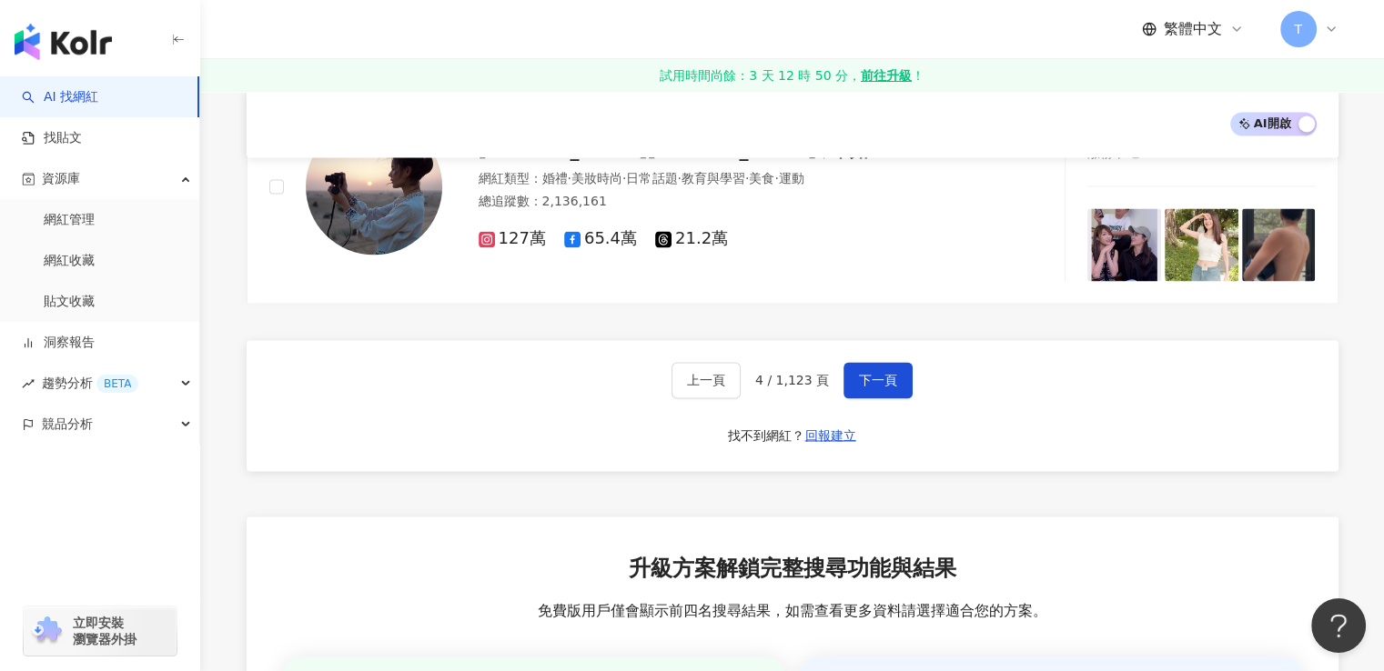
scroll to position [3120, 0]
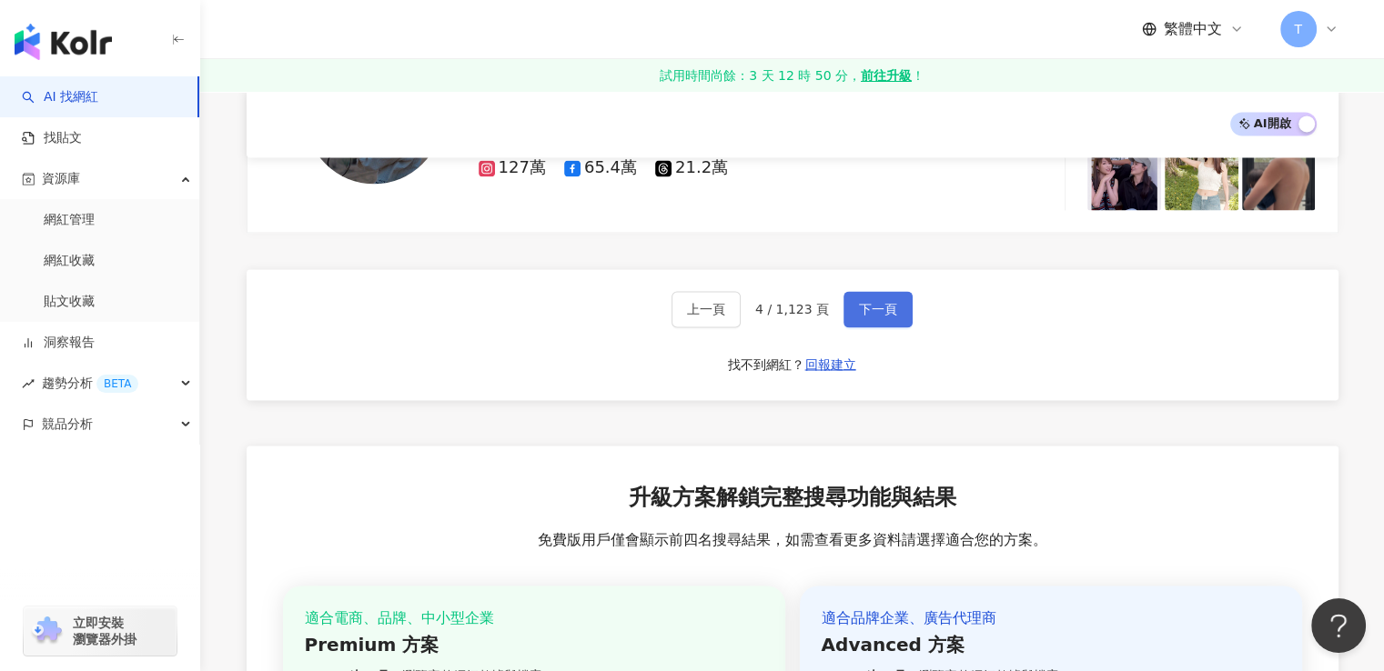
click at [876, 308] on span "下一頁" at bounding box center [878, 309] width 38 height 15
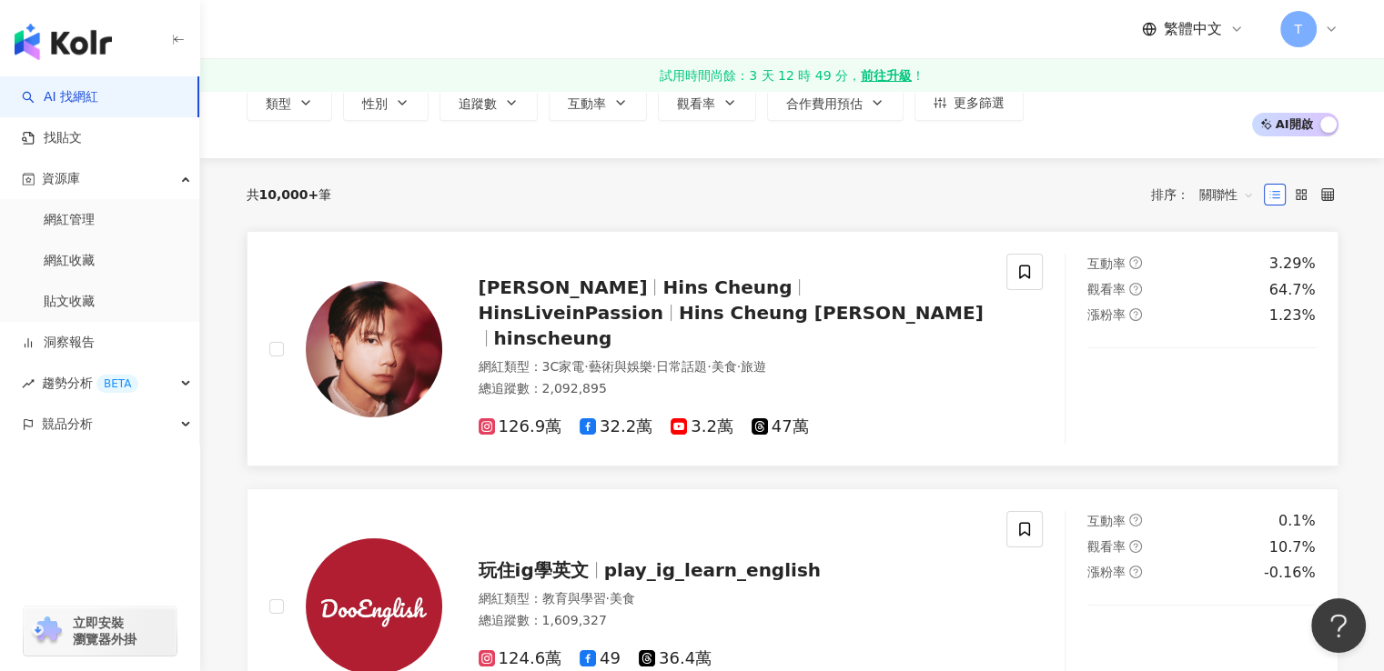
scroll to position [0, 0]
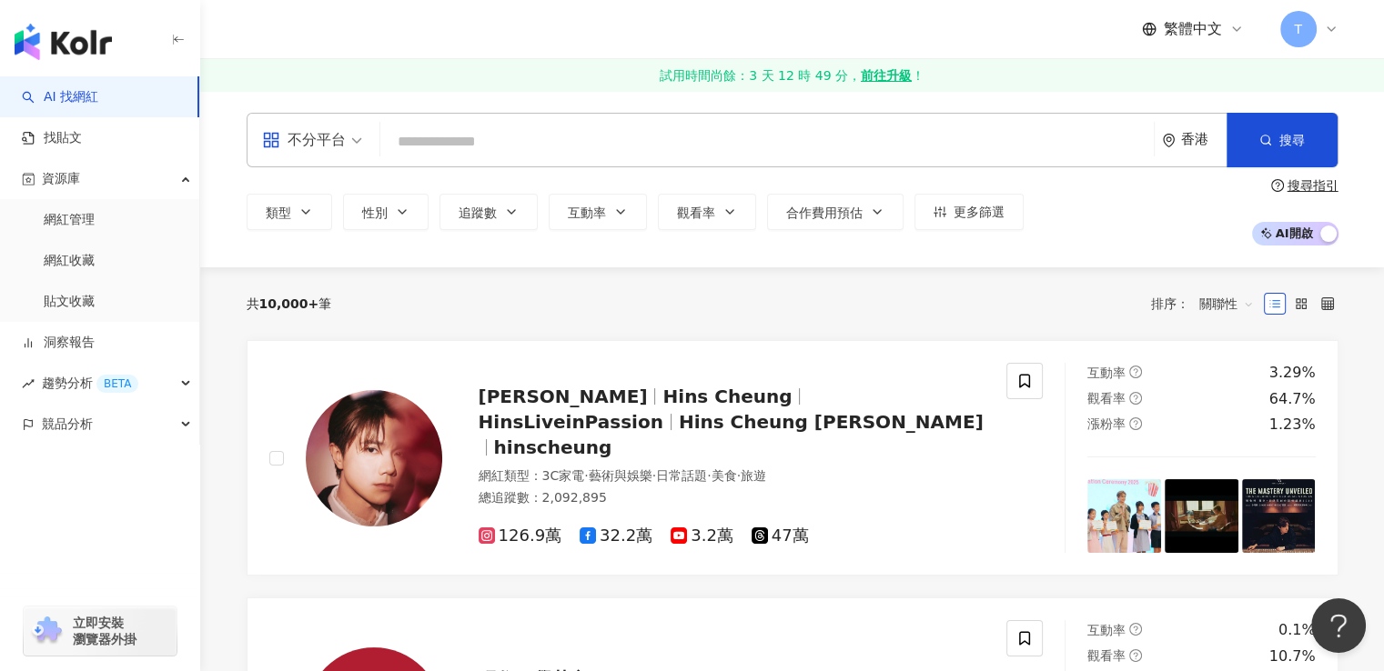
click at [66, 50] on img "button" at bounding box center [63, 42] width 97 height 36
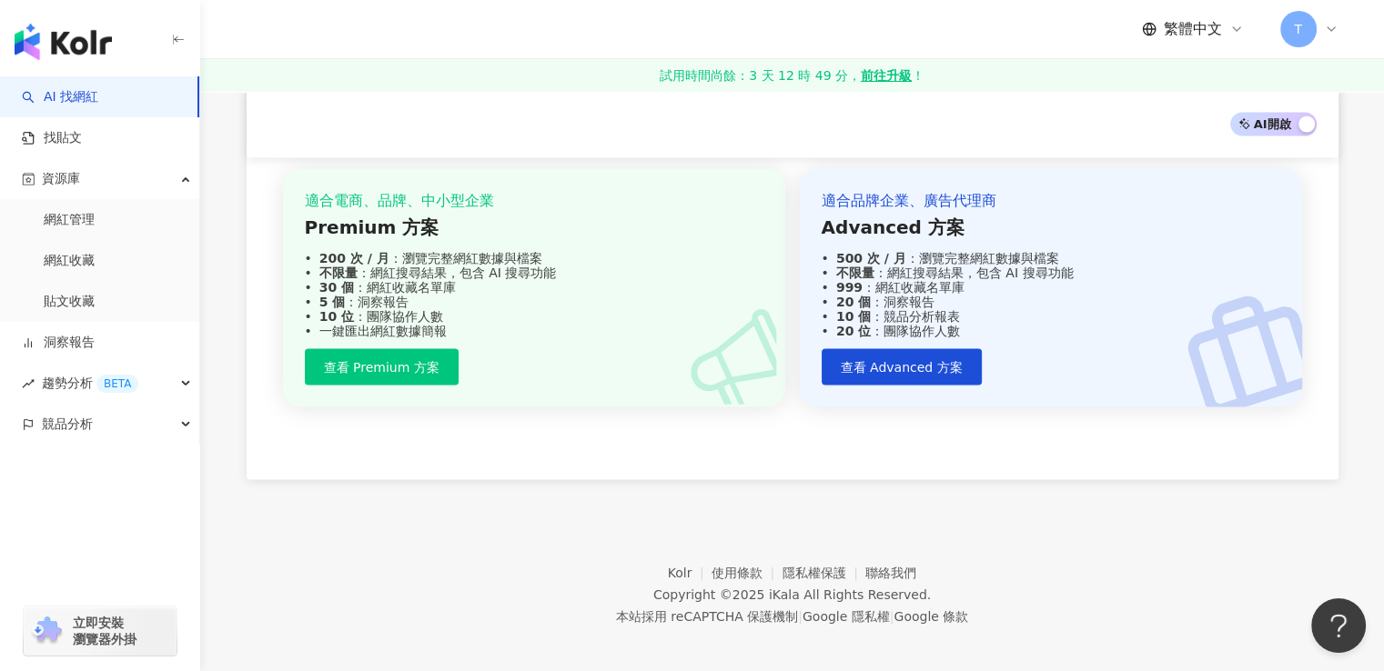
scroll to position [3593, 0]
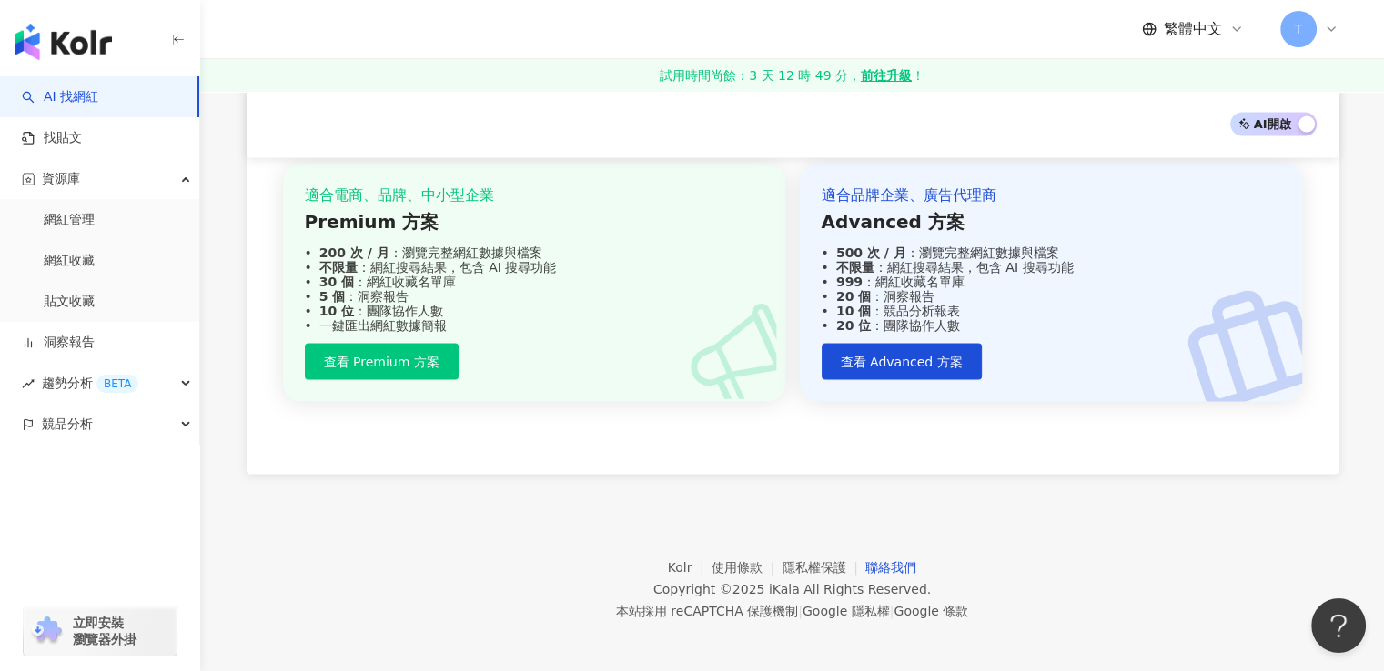
click at [900, 565] on link "聯絡我們" at bounding box center [890, 567] width 51 height 15
